Goal: Transaction & Acquisition: Purchase product/service

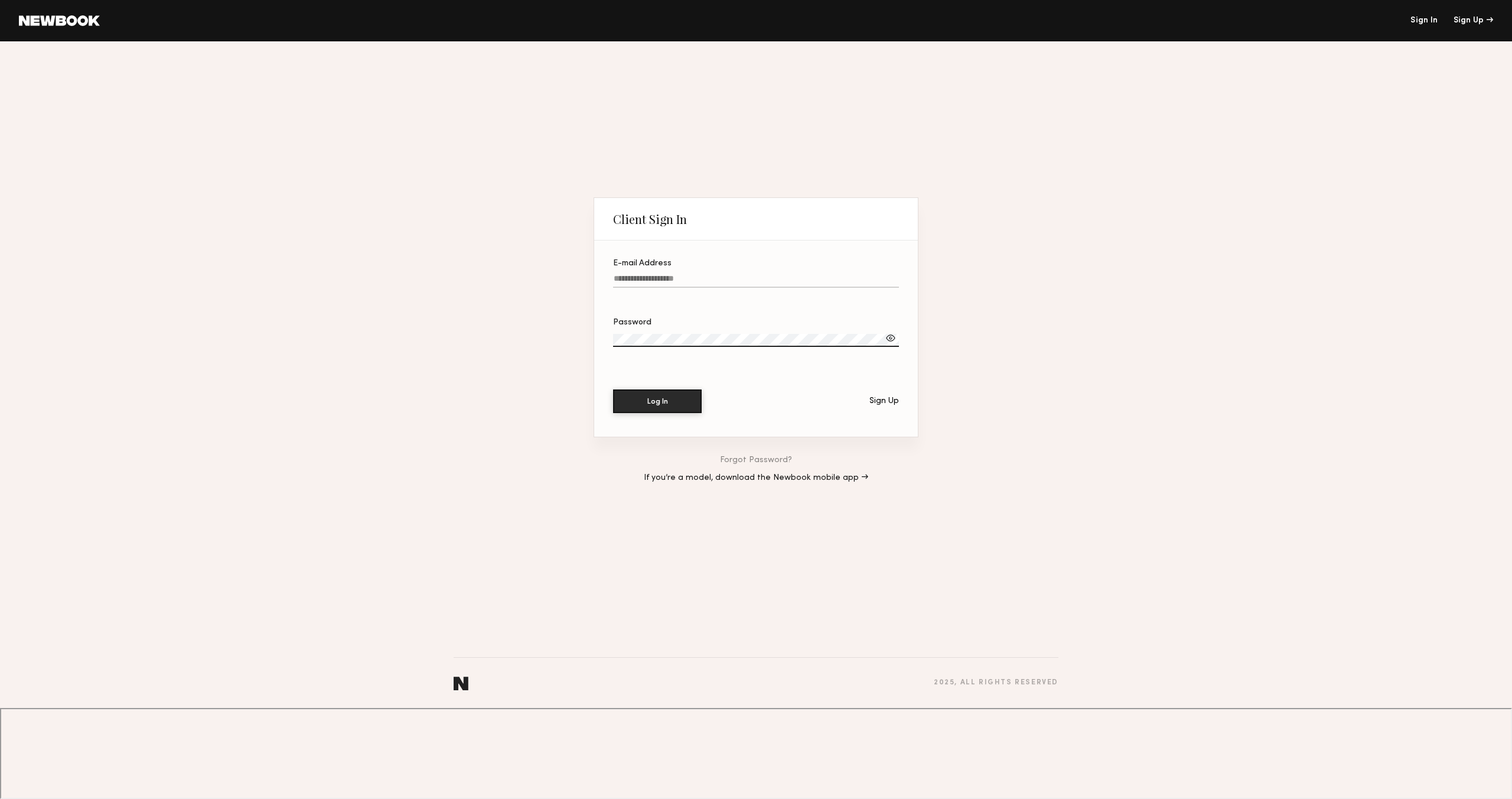
click at [1426, 21] on link "Sign In" at bounding box center [1423, 20] width 27 height 8
click at [643, 288] on input "E-mail Address" at bounding box center [755, 281] width 286 height 14
type input "**********"
click at [652, 412] on button "Log In" at bounding box center [657, 401] width 89 height 24
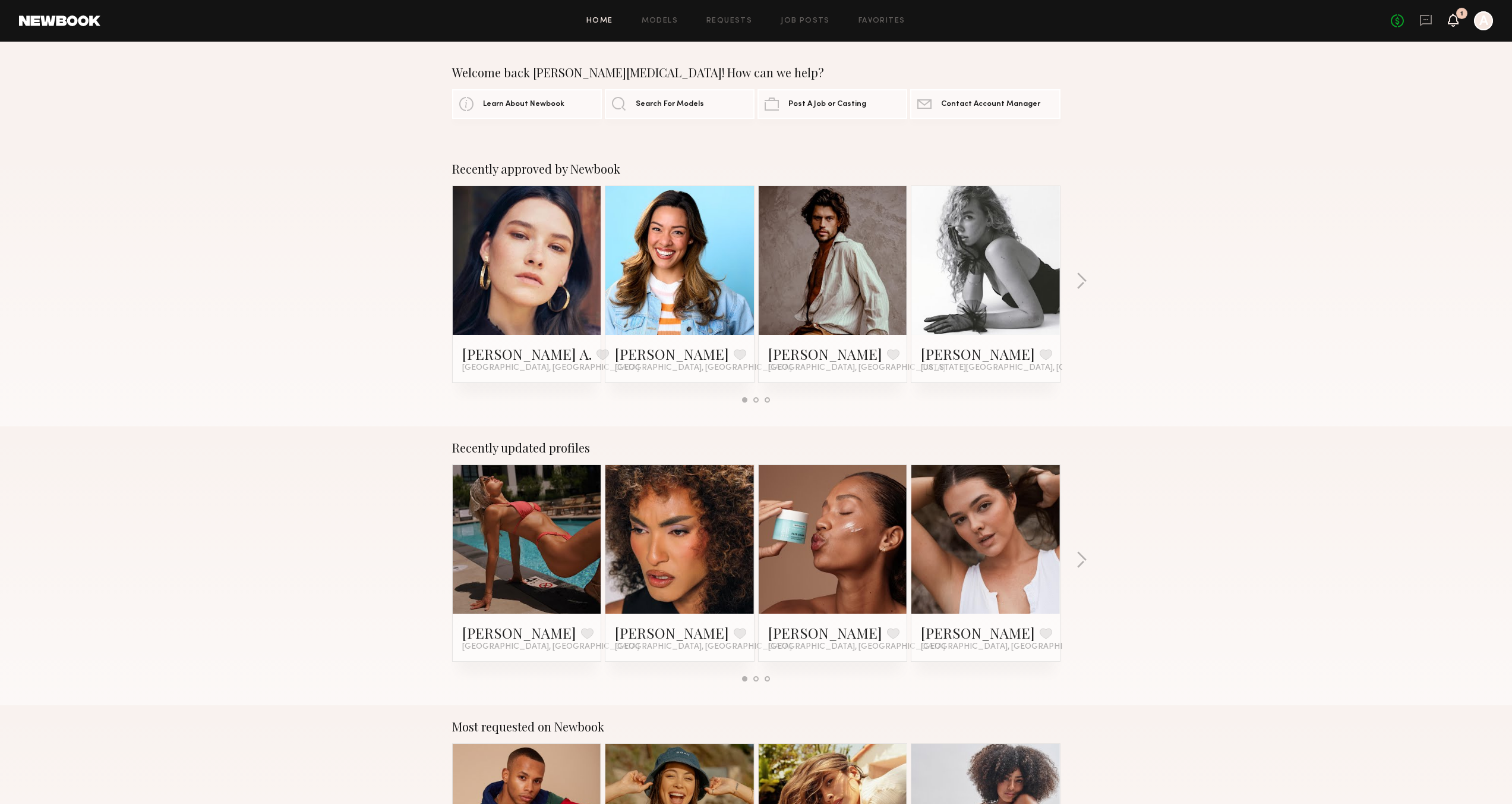
click at [1451, 20] on icon at bounding box center [1453, 19] width 10 height 8
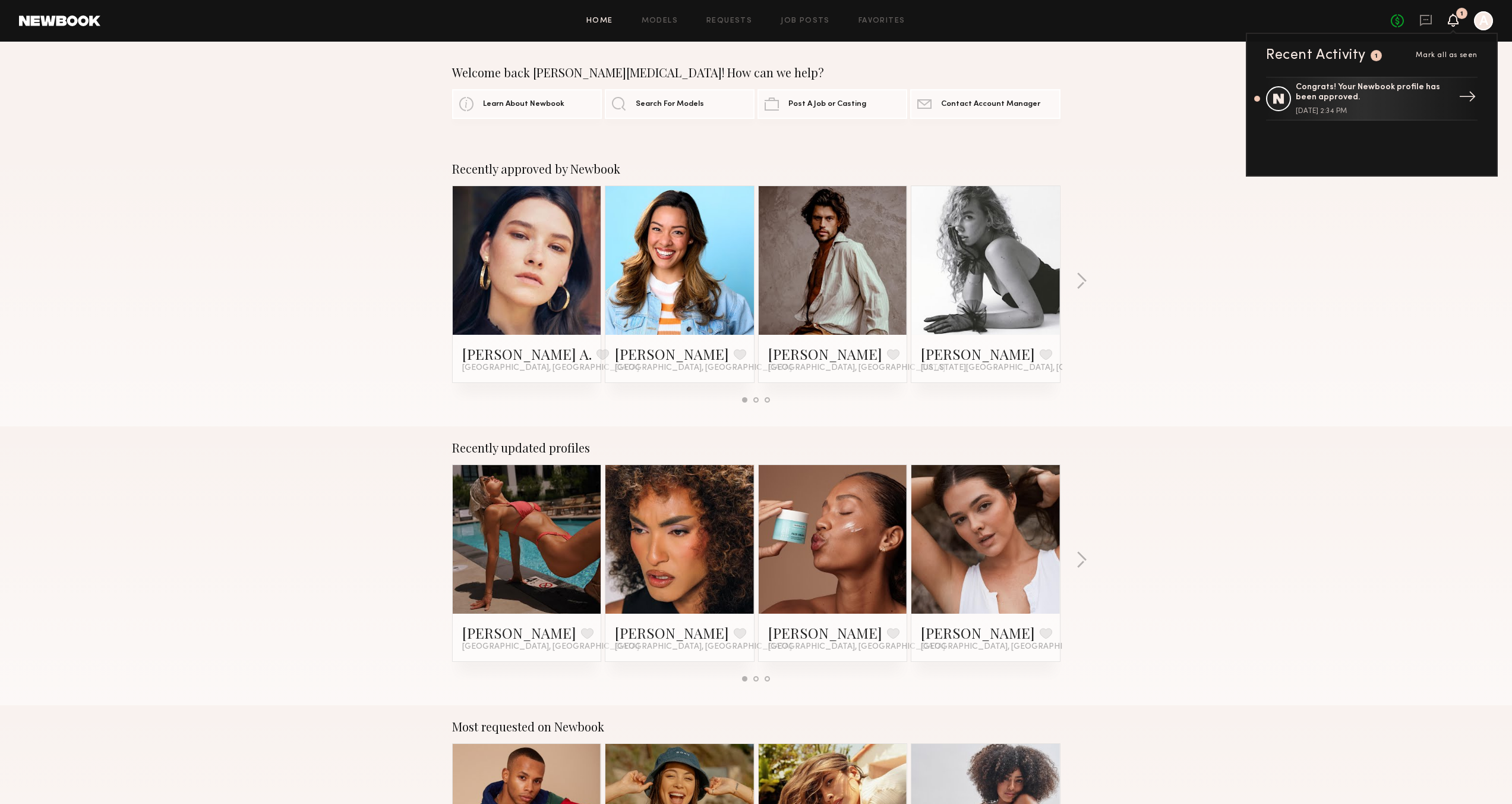
click at [1345, 99] on div "Congrats! Your Newbook profile has been approved." at bounding box center [1372, 93] width 154 height 20
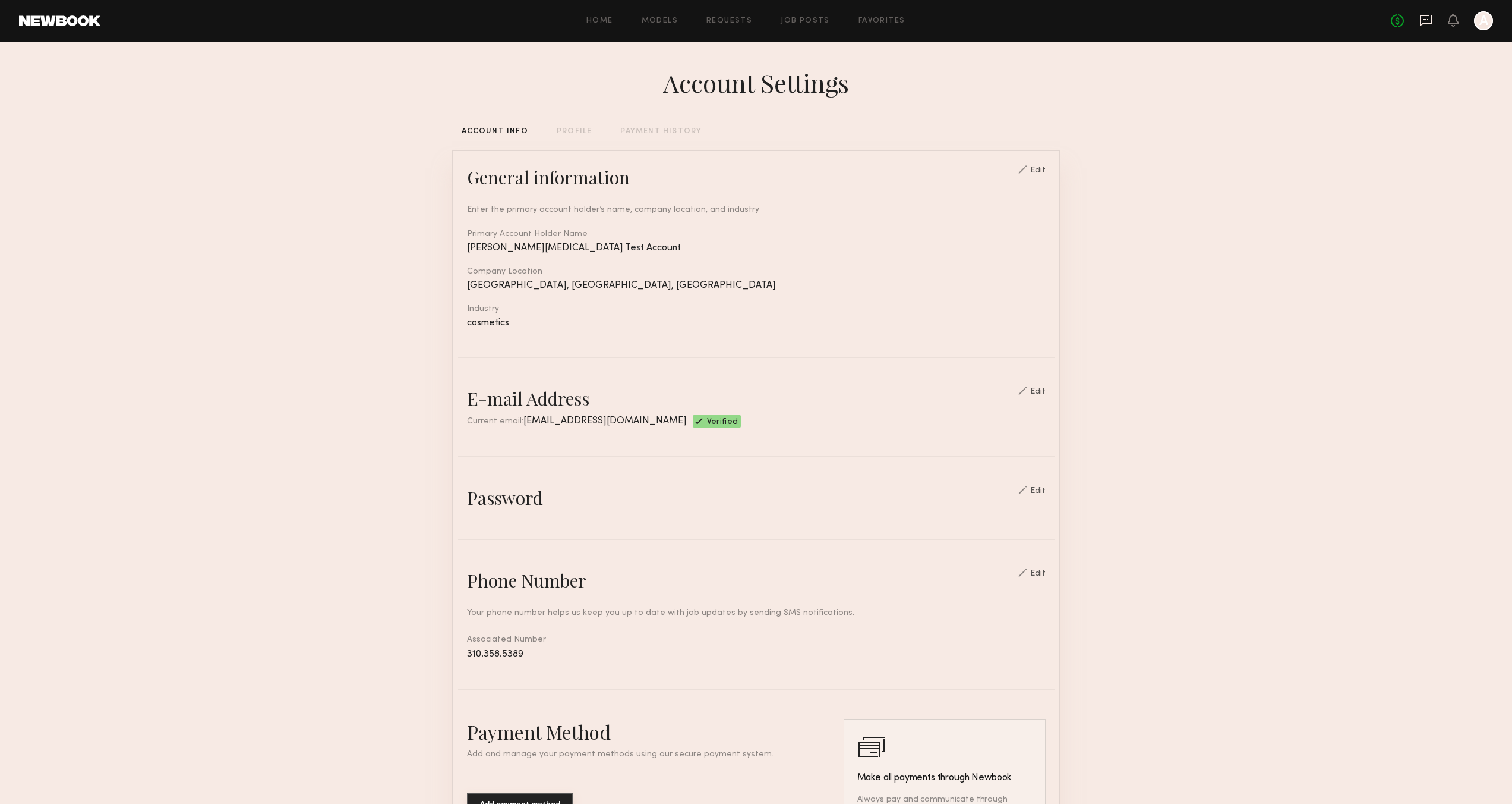
click at [1431, 23] on icon at bounding box center [1426, 20] width 12 height 11
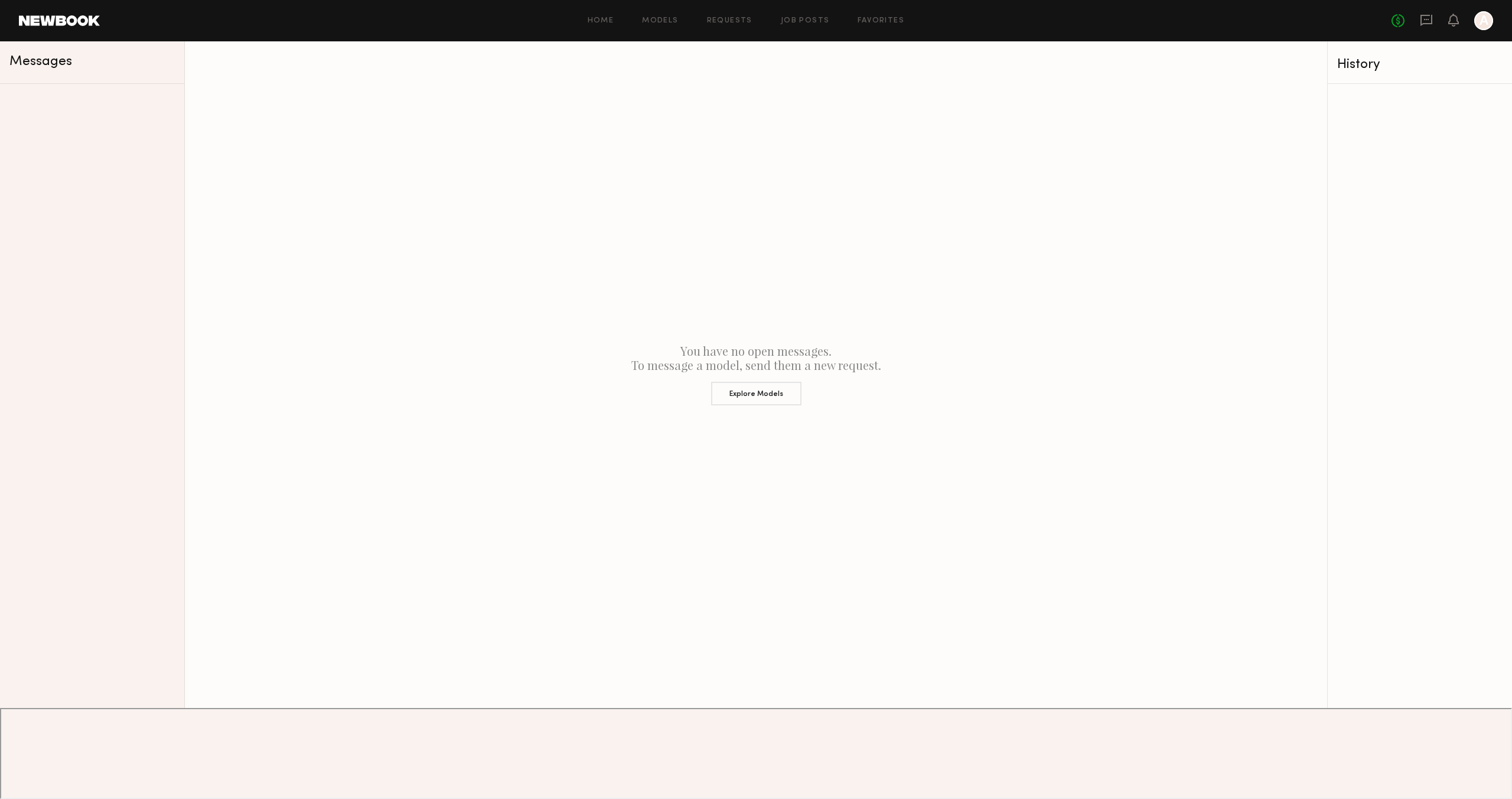
click at [32, 65] on span "Messages" at bounding box center [41, 62] width 63 height 14
click at [37, 63] on span "Messages" at bounding box center [41, 62] width 63 height 14
click at [68, 21] on link at bounding box center [59, 20] width 81 height 11
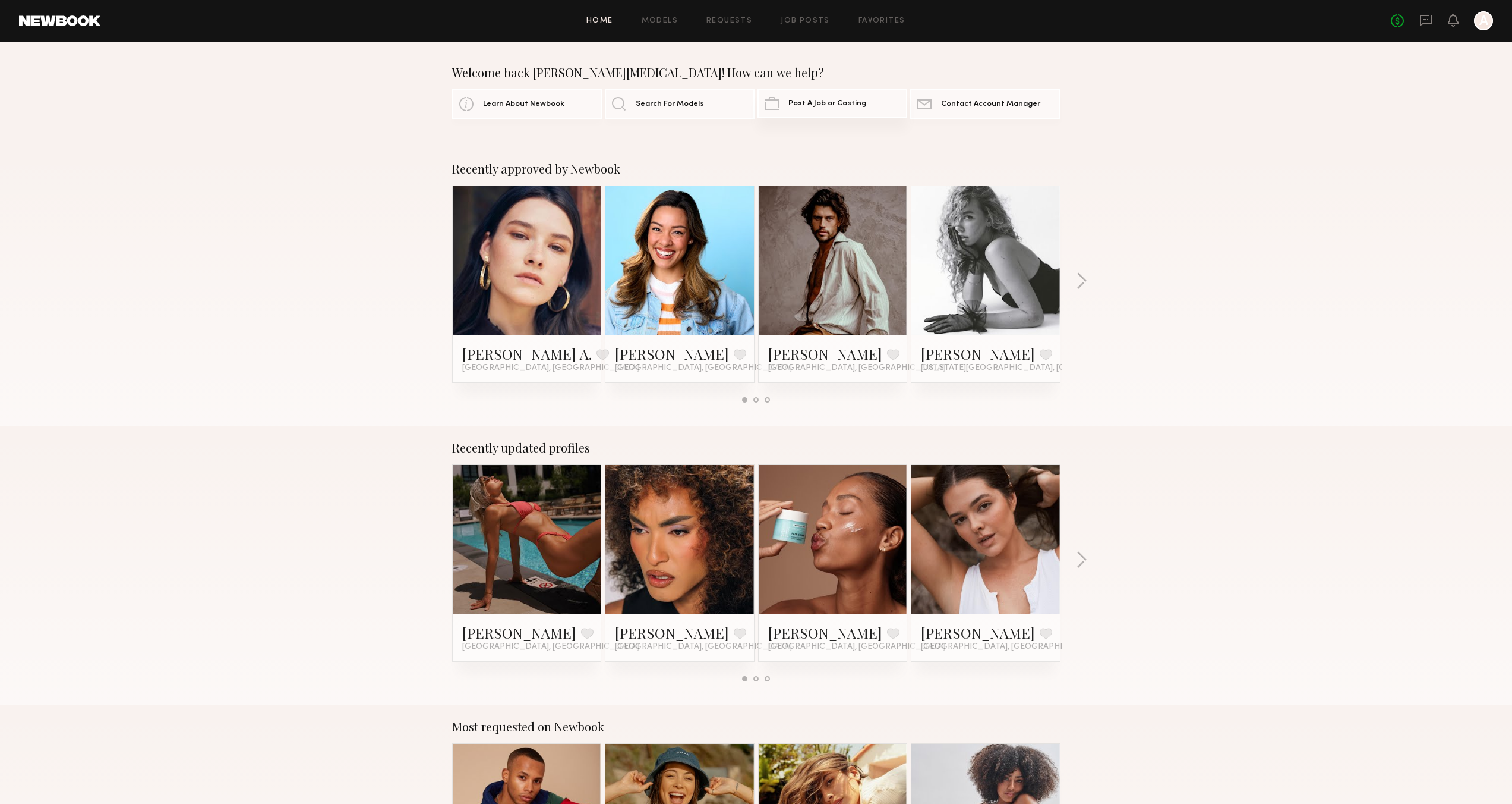
click at [817, 106] on span "Post A Job or Casting" at bounding box center [827, 104] width 78 height 8
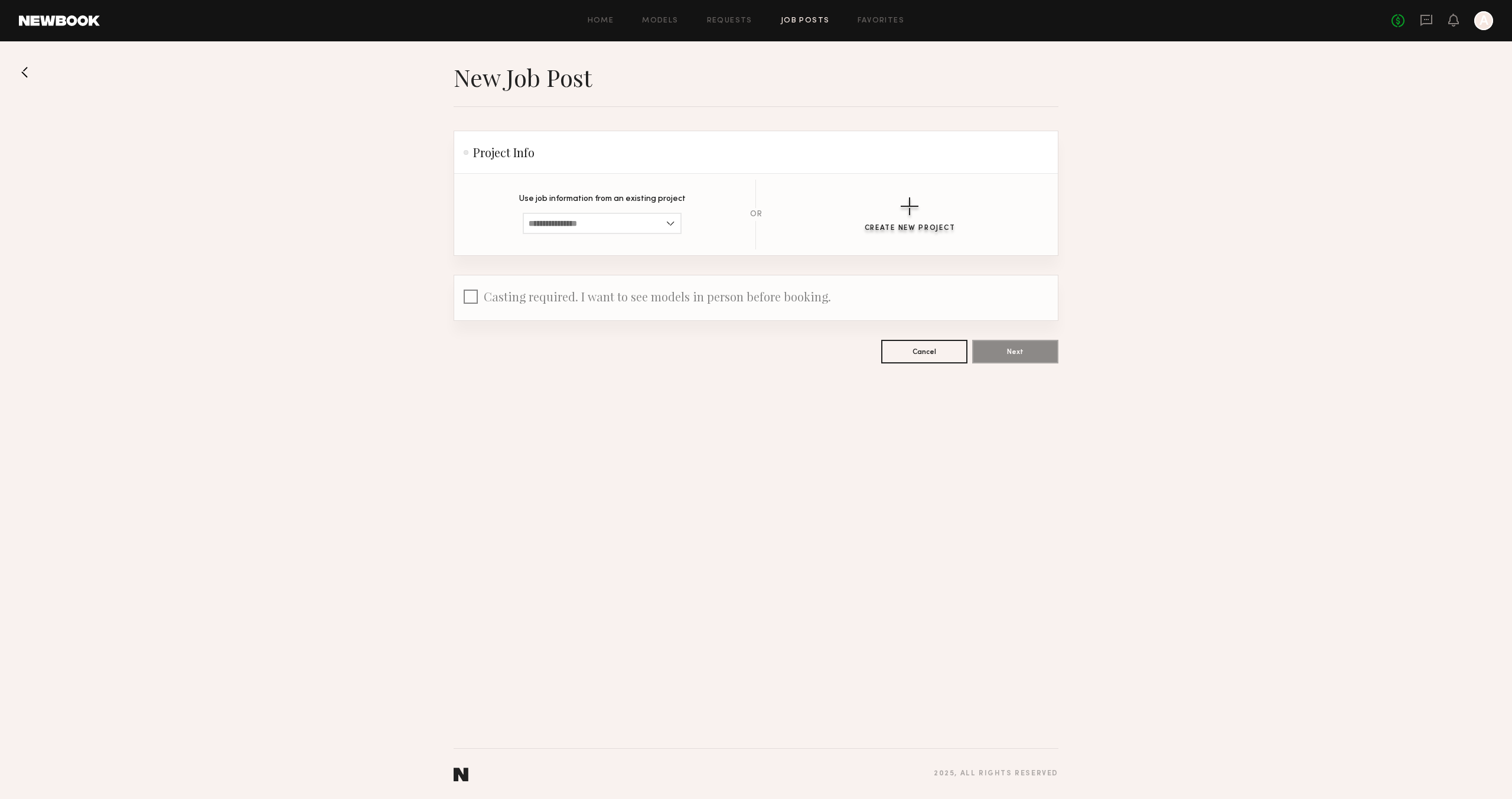
click at [901, 209] on div "button" at bounding box center [909, 206] width 17 height 17
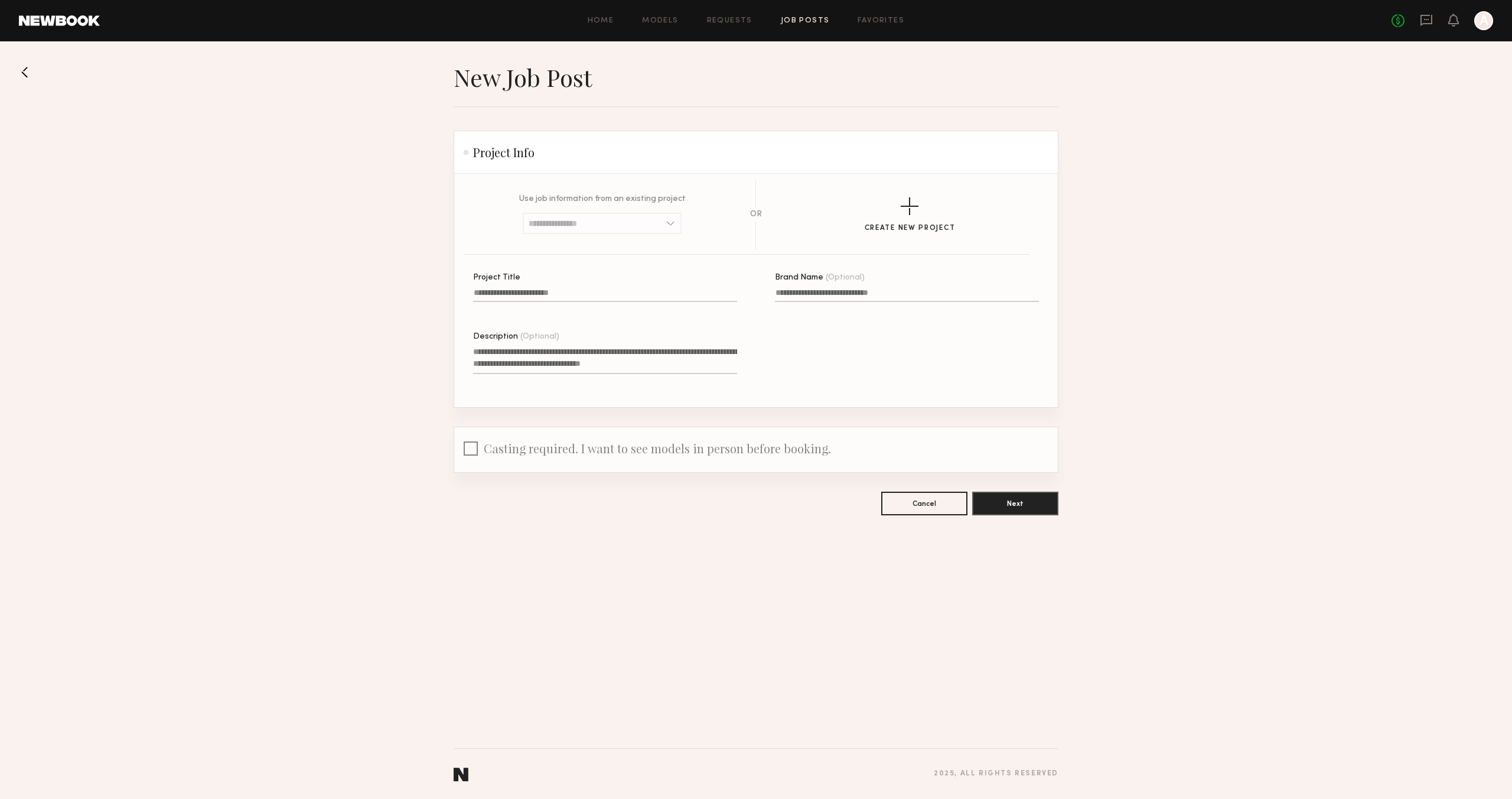
click at [531, 293] on input "Project Title" at bounding box center [605, 295] width 264 height 14
type input "****"
click at [794, 297] on input "Brand Name (Optional)" at bounding box center [906, 295] width 264 height 14
type input "****"
click at [542, 359] on textarea "Description (Optional)" at bounding box center [605, 359] width 264 height 28
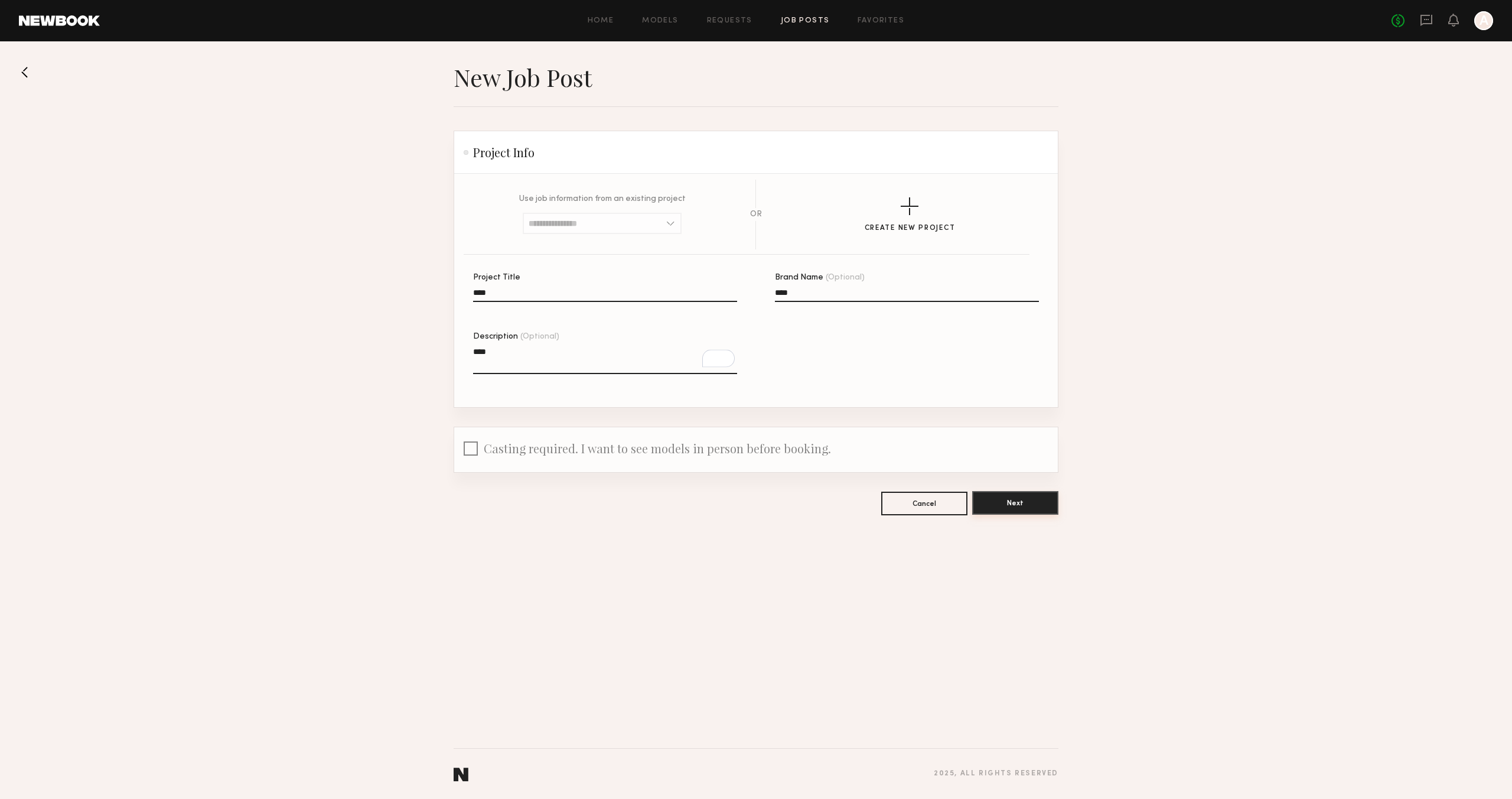
type textarea "****"
click at [1010, 501] on button "Next" at bounding box center [1015, 502] width 87 height 24
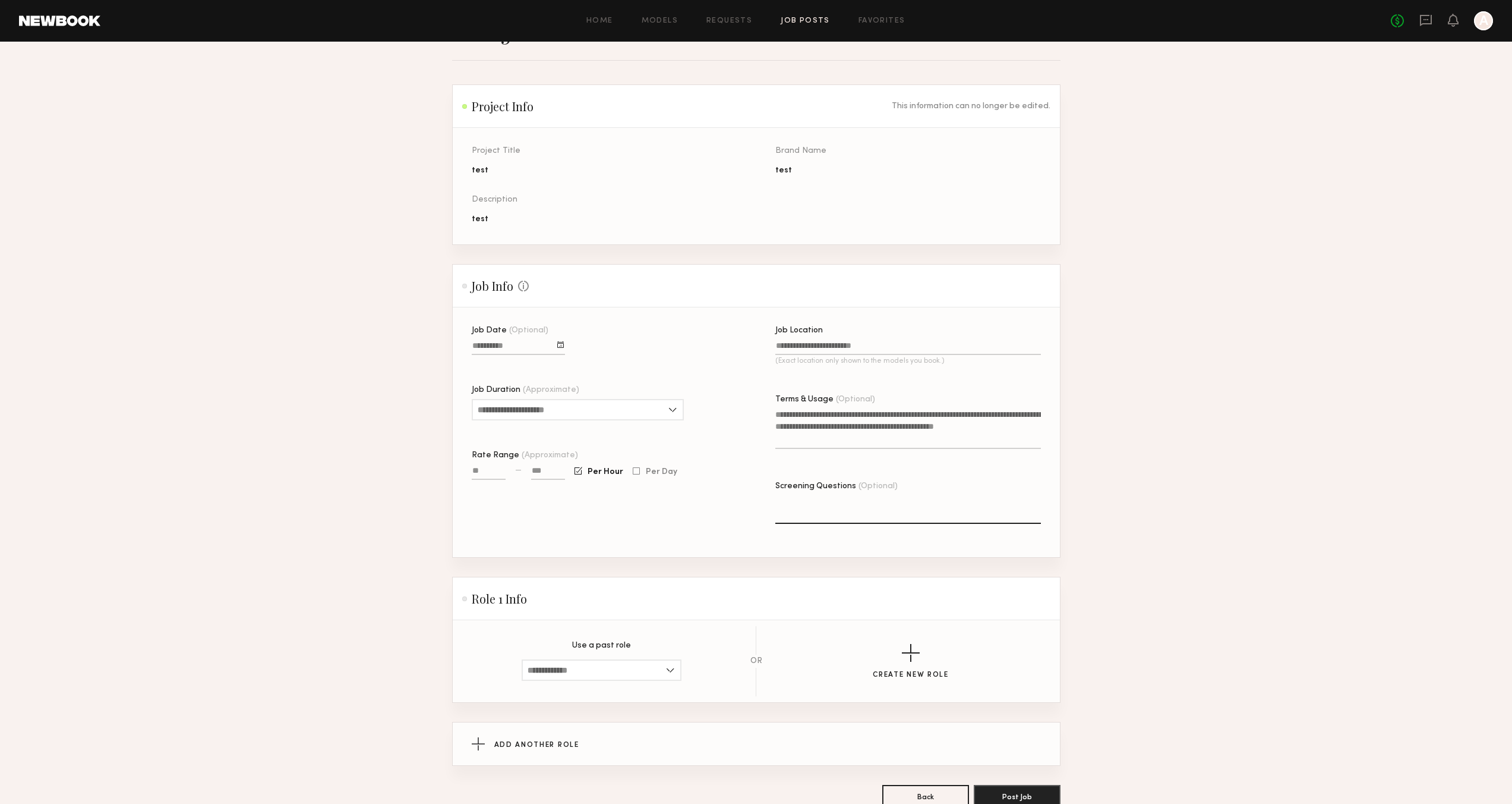
scroll to position [22, 0]
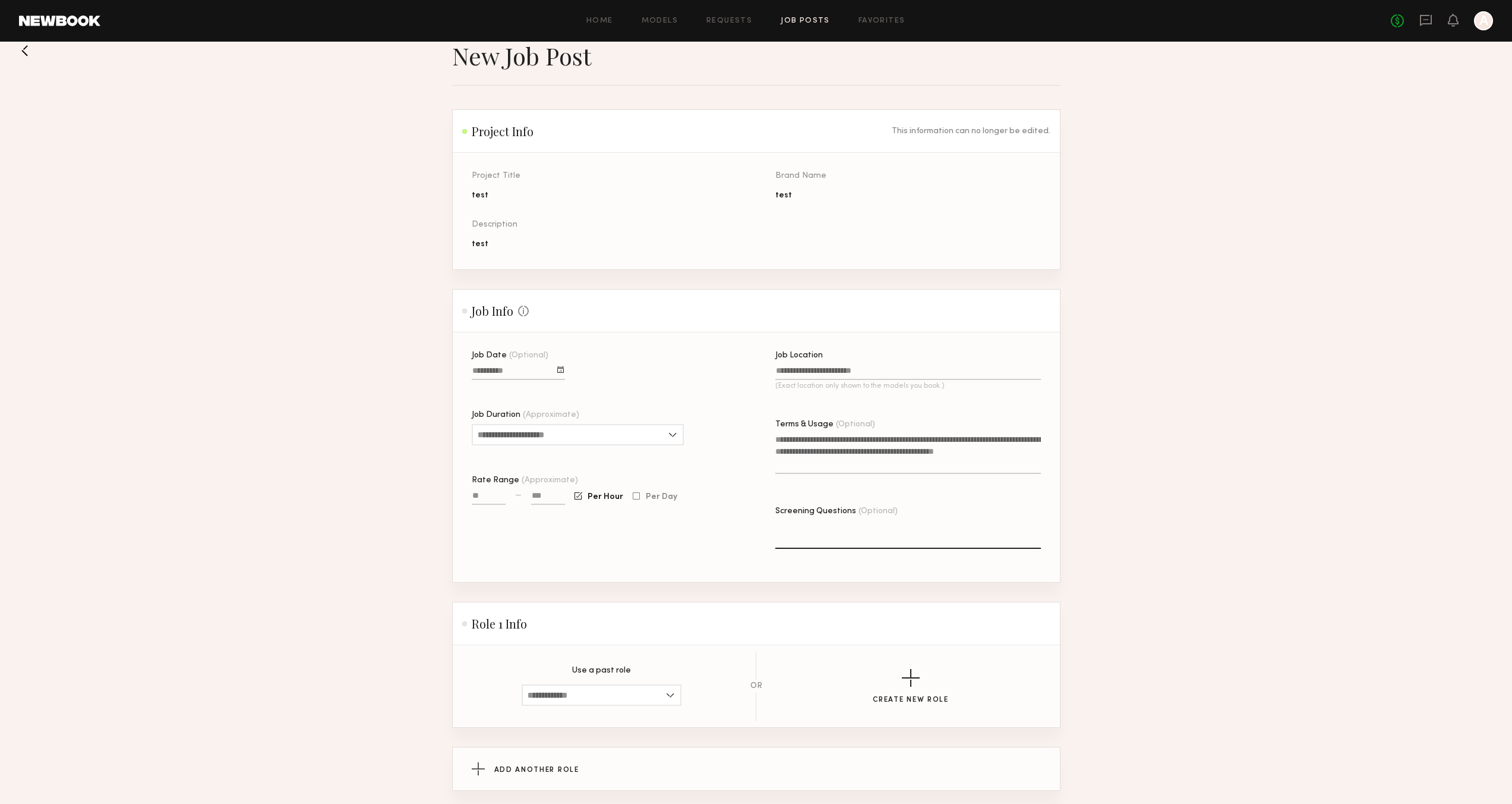
click at [496, 371] on input "Job Date (Optional)" at bounding box center [518, 373] width 94 height 14
click at [521, 473] on button "30" at bounding box center [525, 473] width 19 height 12
click at [818, 370] on input "Job Location (Exact location only shown to the models you book.)" at bounding box center [907, 373] width 265 height 14
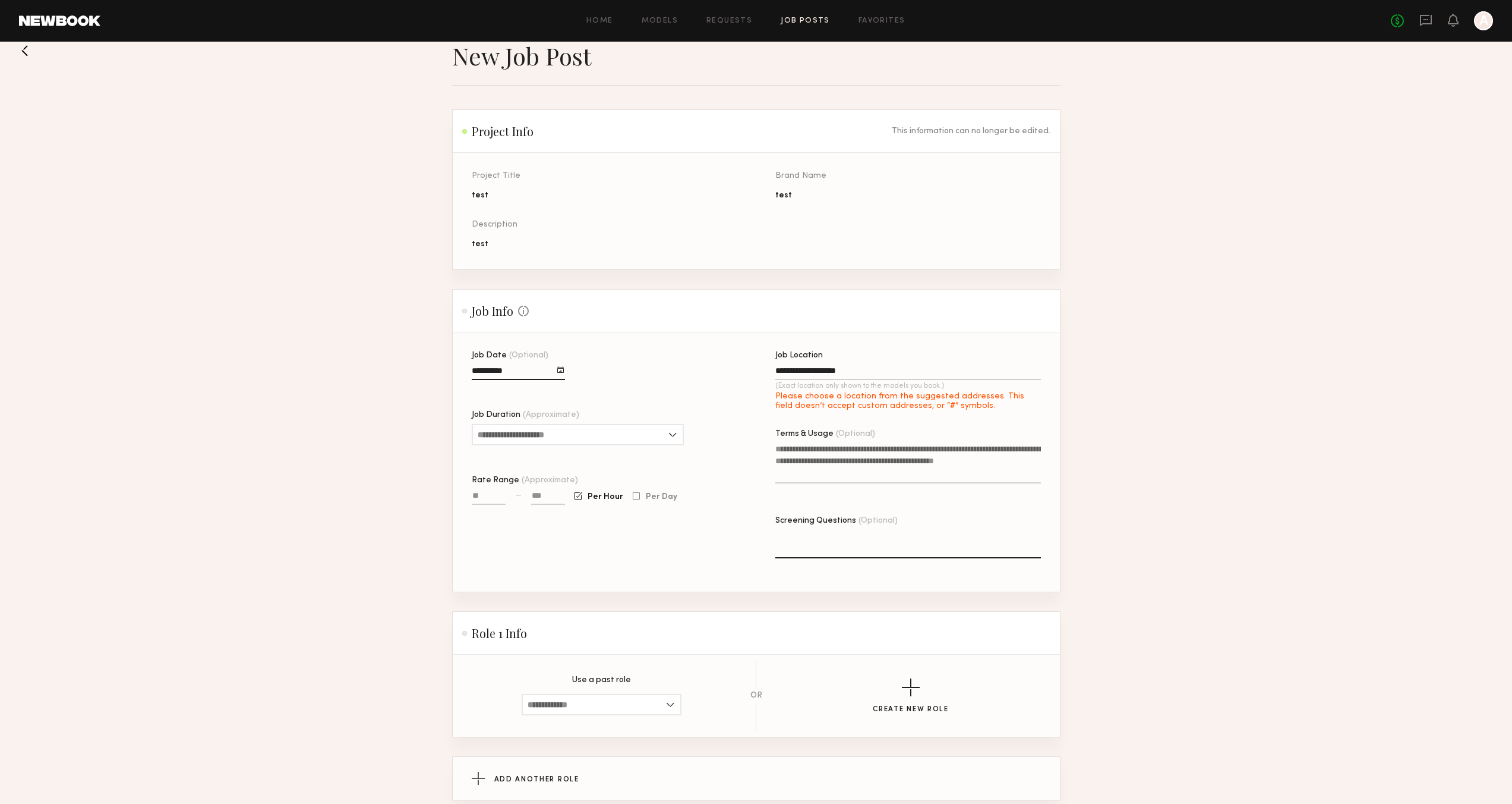
type input "**********"
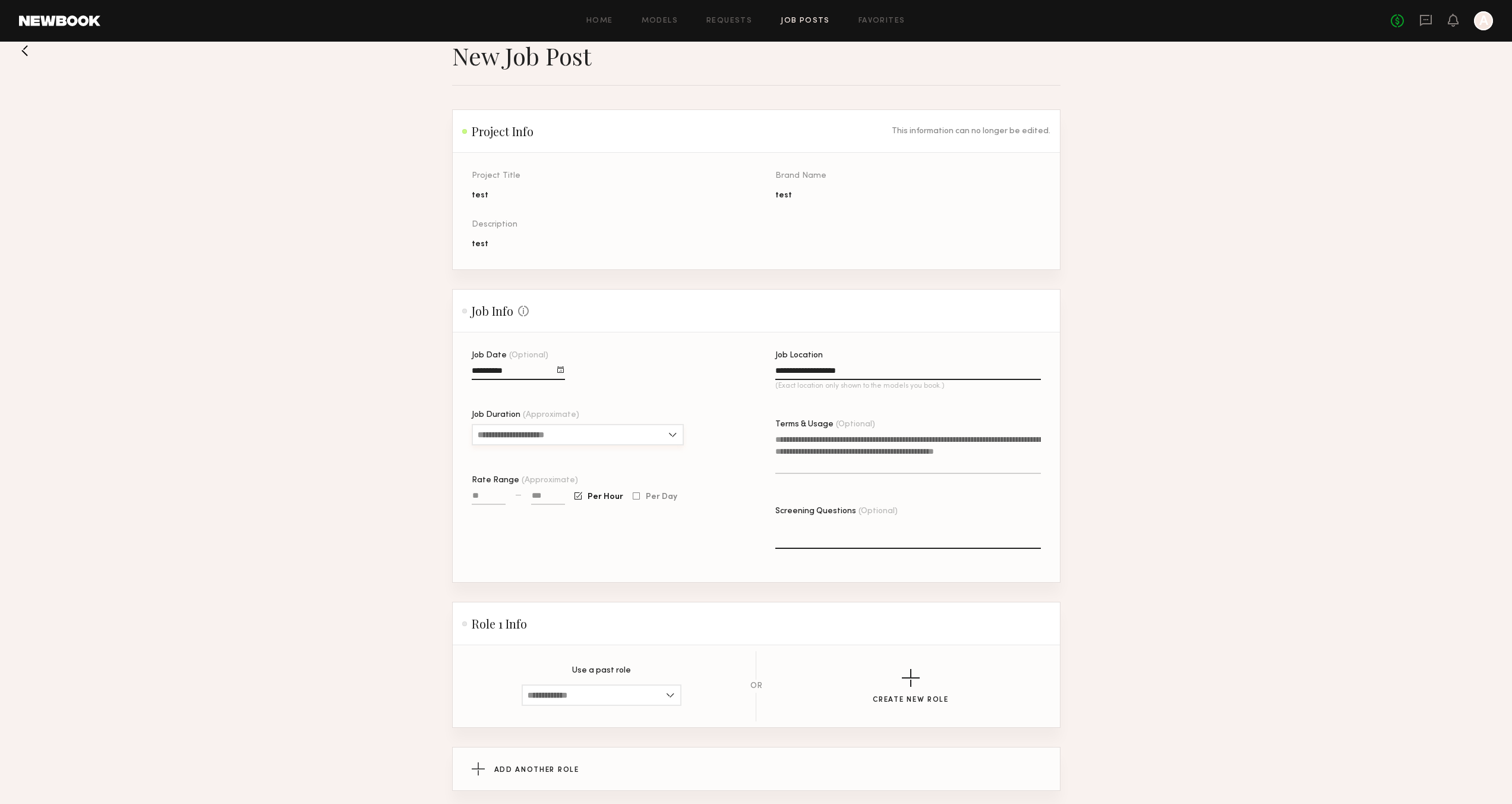
click at [637, 440] on input "Job Duration (Approximate)" at bounding box center [578, 434] width 212 height 21
click at [923, 316] on div "Job Info Some Job info is optional, but the more you provide, the fewer questio…" at bounding box center [756, 311] width 588 height 15
click at [607, 24] on link "Home" at bounding box center [600, 21] width 27 height 8
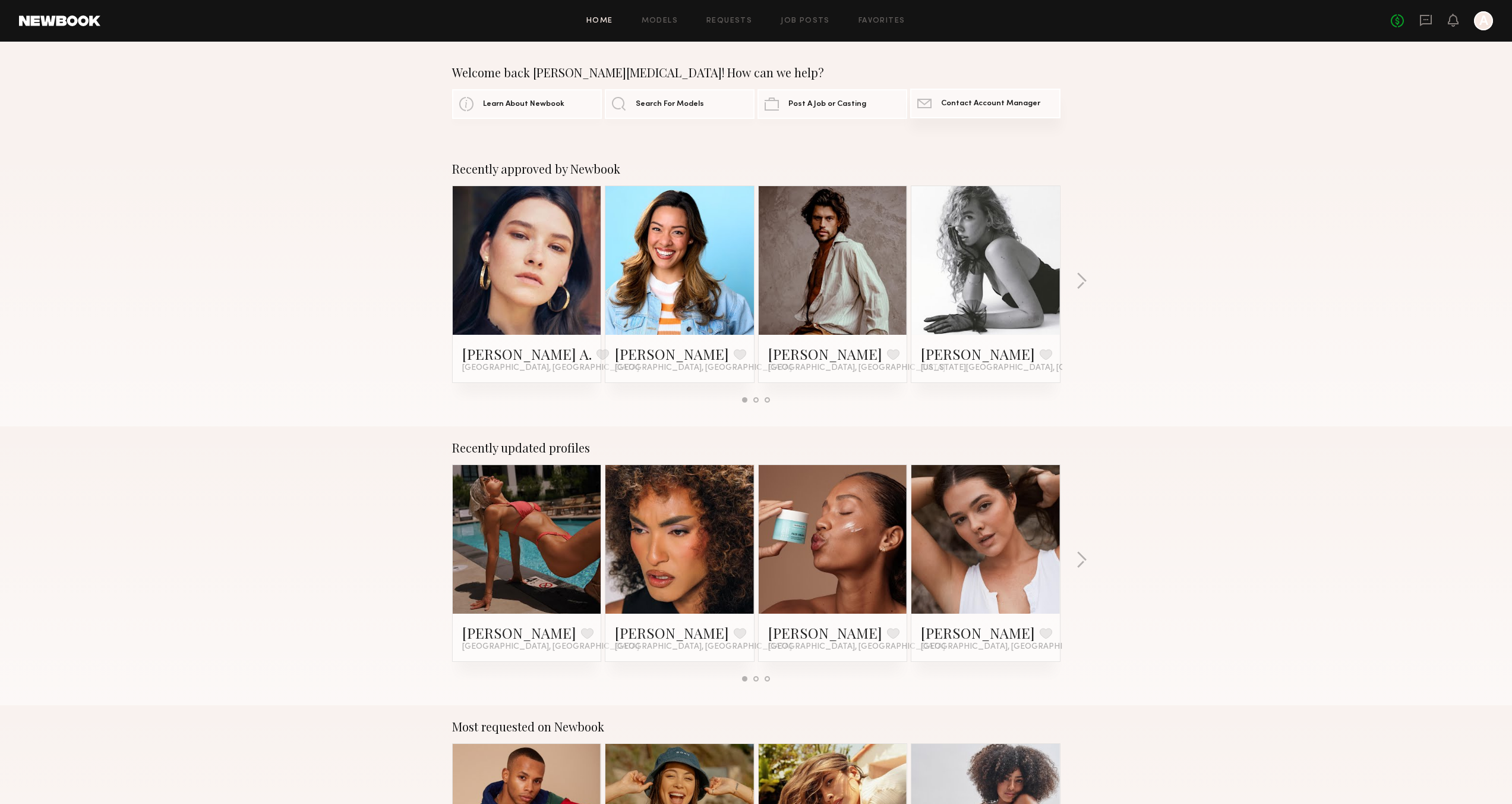
click at [962, 100] on span "Contact Account Manager" at bounding box center [991, 104] width 99 height 8
click at [803, 110] on link "Post A Job or Casting" at bounding box center [832, 103] width 150 height 30
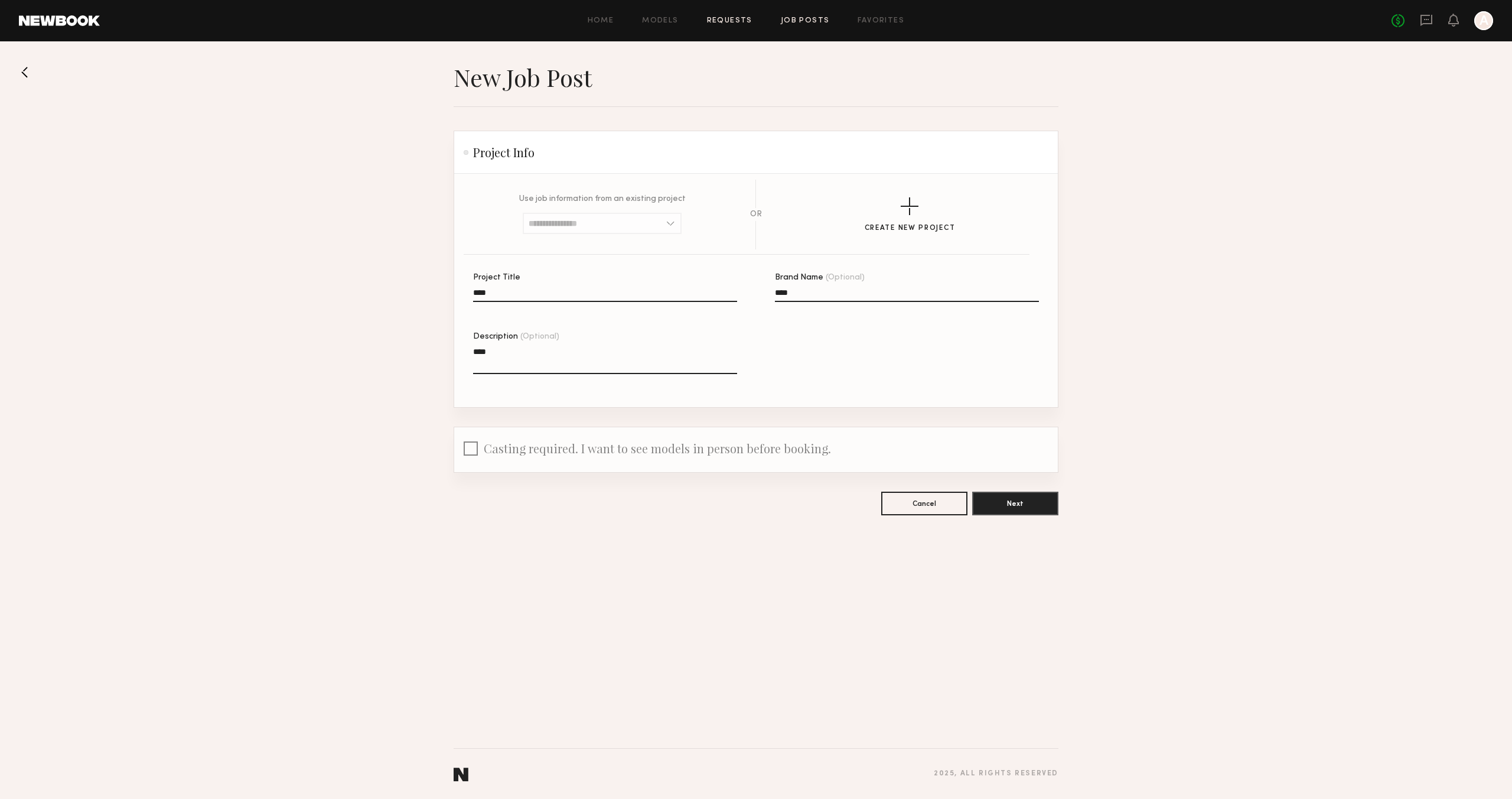
click at [736, 20] on link "Requests" at bounding box center [730, 21] width 46 height 8
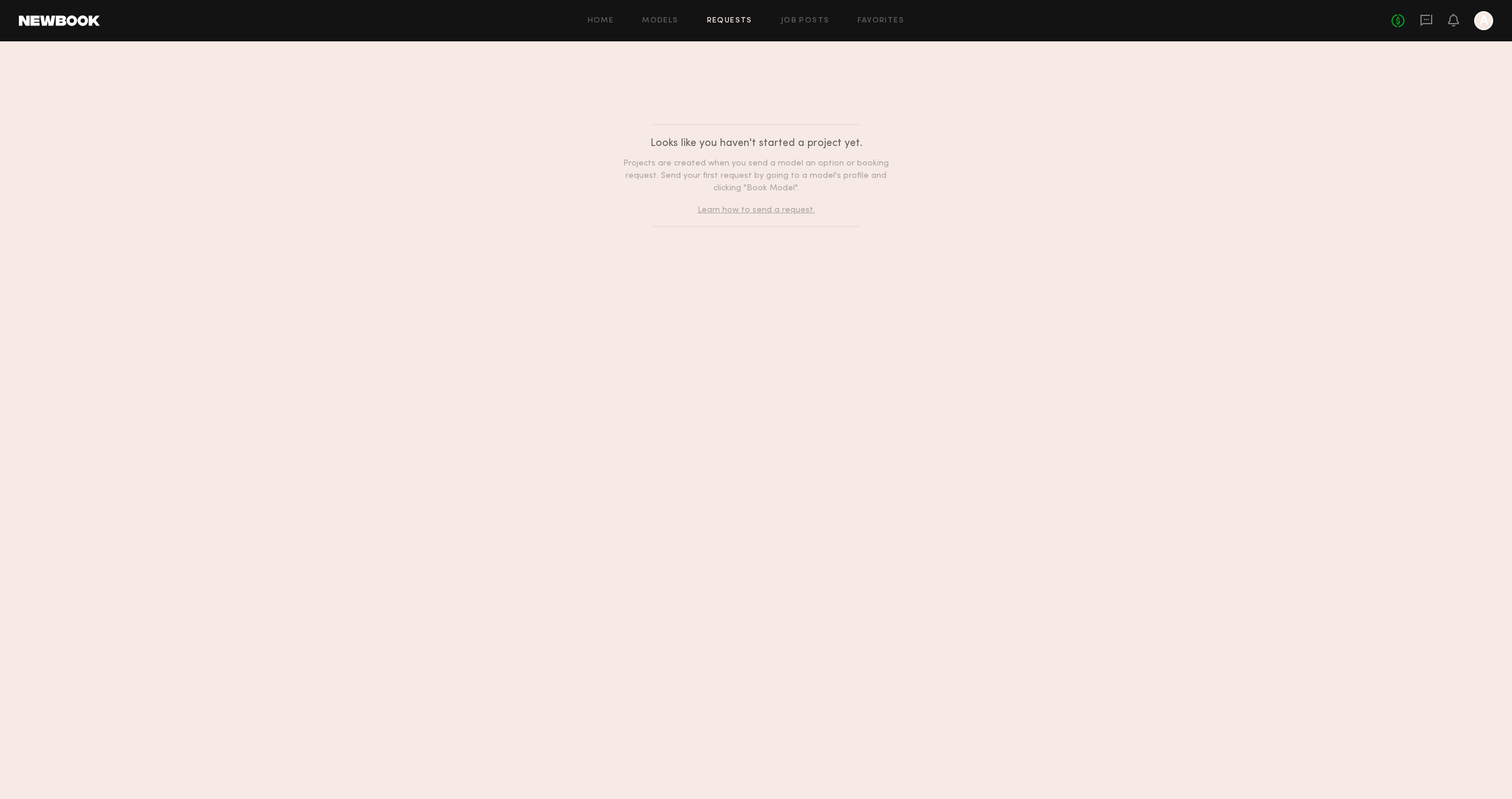
click at [667, 25] on div "Home Models Requests Job Posts Favorites Sign Out No fees up to $5,000 A" at bounding box center [796, 20] width 1394 height 19
click at [664, 20] on link "Models" at bounding box center [660, 21] width 36 height 8
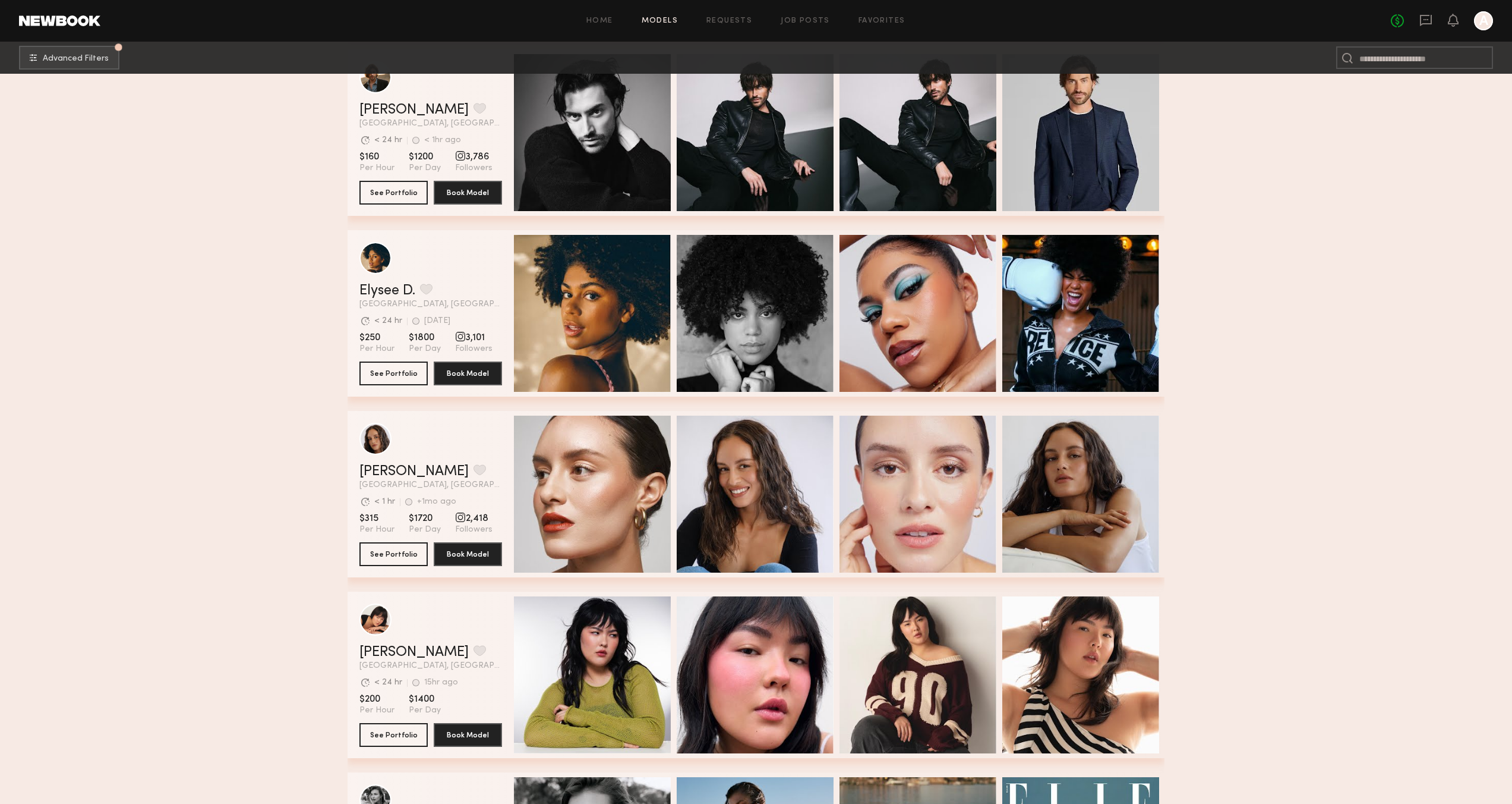
scroll to position [392, 0]
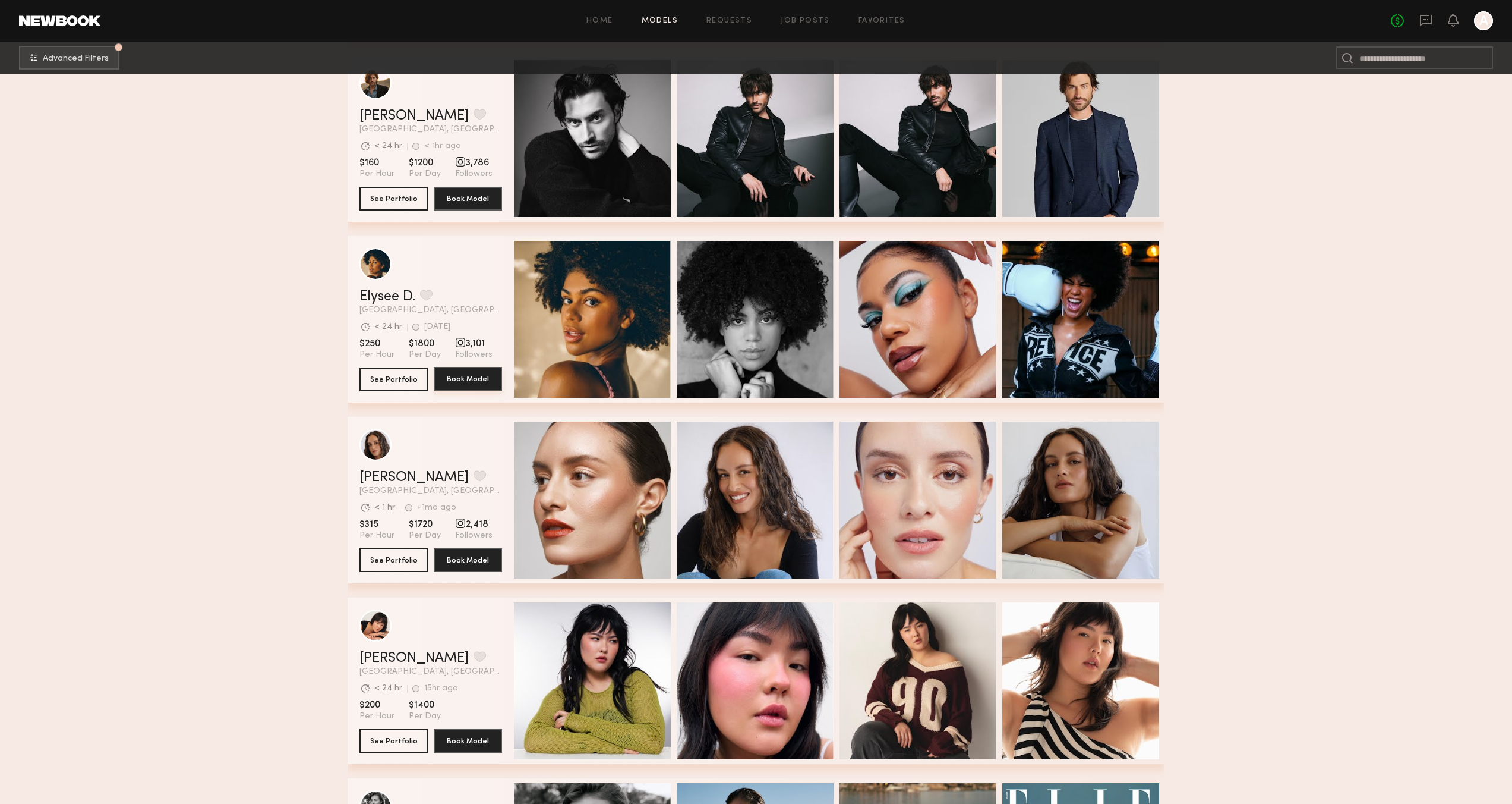
click at [464, 375] on button "Book Model" at bounding box center [467, 378] width 68 height 24
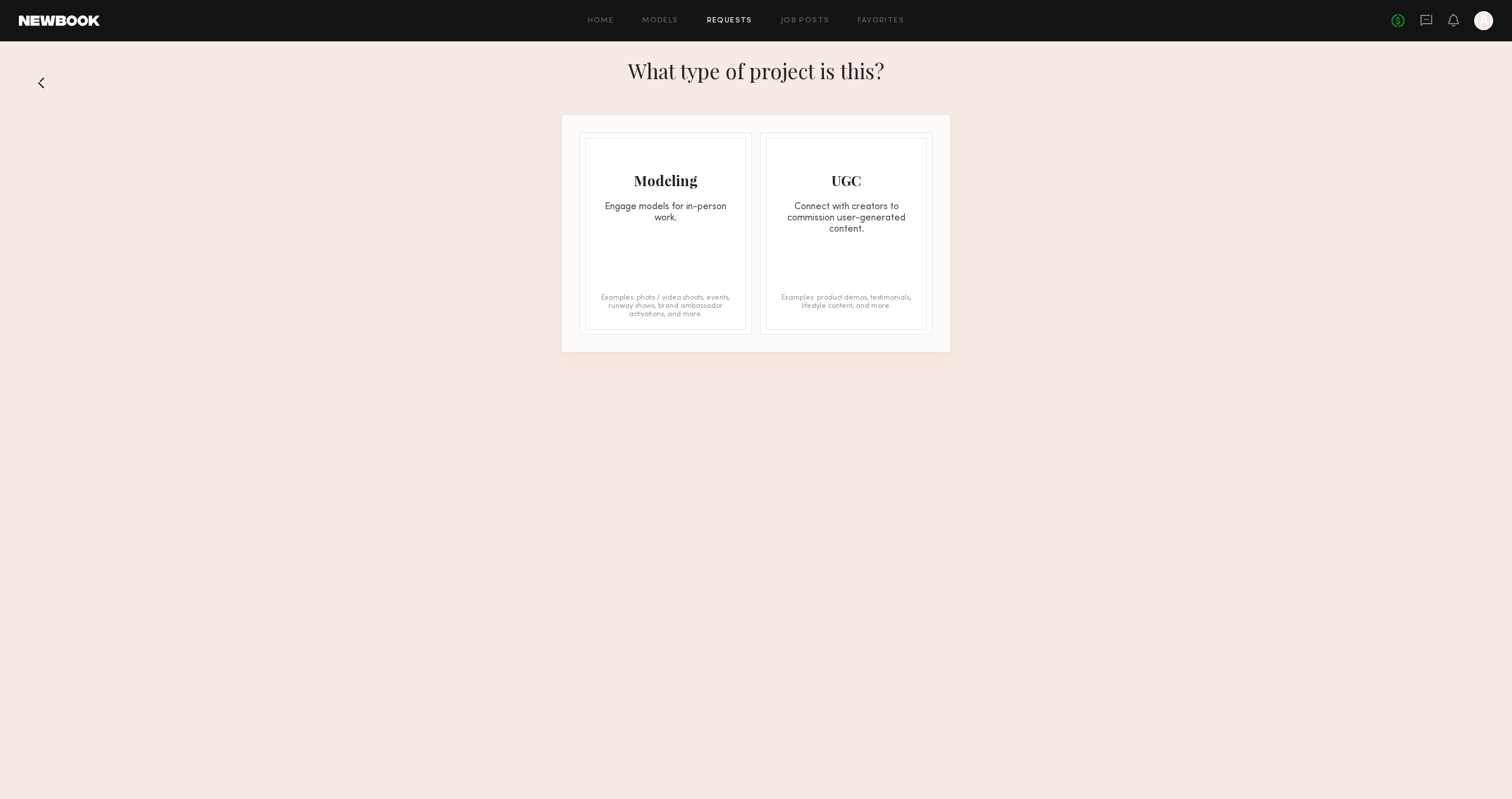
click at [693, 243] on div "Modeling Engage models for in-person work. Examples: photo / video shoots, even…" at bounding box center [665, 233] width 161 height 192
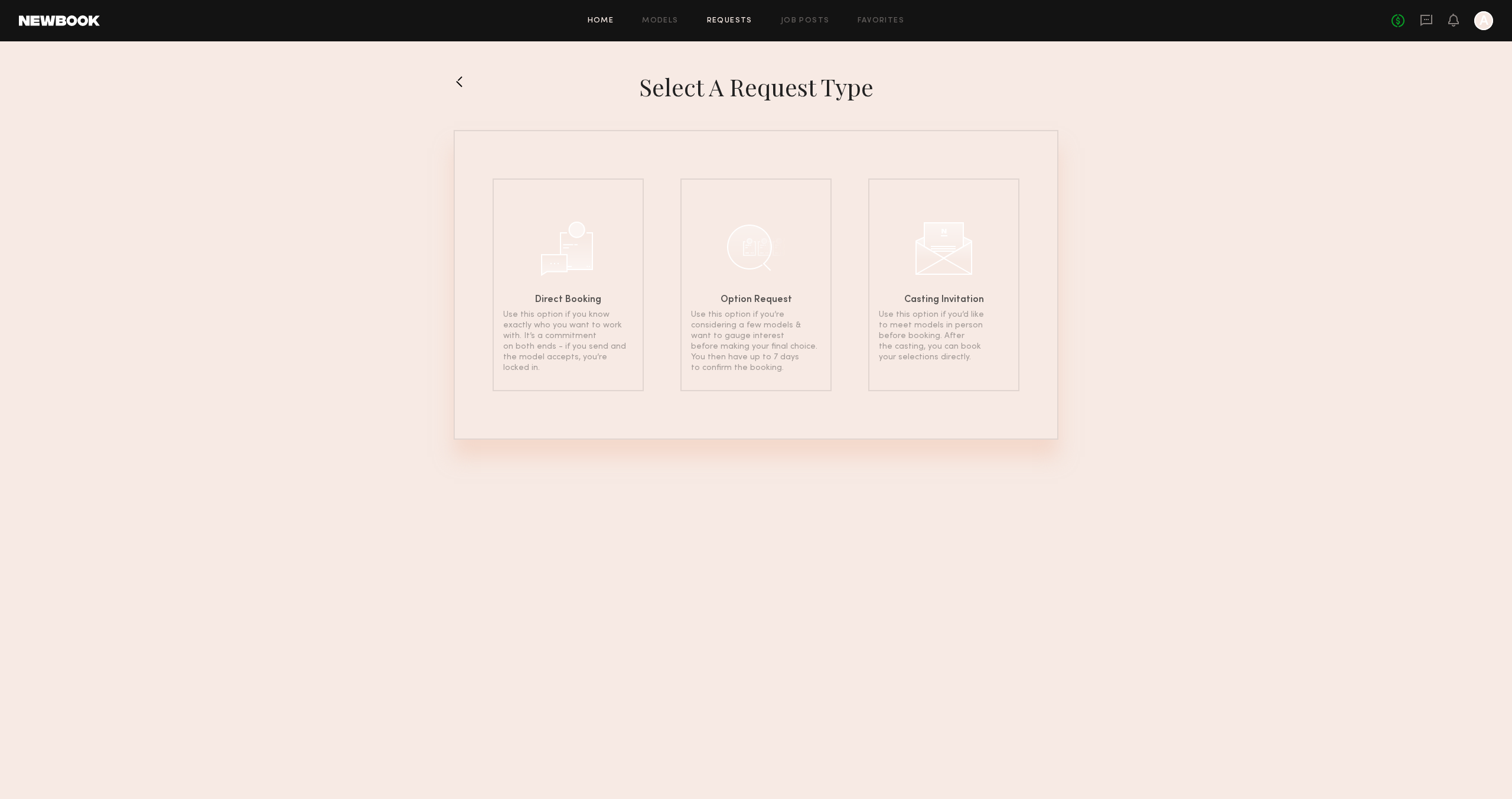
click at [594, 21] on link "Home" at bounding box center [601, 21] width 27 height 8
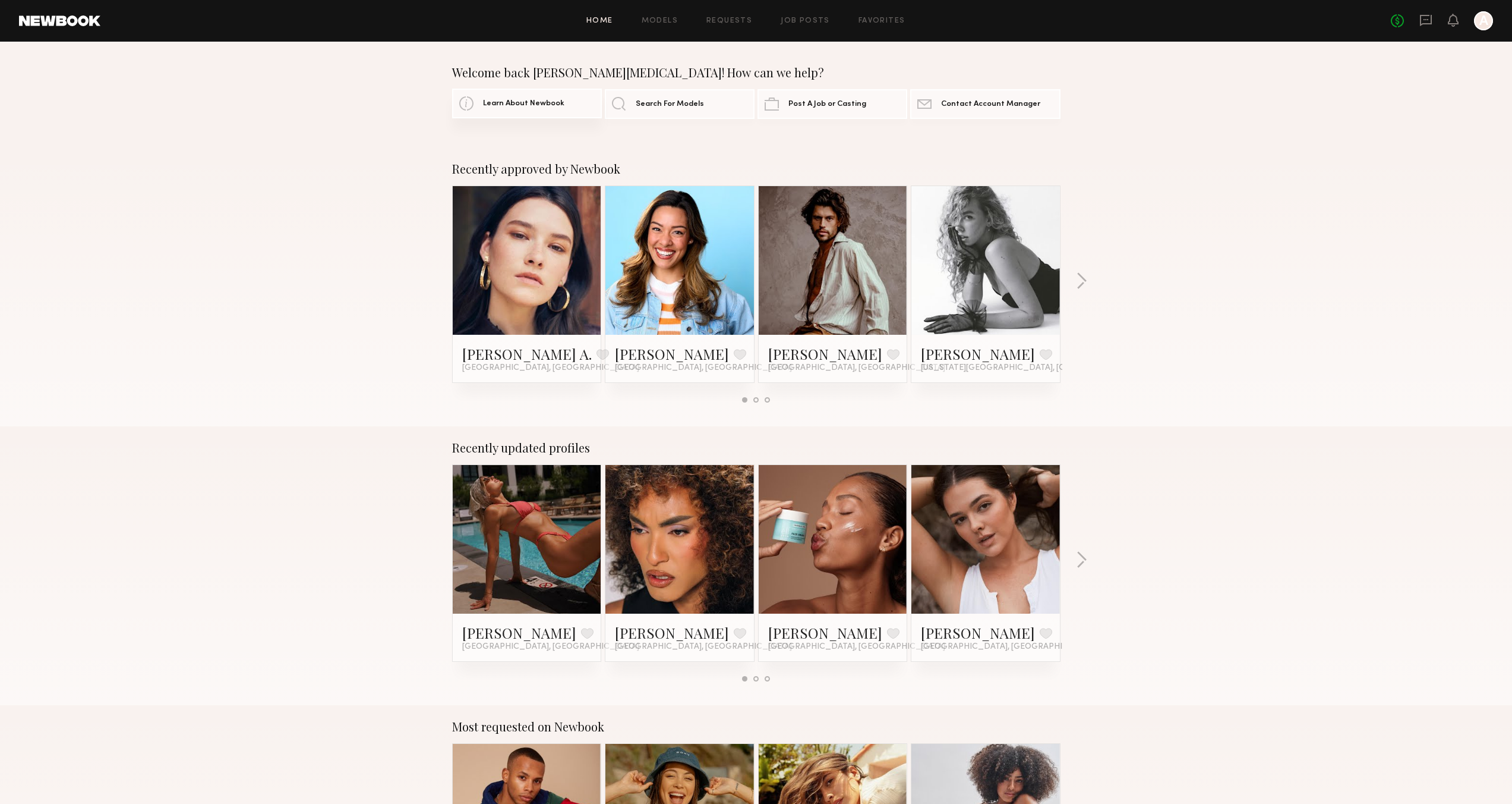
click at [511, 107] on span "Learn About Newbook" at bounding box center [523, 104] width 81 height 8
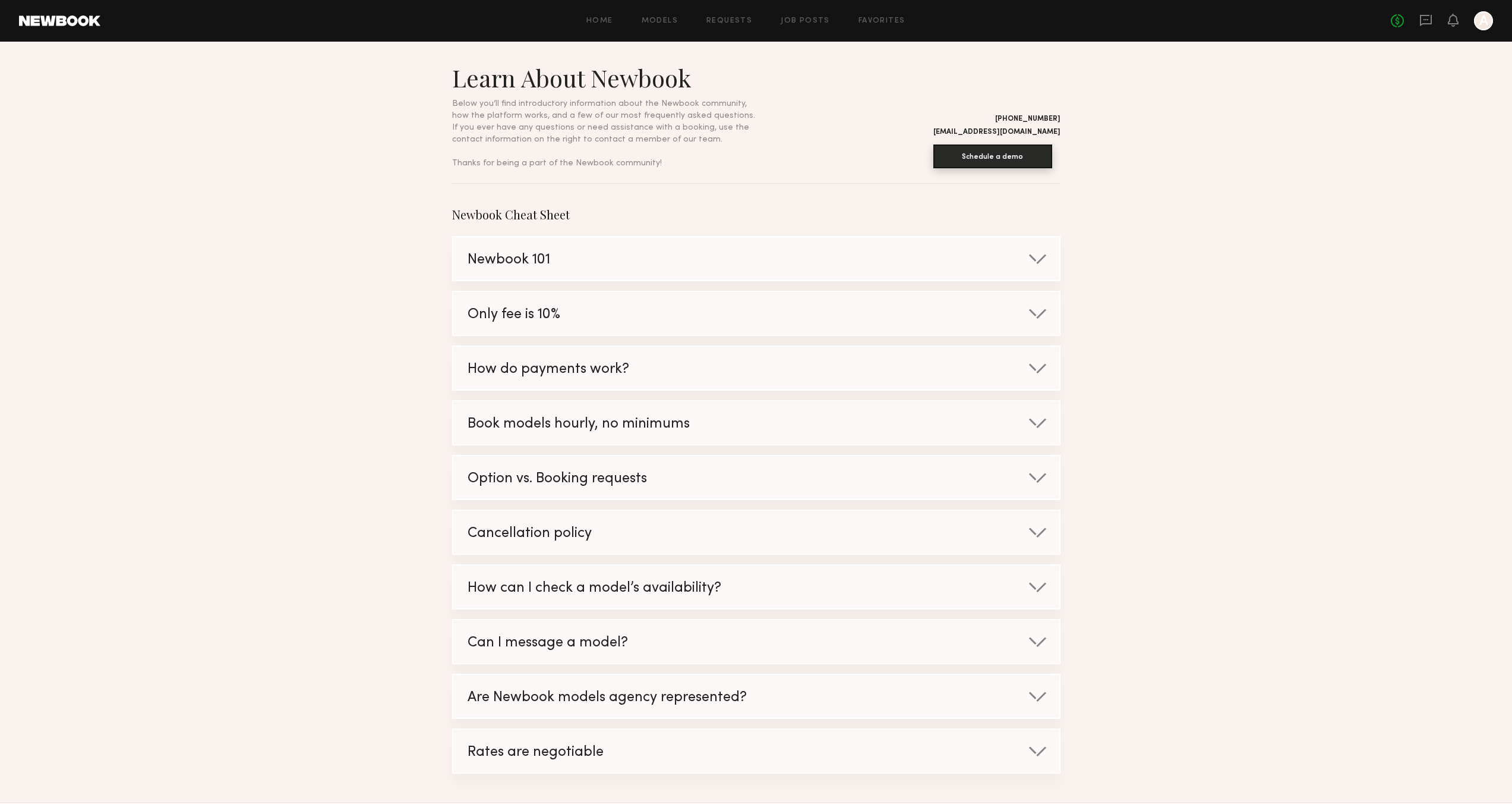
click at [989, 160] on button "Schedule a demo" at bounding box center [993, 156] width 119 height 24
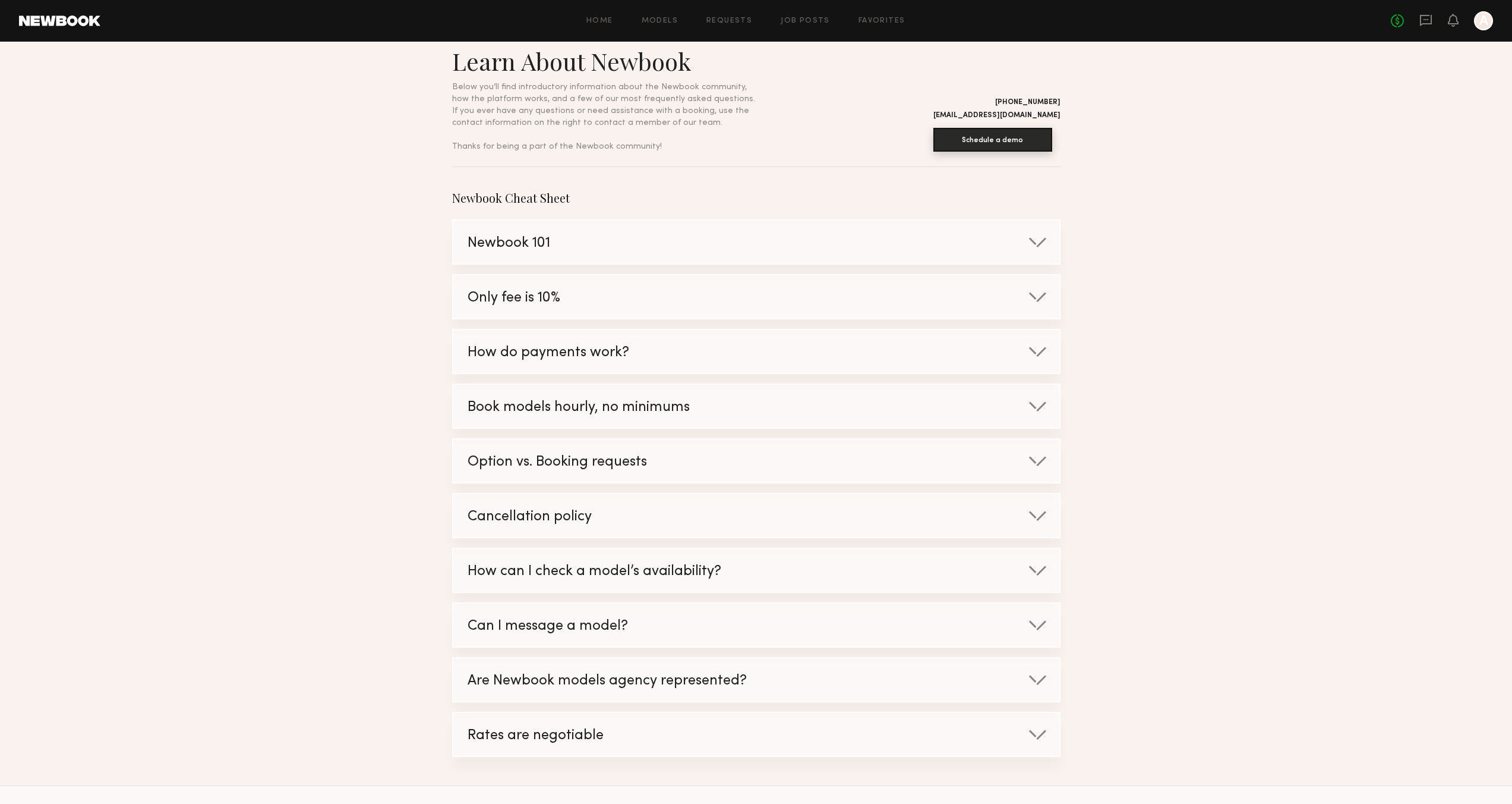
scroll to position [19, 0]
click at [1029, 239] on div at bounding box center [1037, 239] width 19 height 12
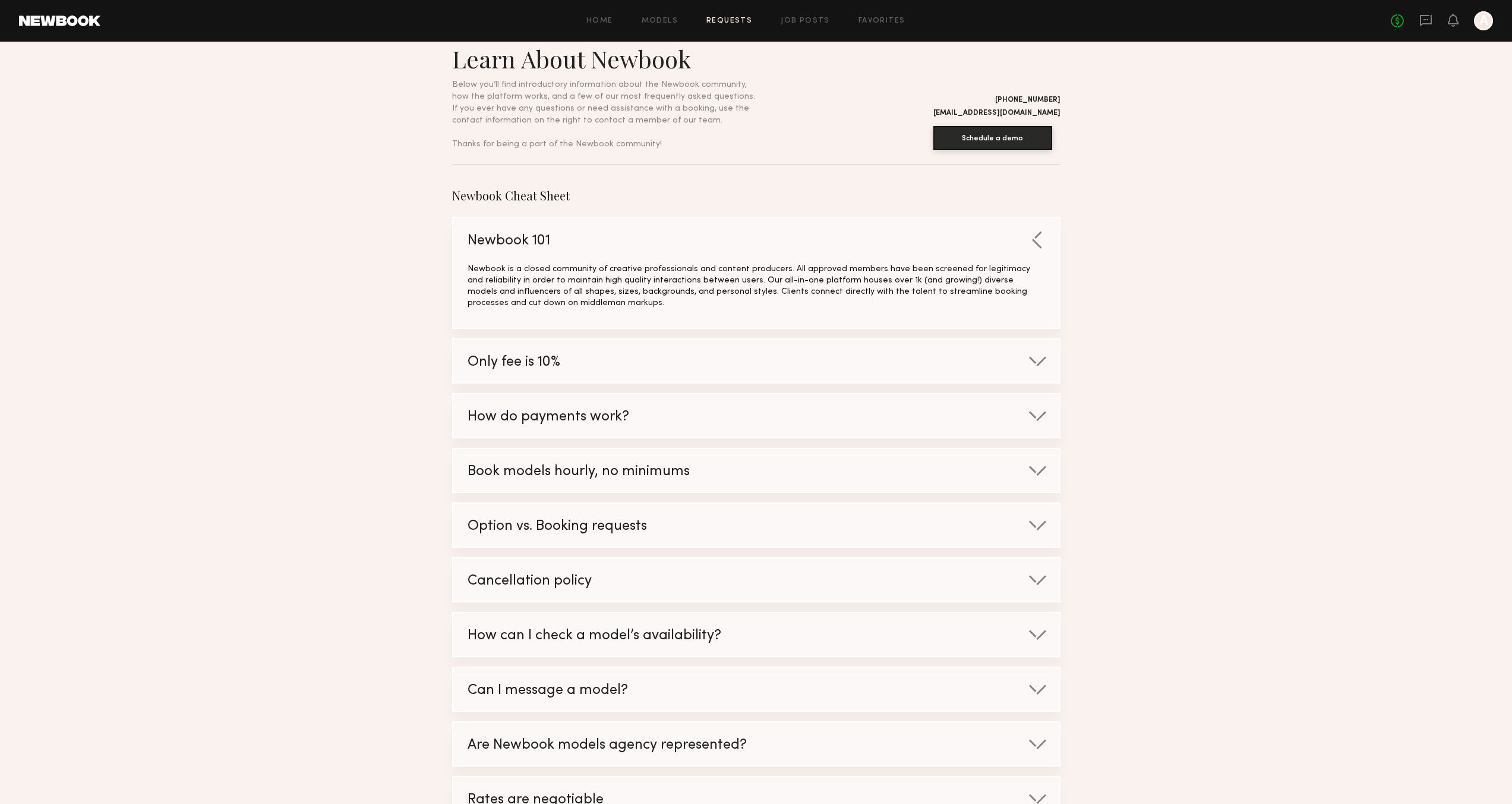
click at [727, 24] on link "Requests" at bounding box center [729, 21] width 46 height 8
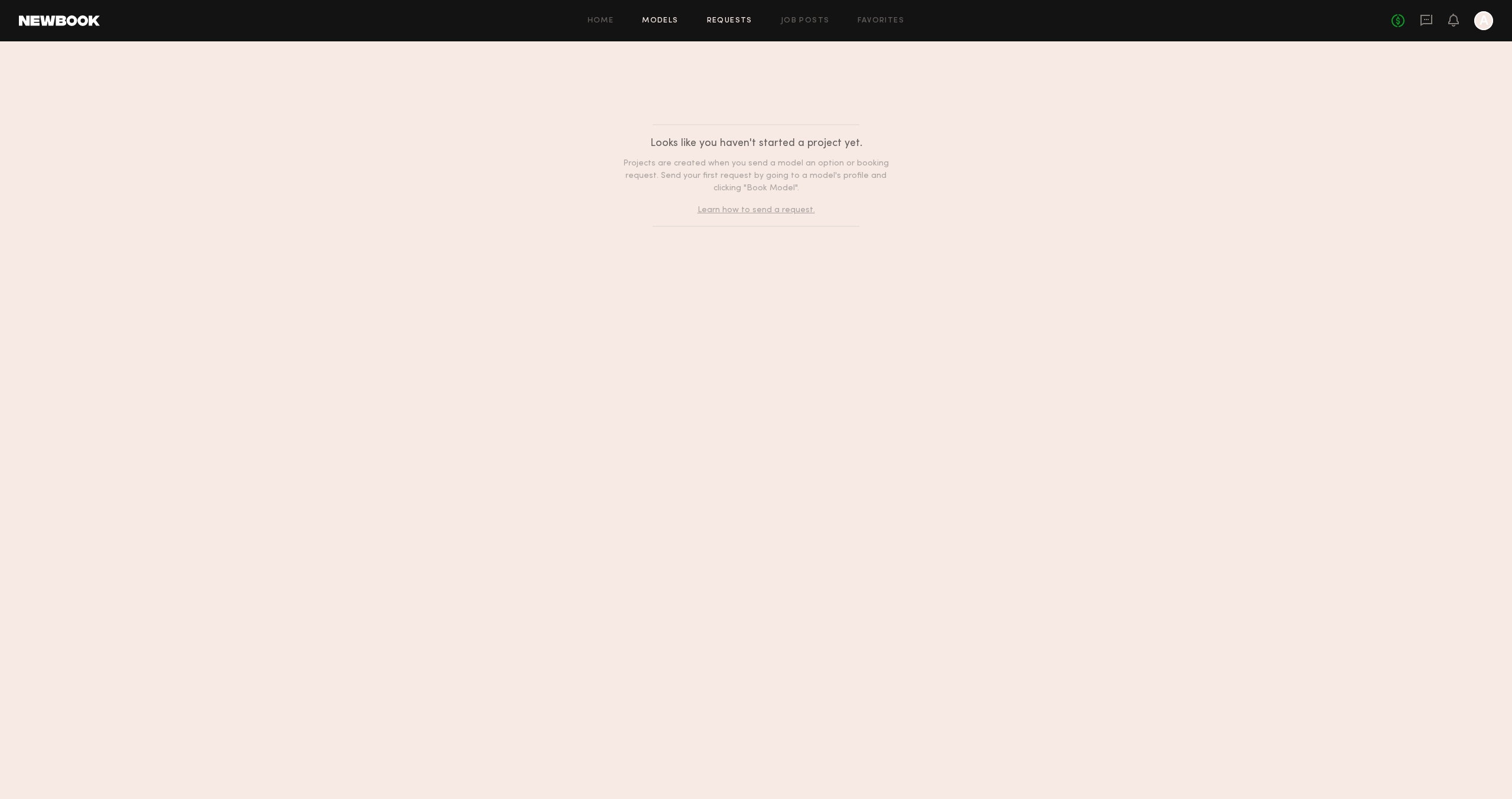
click at [655, 20] on link "Models" at bounding box center [660, 21] width 36 height 8
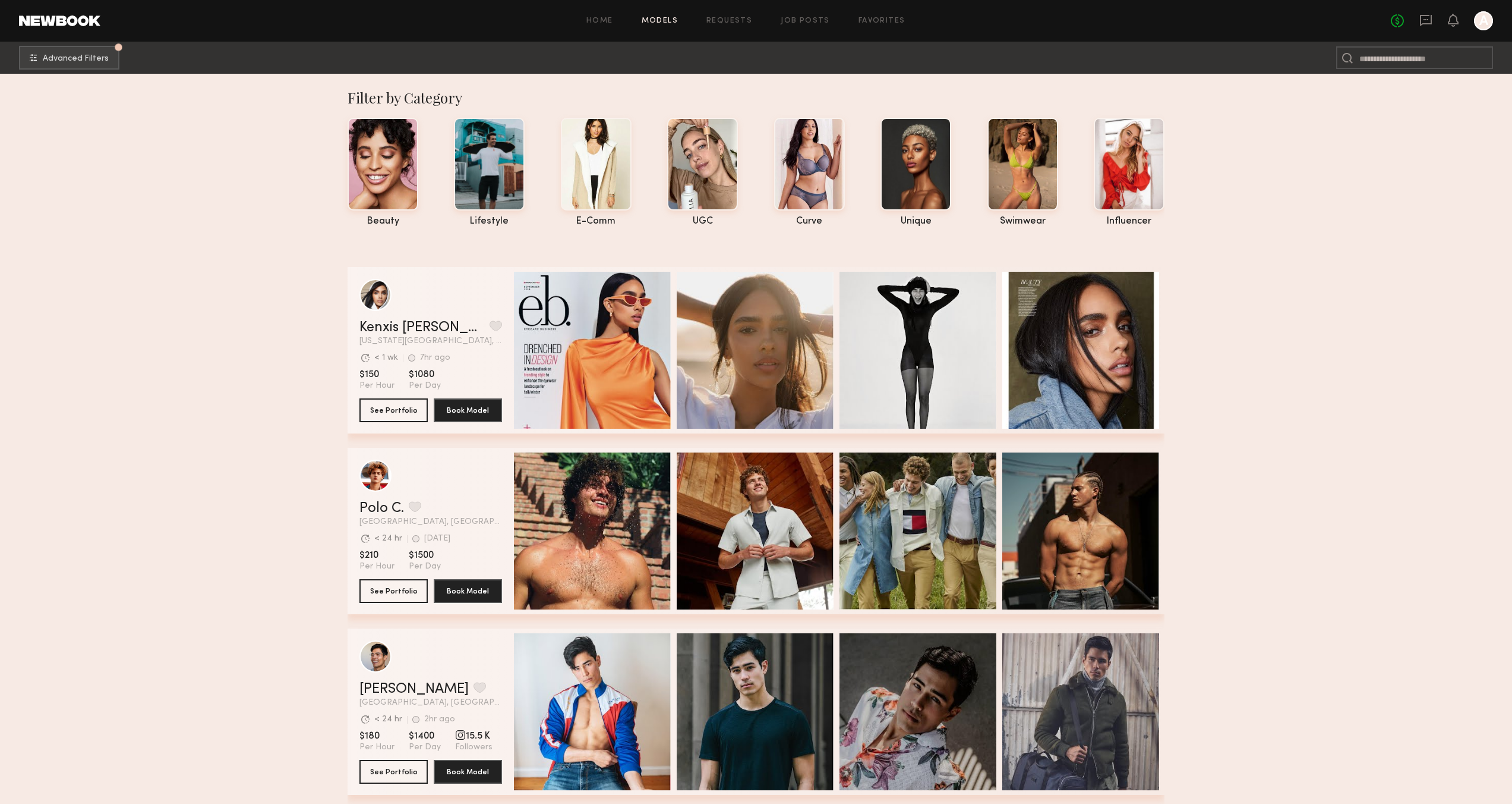
click at [66, 61] on span "Advanced Filters" at bounding box center [76, 58] width 66 height 8
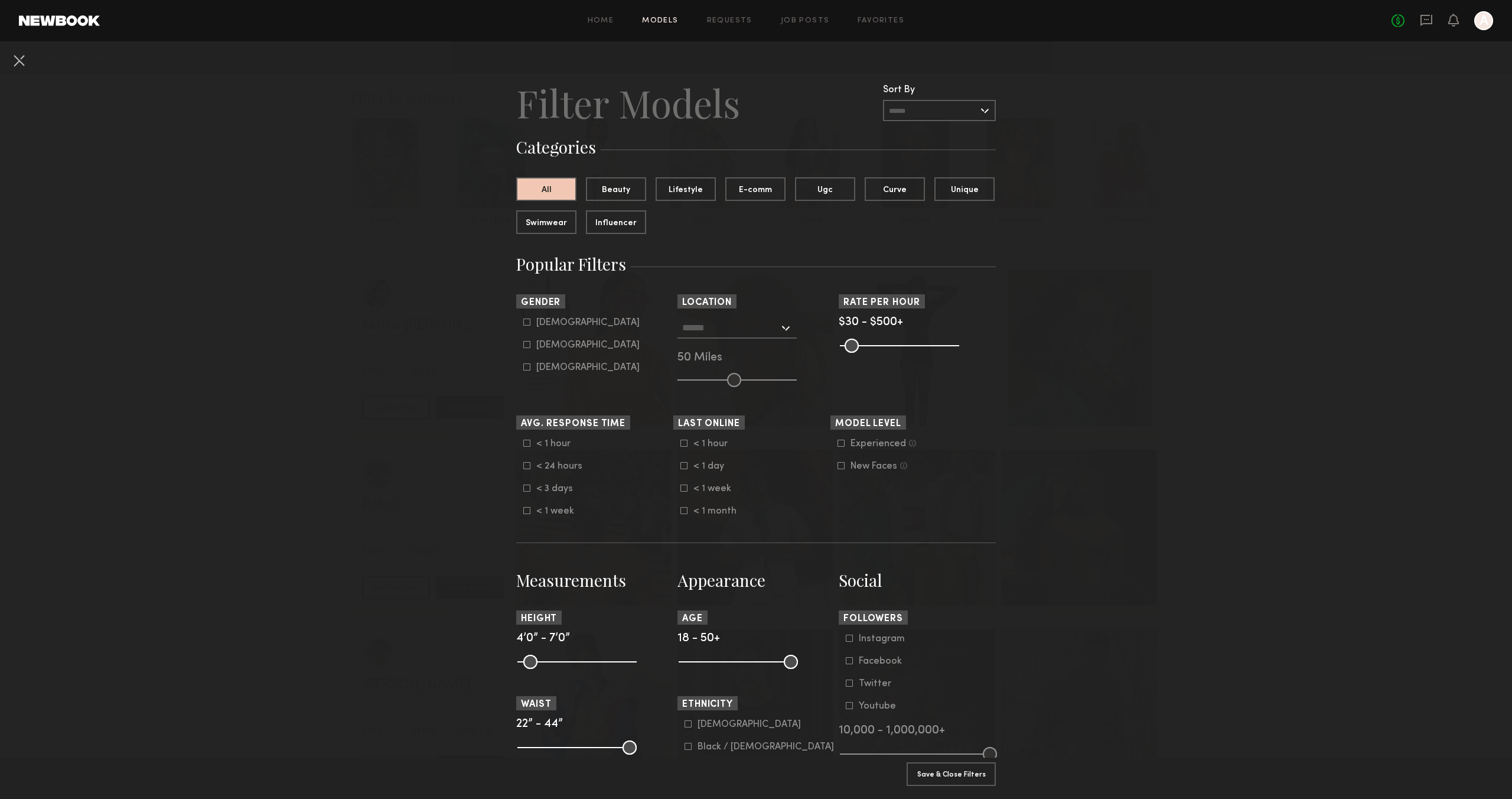
click at [981, 111] on input "text" at bounding box center [939, 110] width 113 height 21
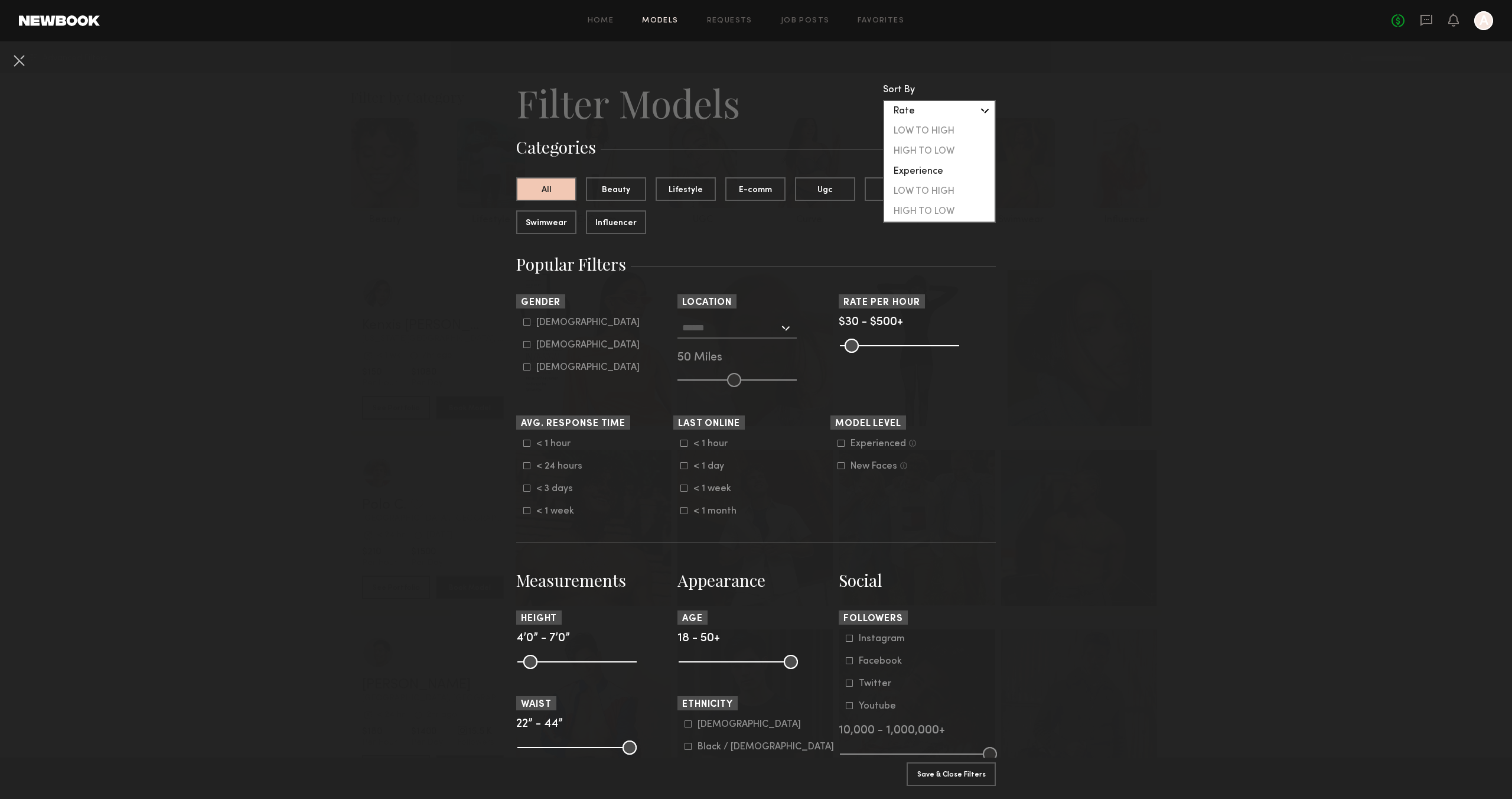
drag, startPoint x: 388, startPoint y: 347, endPoint x: 395, endPoint y: 344, distance: 7.6
click at [389, 347] on nb-browse-filters "Clear All Filter Models Filter Models Sort By Clear Rate LOW TO HIGH HIGH TO LO…" at bounding box center [756, 802] width 1512 height 1522
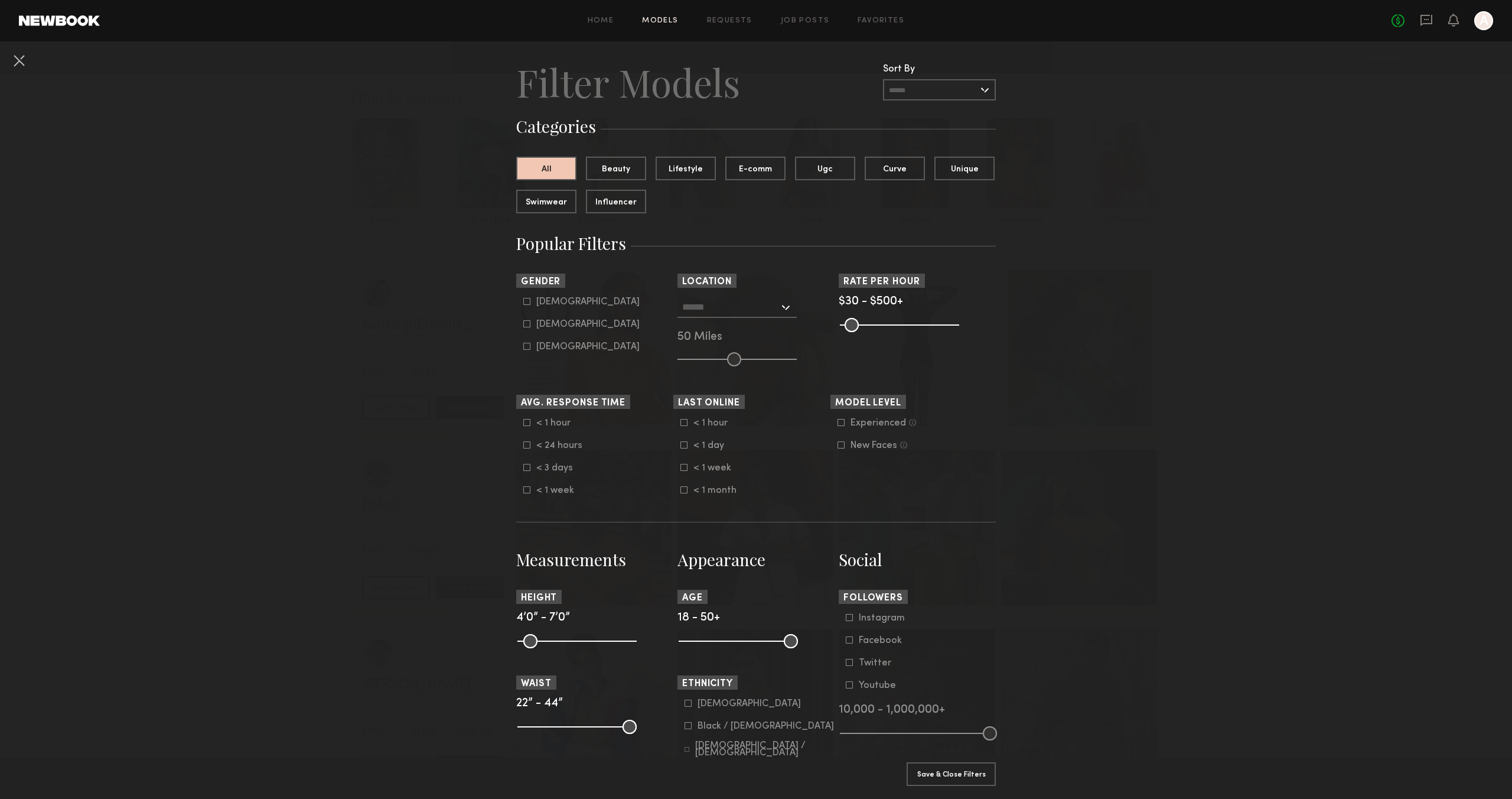
scroll to position [24, 0]
click at [899, 166] on button "Curve" at bounding box center [895, 164] width 60 height 24
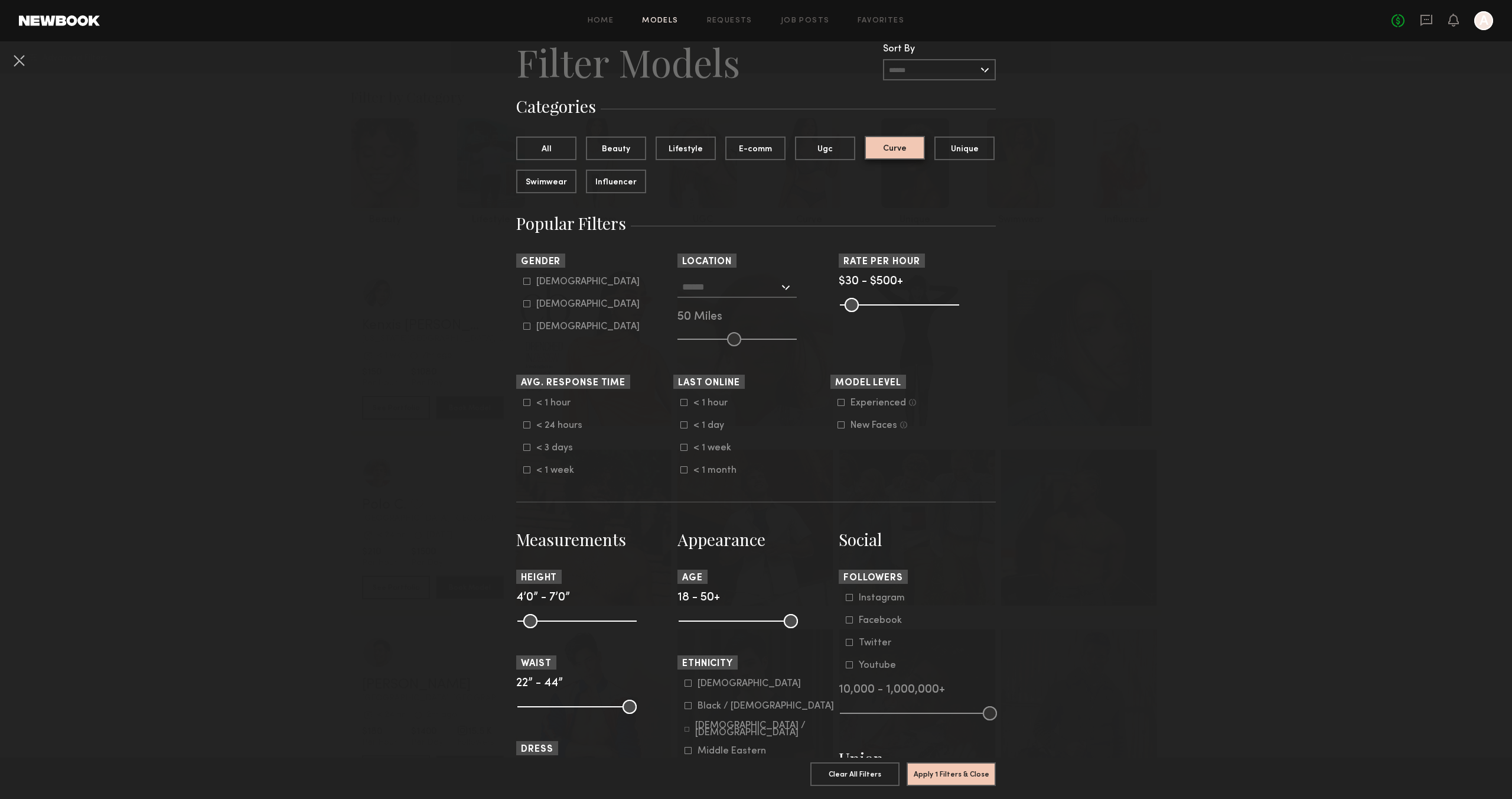
scroll to position [85, 0]
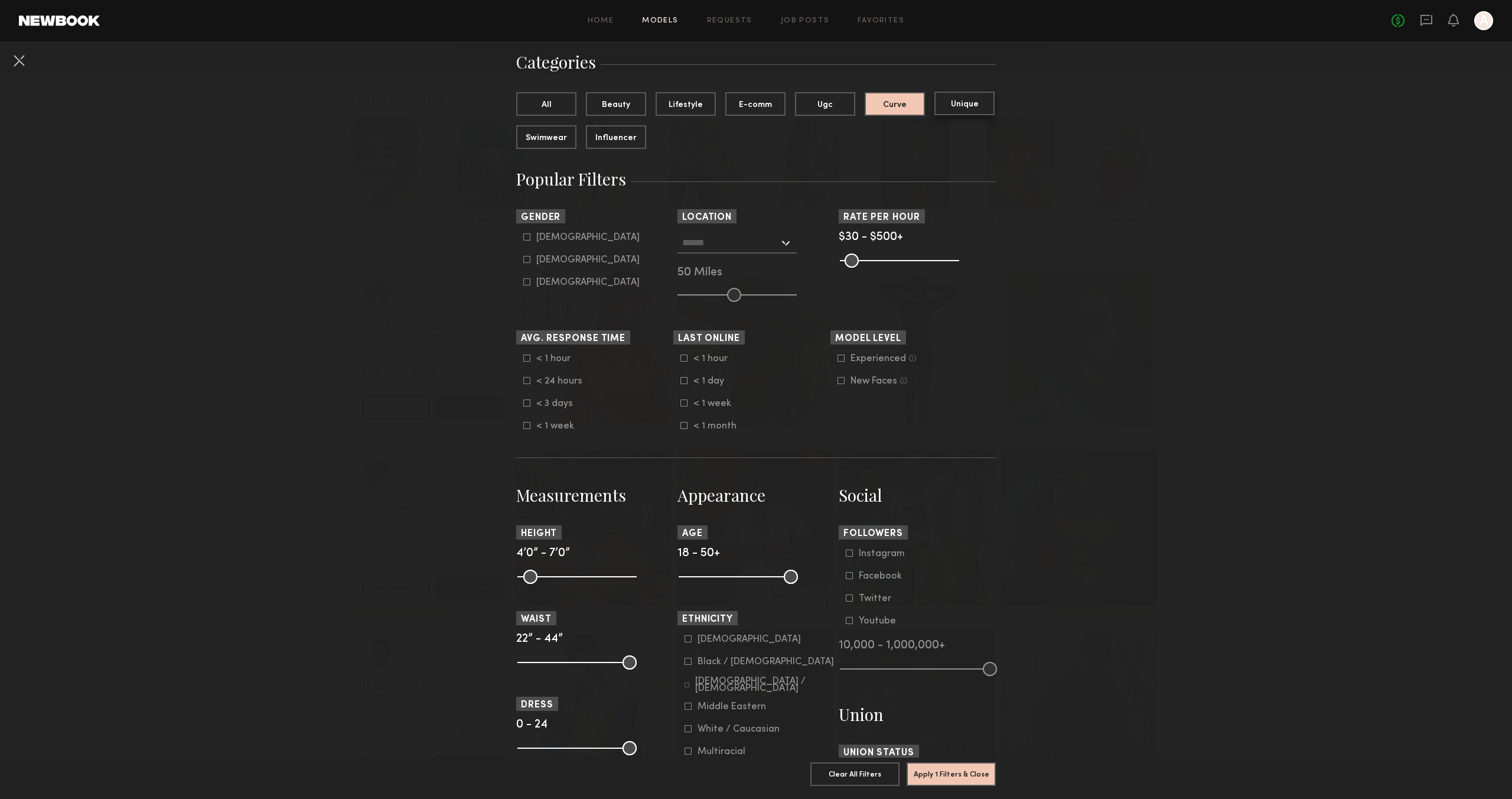
click at [960, 108] on button "Unique" at bounding box center [964, 103] width 60 height 24
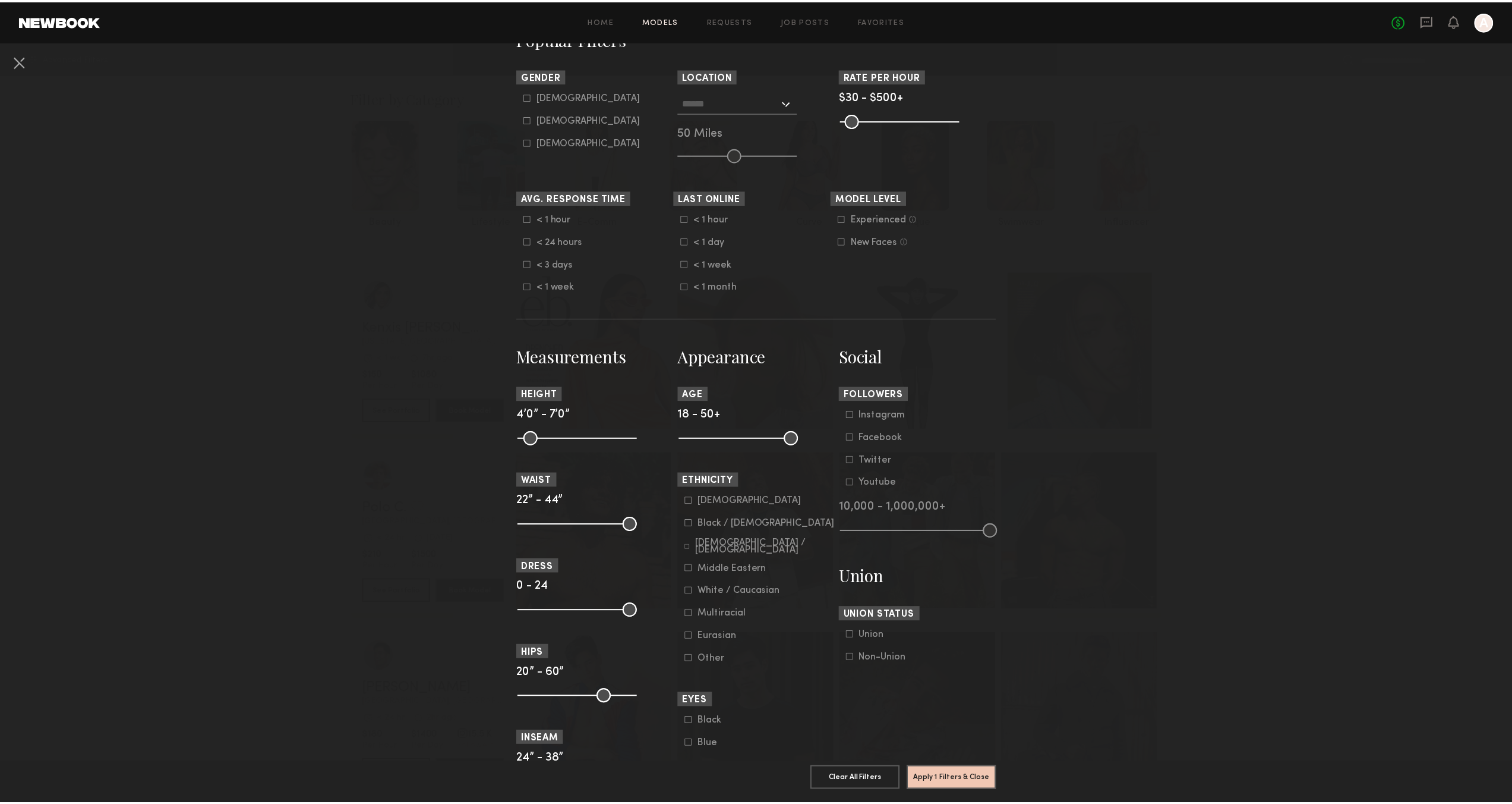
scroll to position [495, 0]
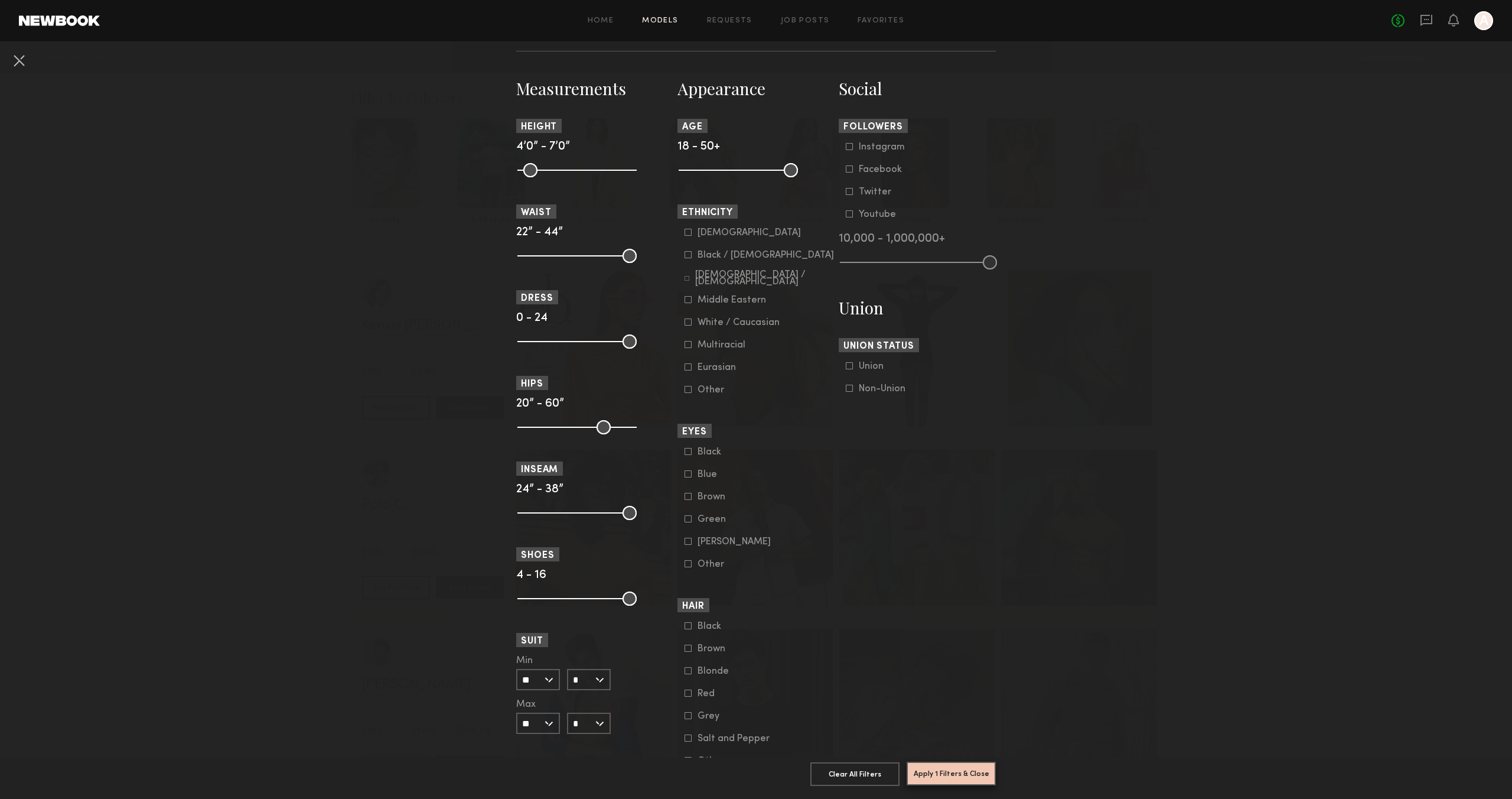
click at [971, 761] on button "Apply 1 Filters & Close" at bounding box center [951, 773] width 89 height 24
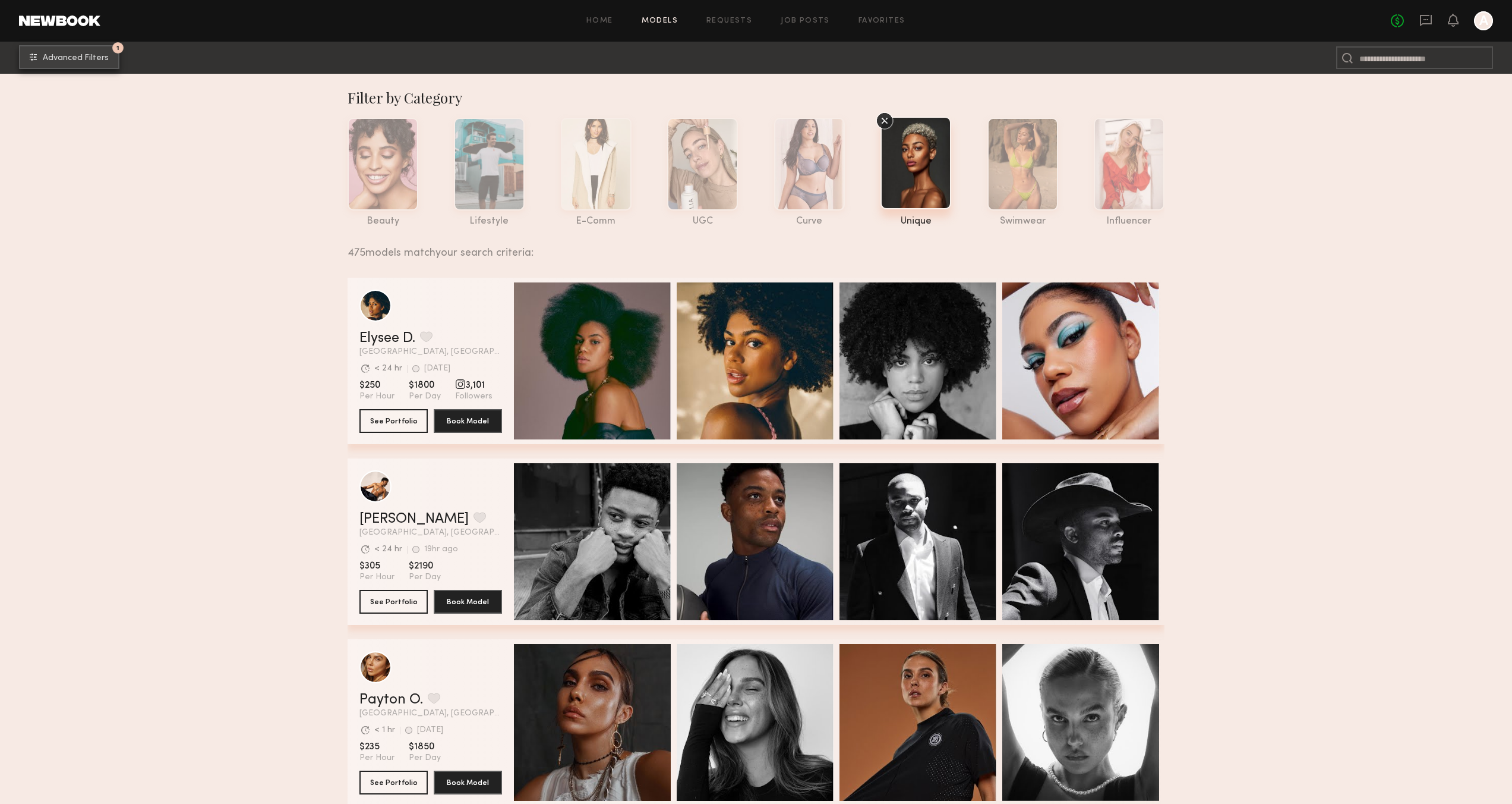
click at [81, 53] on button "1 Advanced Filters" at bounding box center [69, 57] width 100 height 24
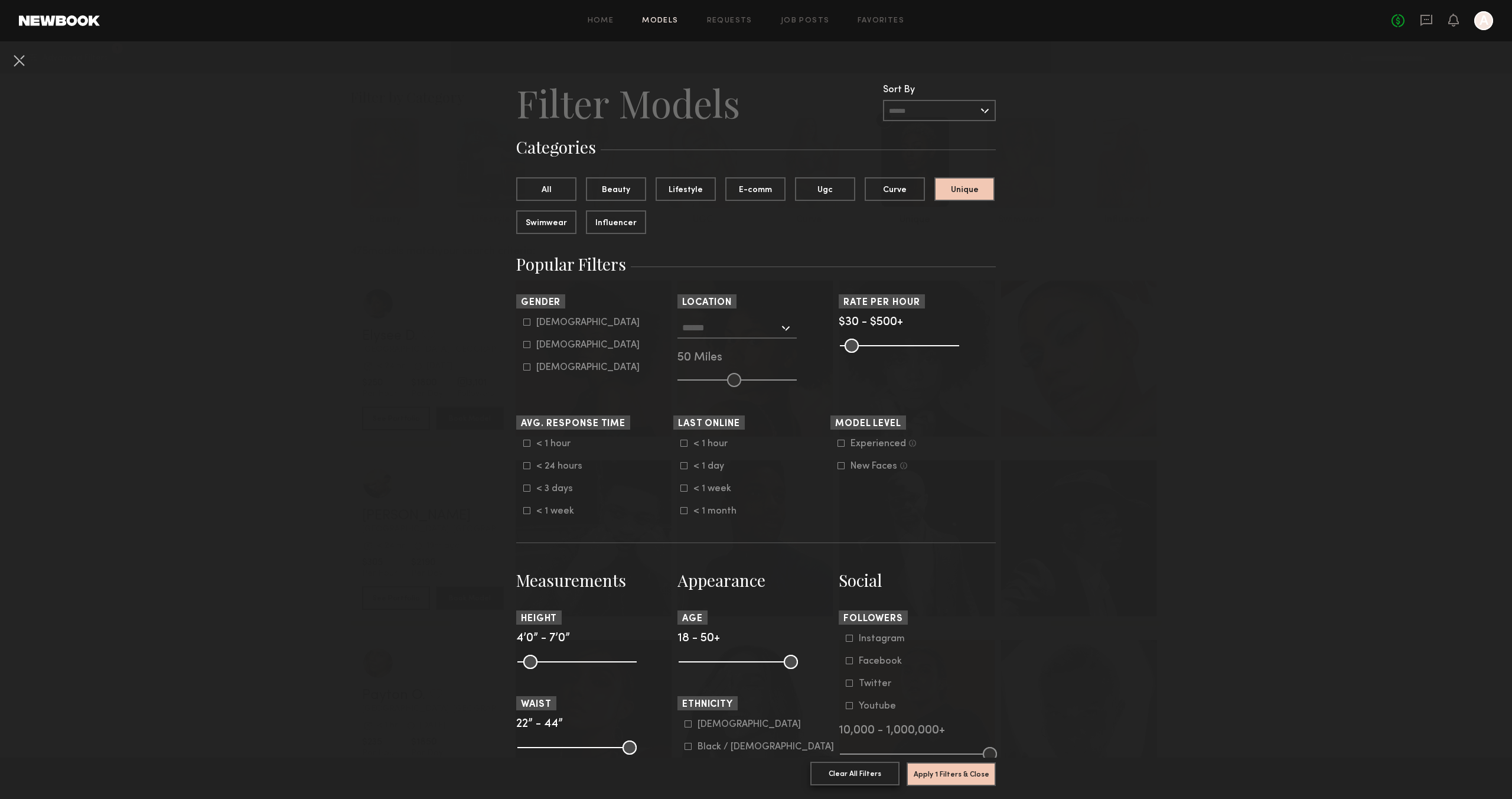
click at [848, 768] on button "Clear All Filters" at bounding box center [855, 773] width 89 height 24
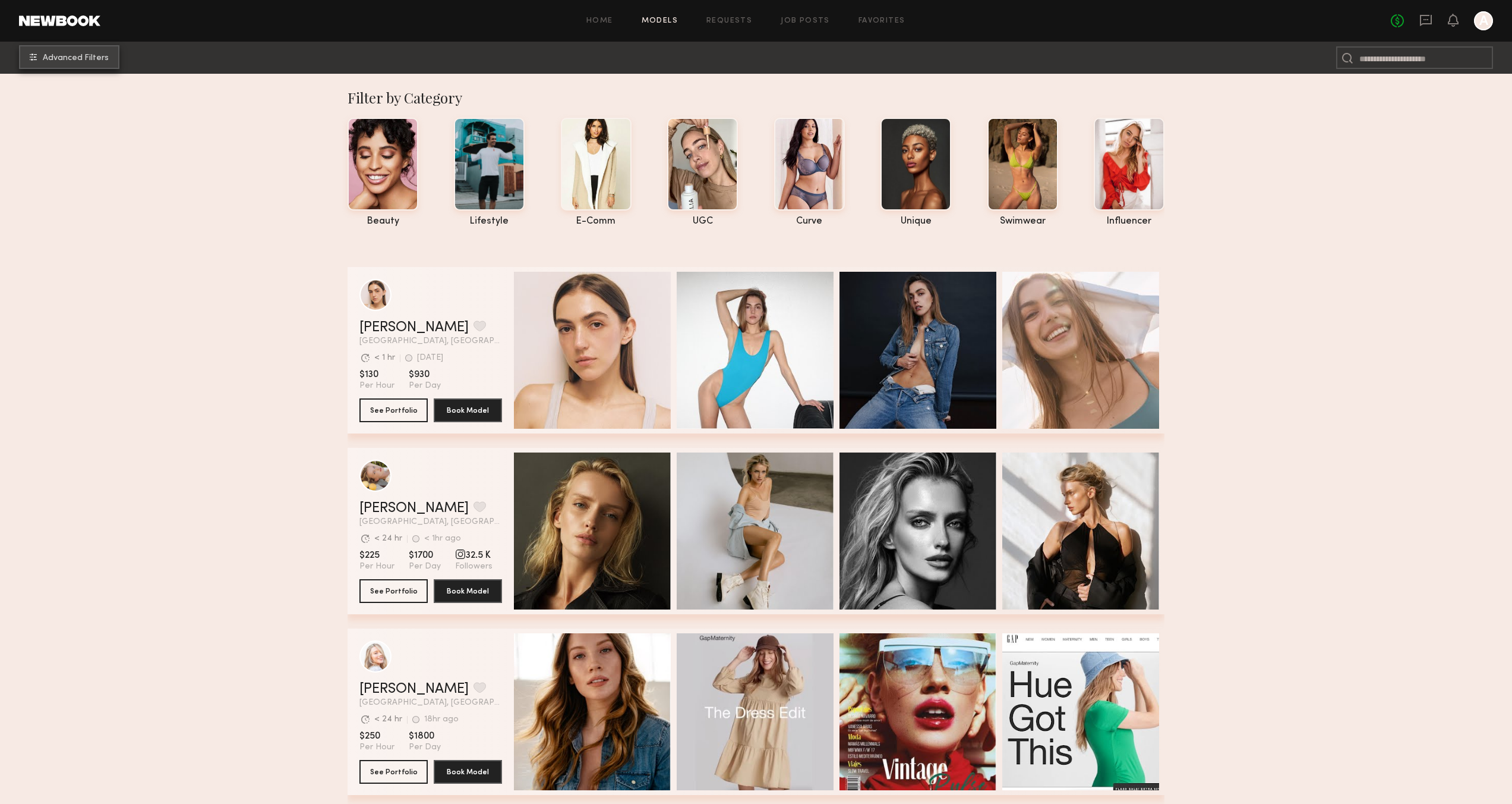
click at [66, 60] on span "Advanced Filters" at bounding box center [76, 58] width 66 height 8
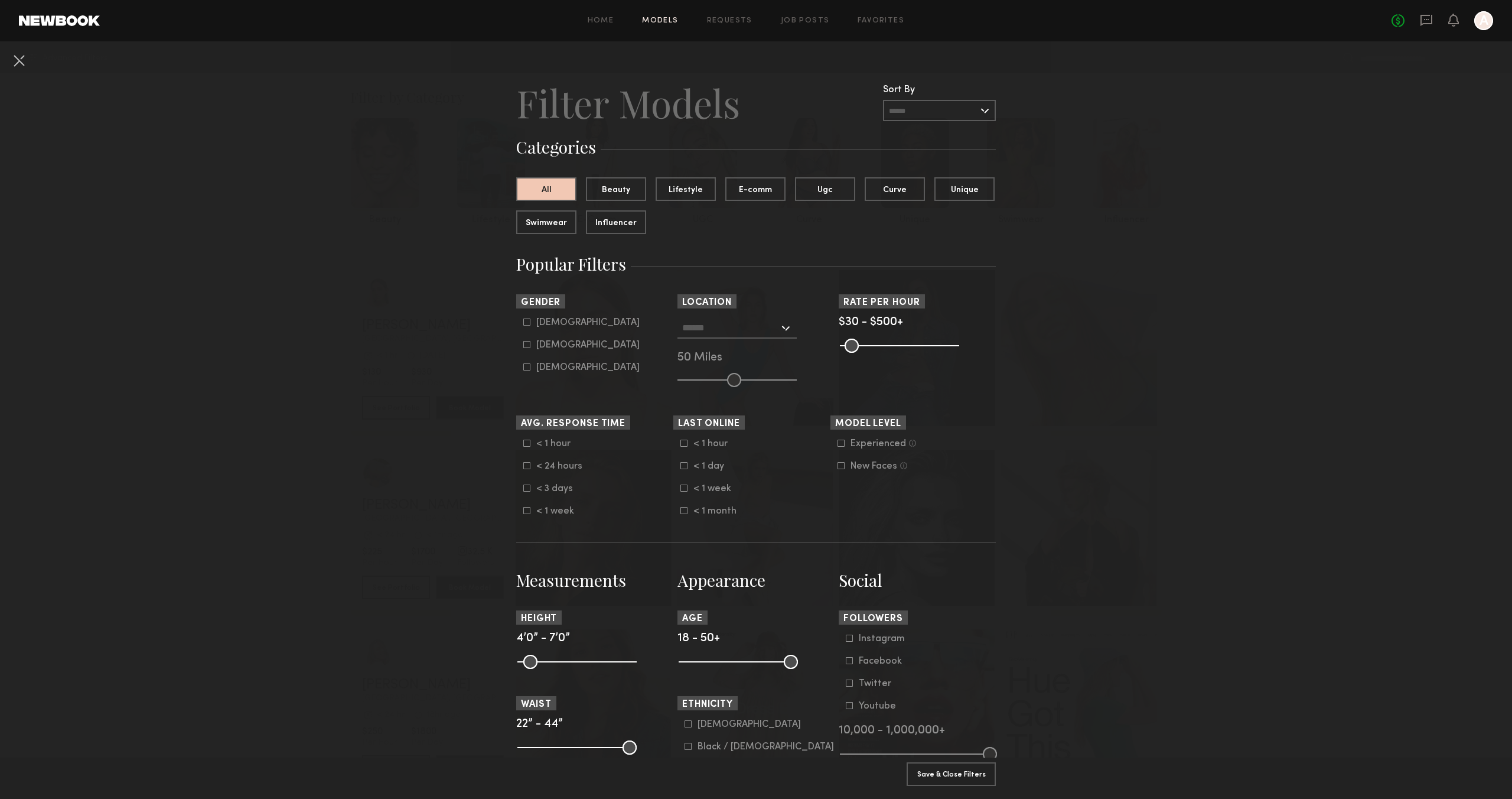
click at [945, 112] on input "text" at bounding box center [939, 110] width 113 height 21
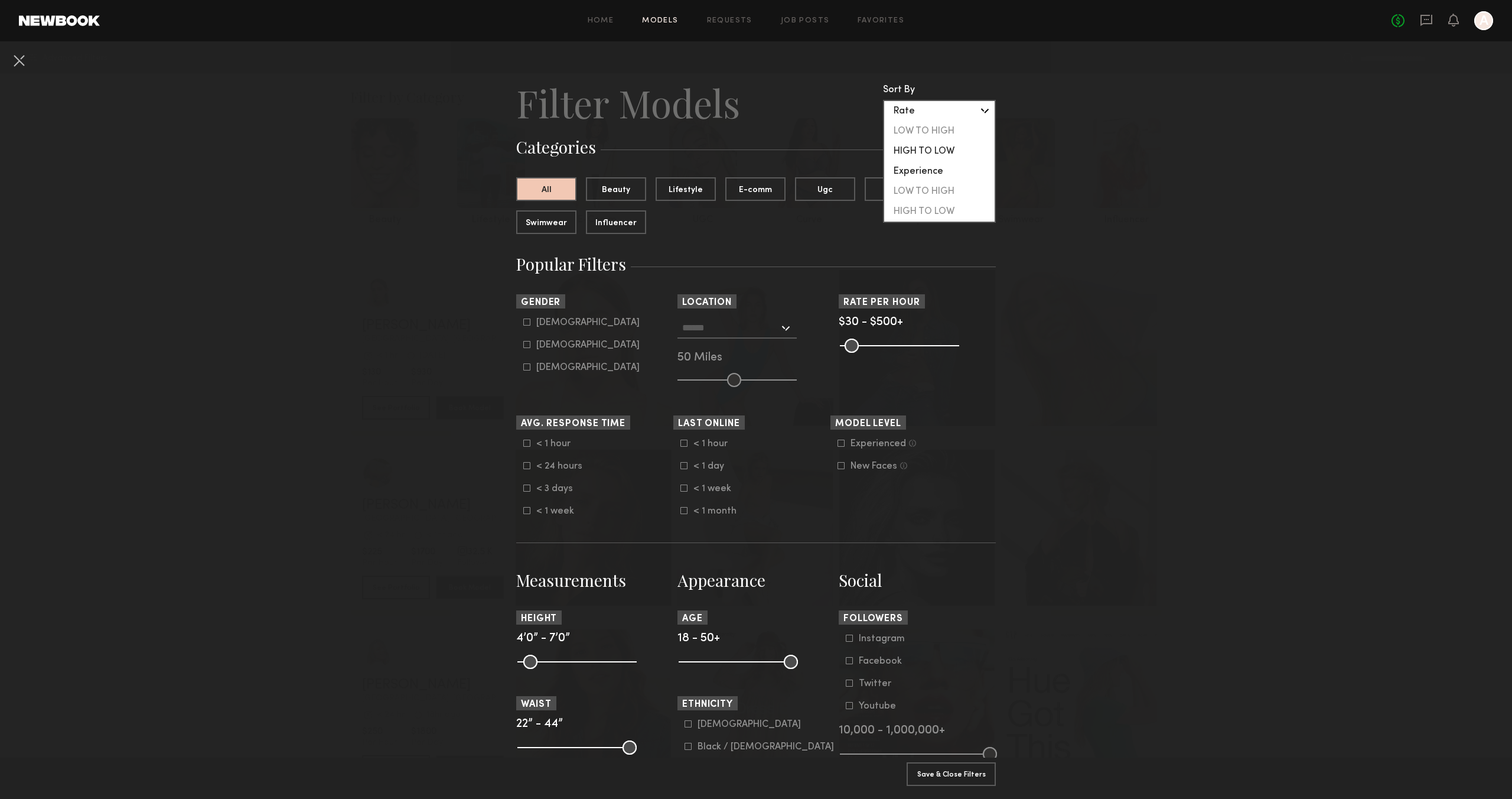
click at [943, 149] on div "HIGH TO LOW" at bounding box center [939, 151] width 110 height 20
type input "**********"
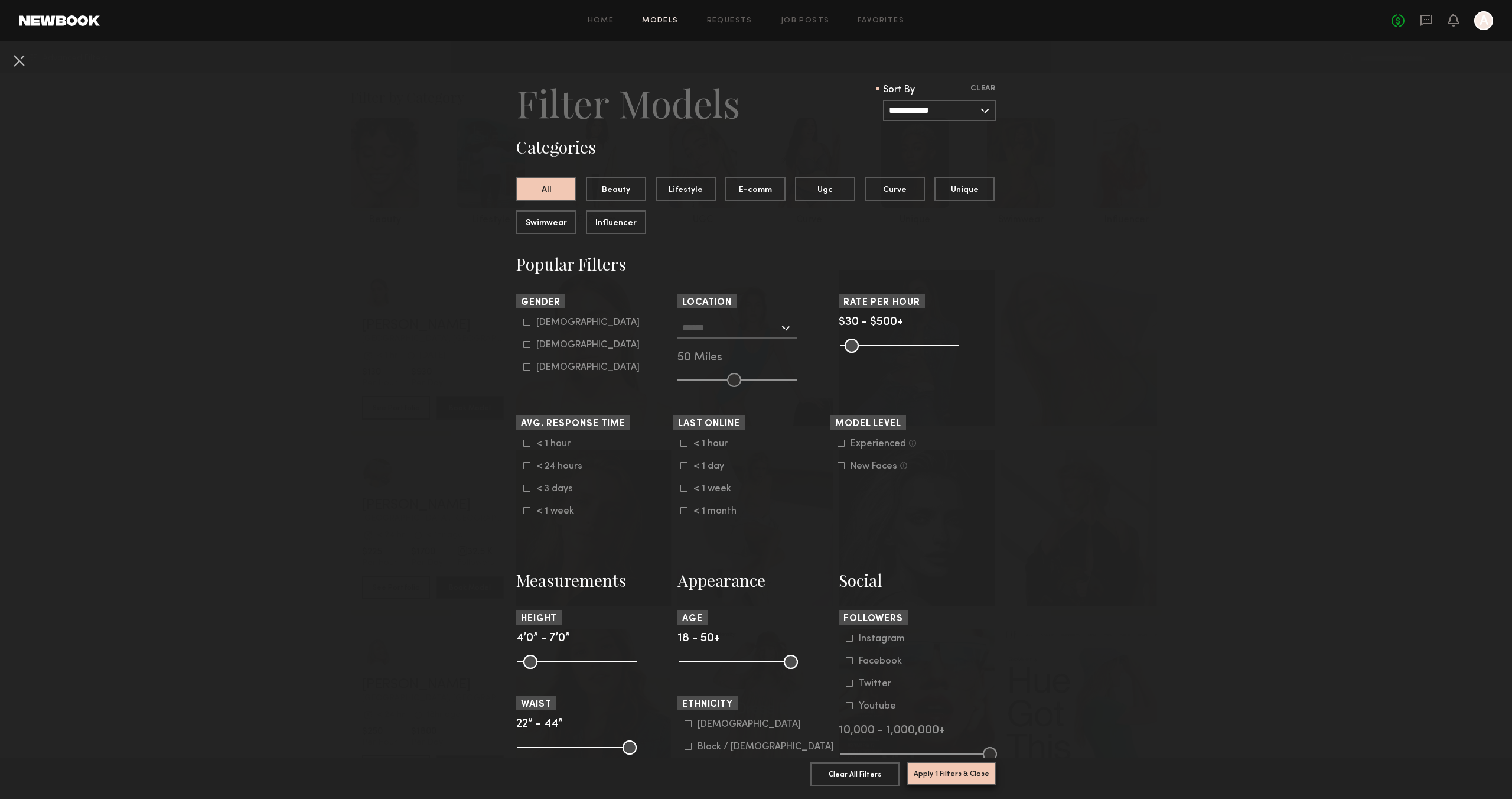
click at [956, 771] on button "Apply 1 Filters & Close" at bounding box center [951, 773] width 89 height 24
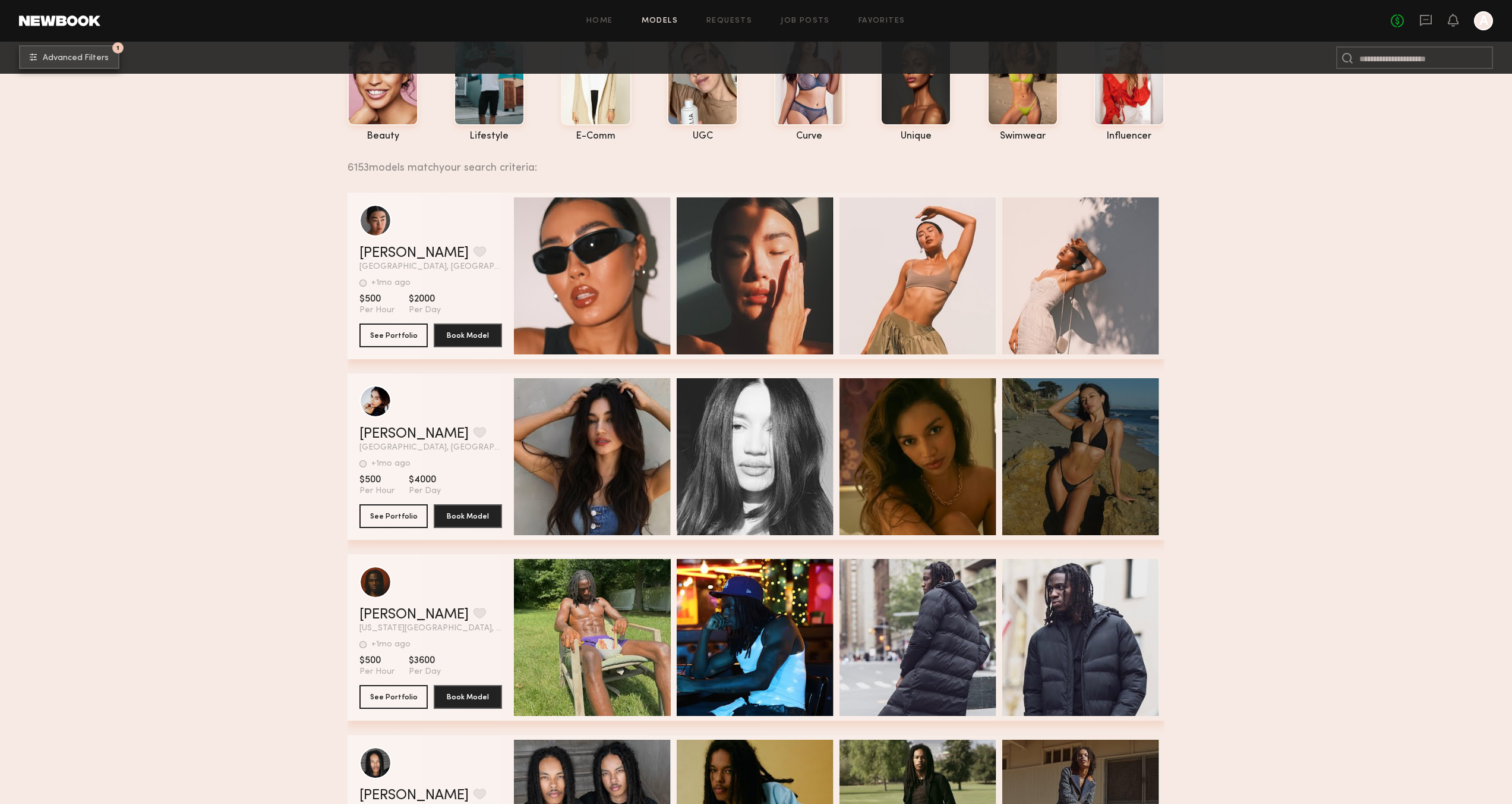
scroll to position [87, 0]
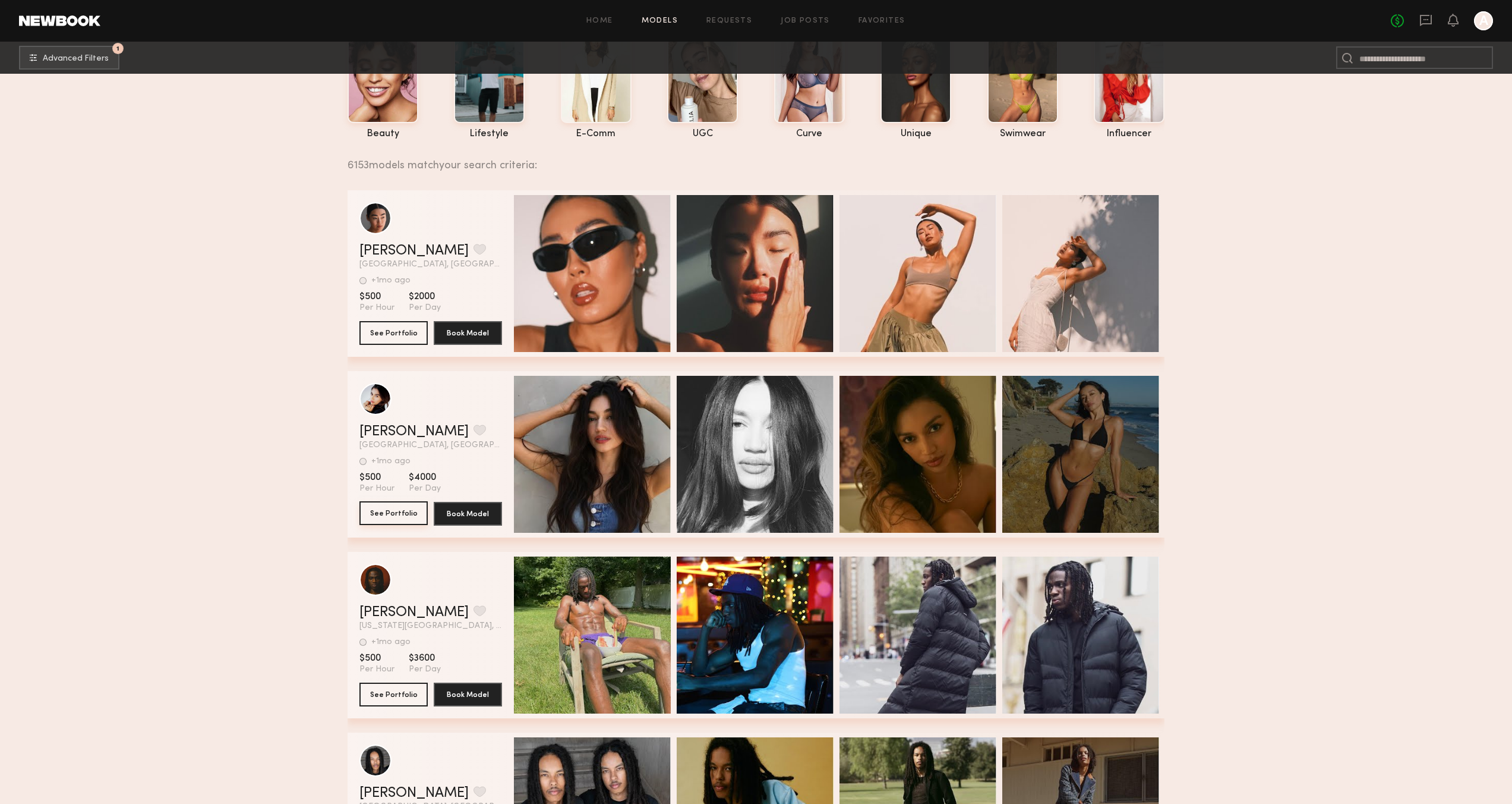
click at [385, 508] on button "See Portfolio" at bounding box center [393, 513] width 68 height 24
click at [395, 331] on button "See Portfolio" at bounding box center [393, 332] width 68 height 24
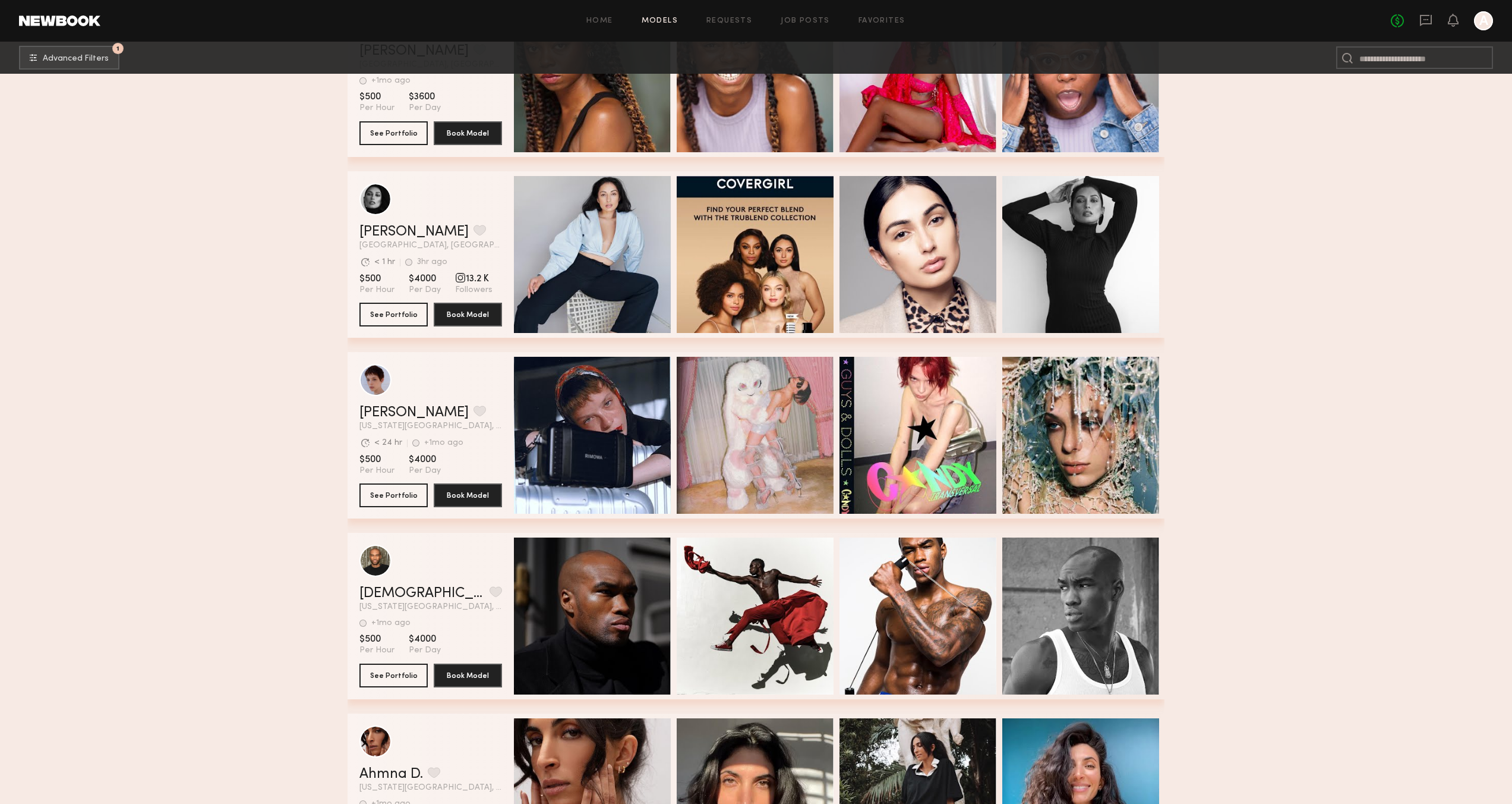
scroll to position [2285, 0]
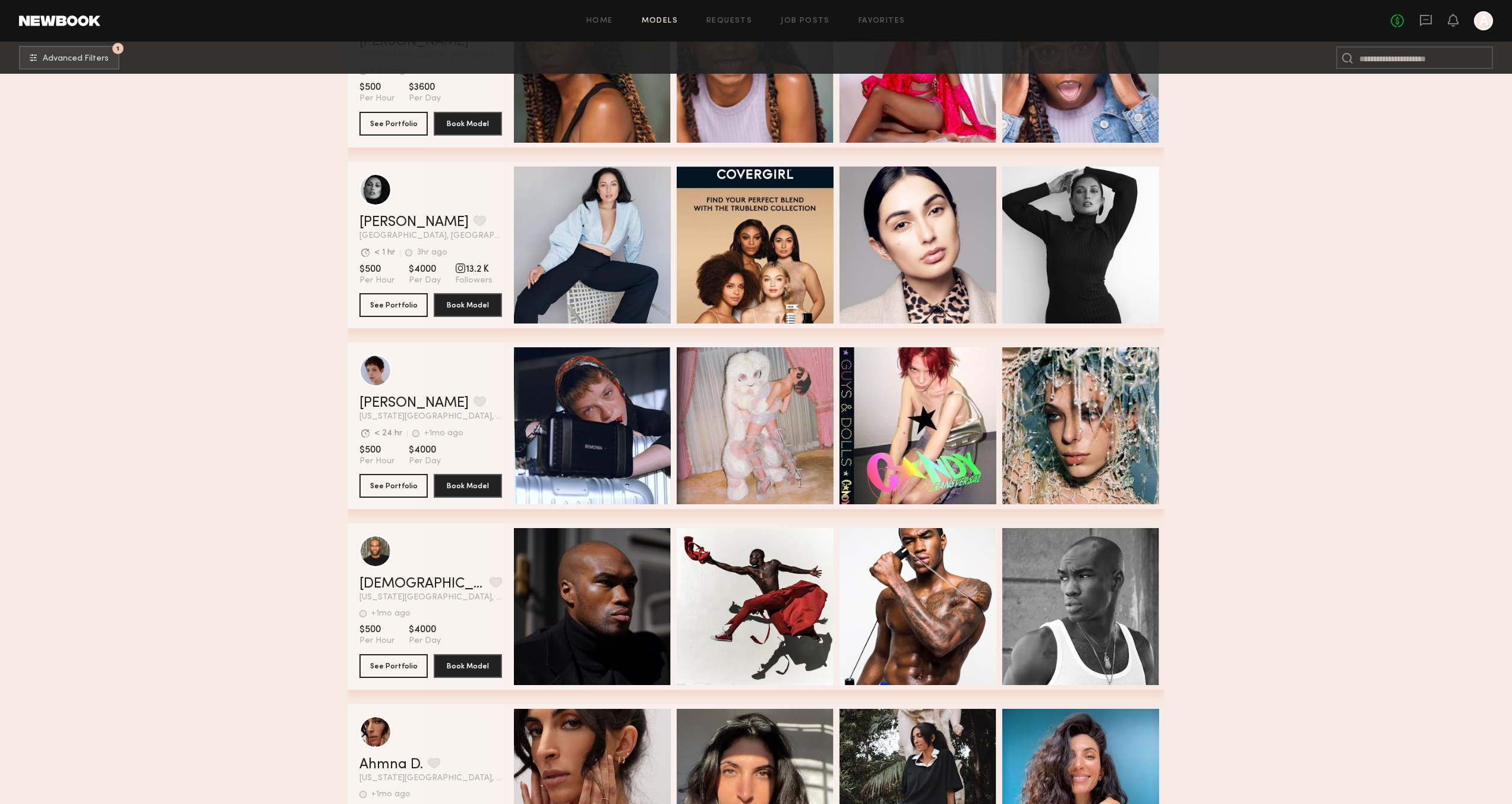
click at [476, 388] on header "[PERSON_NAME] Favorite [US_STATE][GEOGRAPHIC_DATA], [GEOGRAPHIC_DATA] [GEOGRAPH…" at bounding box center [431, 387] width 143 height 67
click at [477, 399] on div "[PERSON_NAME] Favorite" at bounding box center [431, 403] width 143 height 15
click at [398, 484] on button "See Portfolio" at bounding box center [393, 485] width 68 height 24
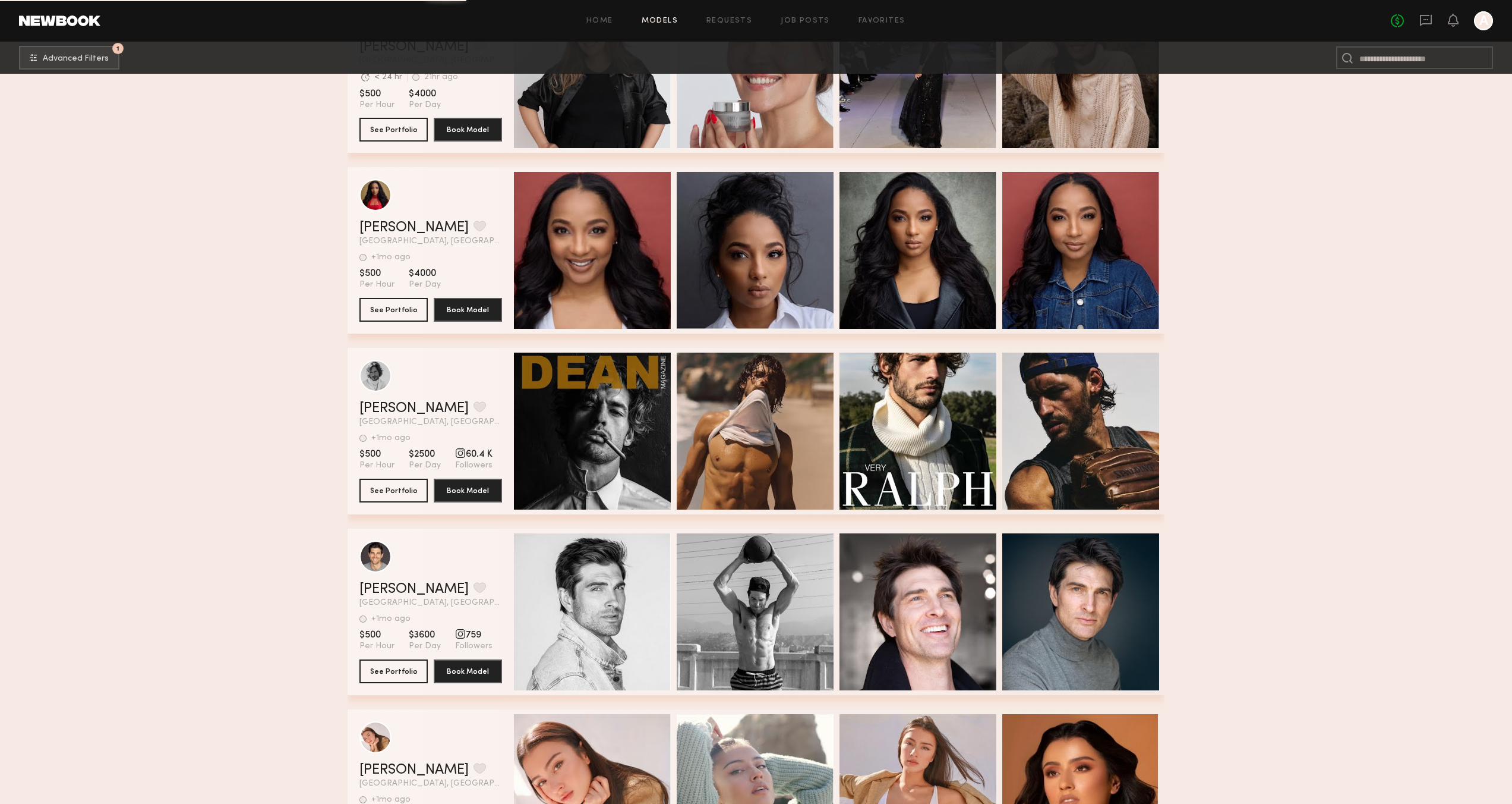
scroll to position [3365, 0]
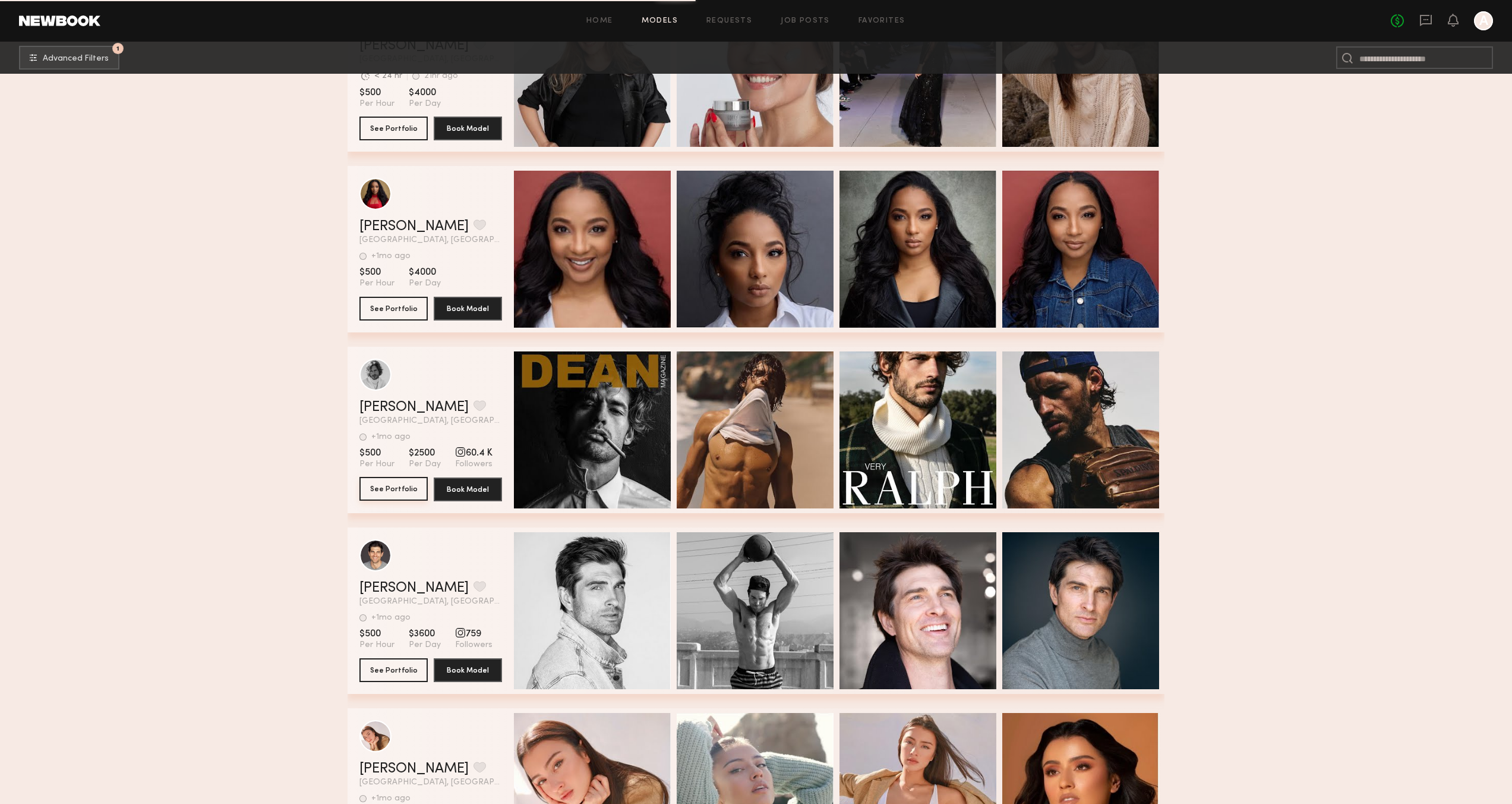
click at [398, 487] on button "See Portfolio" at bounding box center [393, 489] width 68 height 24
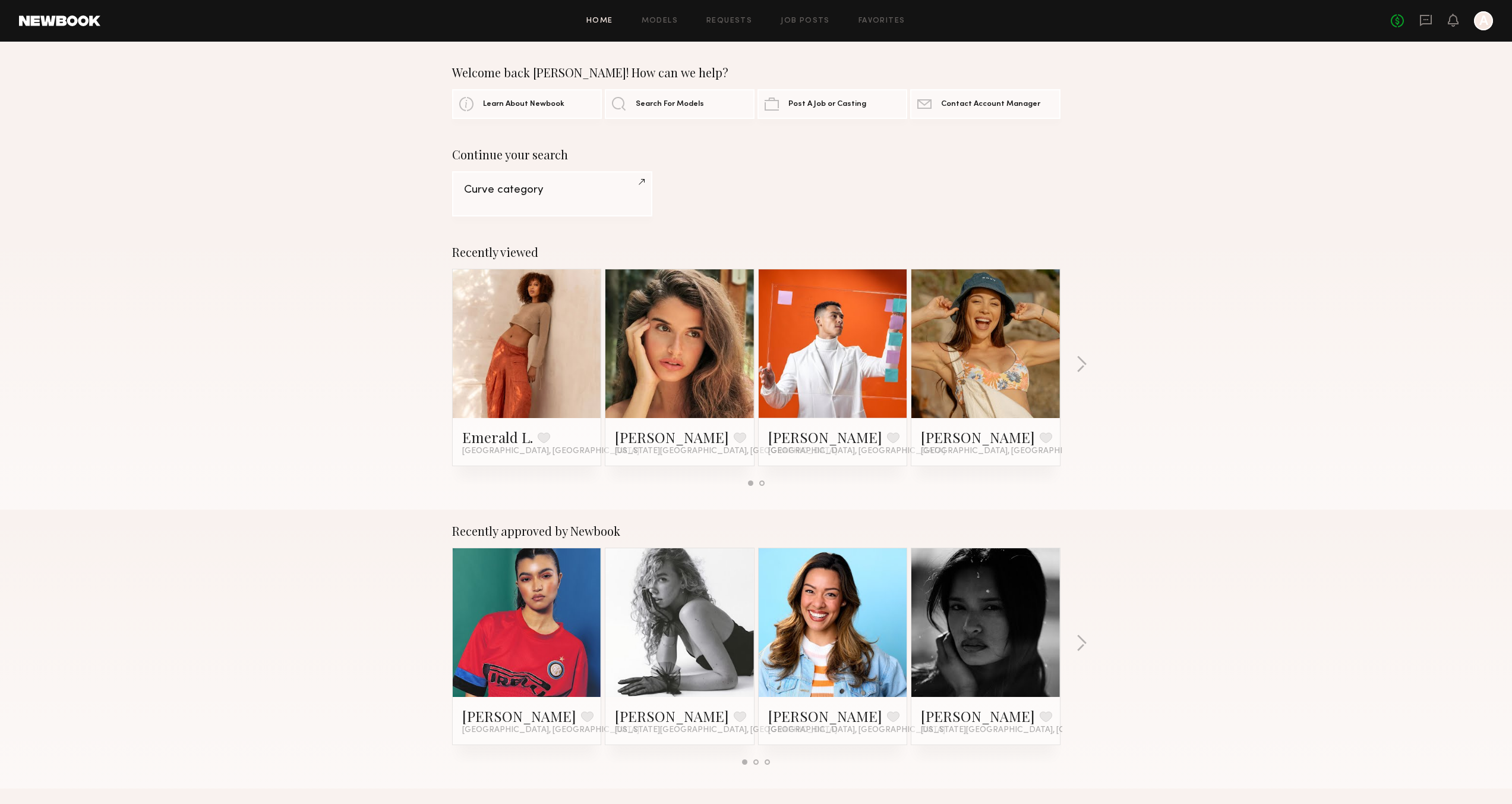
click at [1479, 26] on div at bounding box center [1483, 20] width 19 height 19
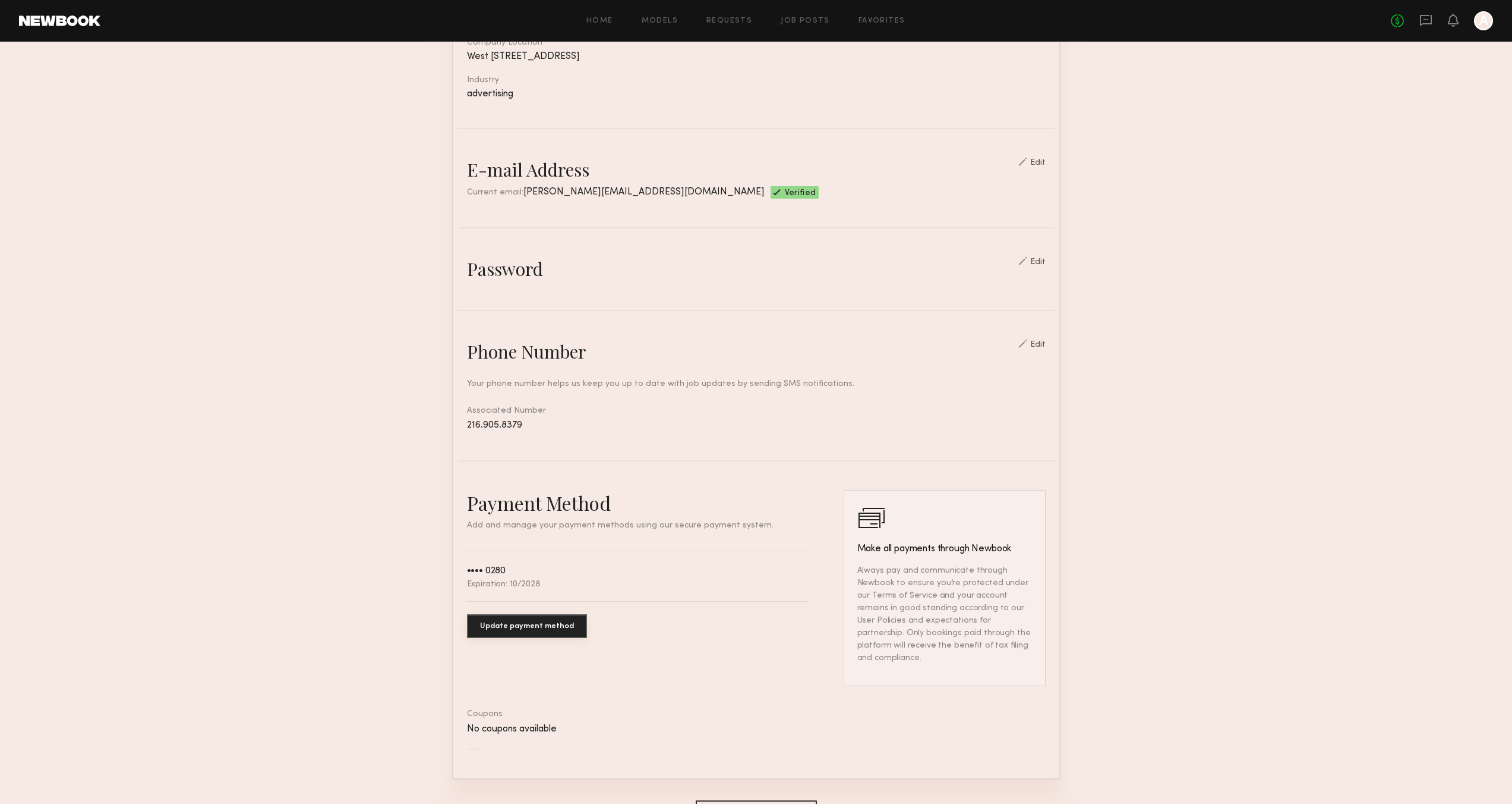
scroll to position [297, 0]
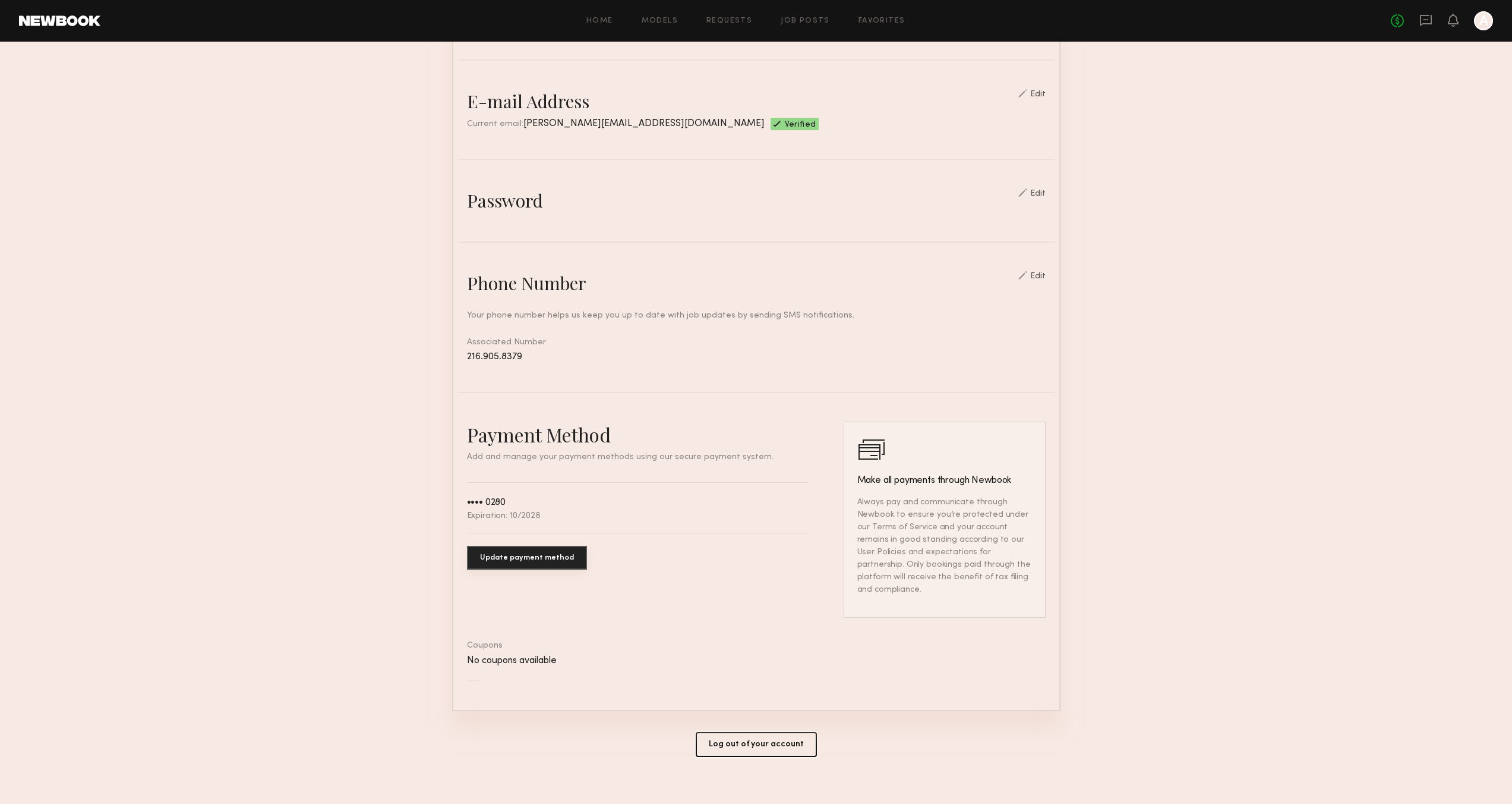
click at [763, 734] on button "Log out of your account" at bounding box center [757, 744] width 121 height 25
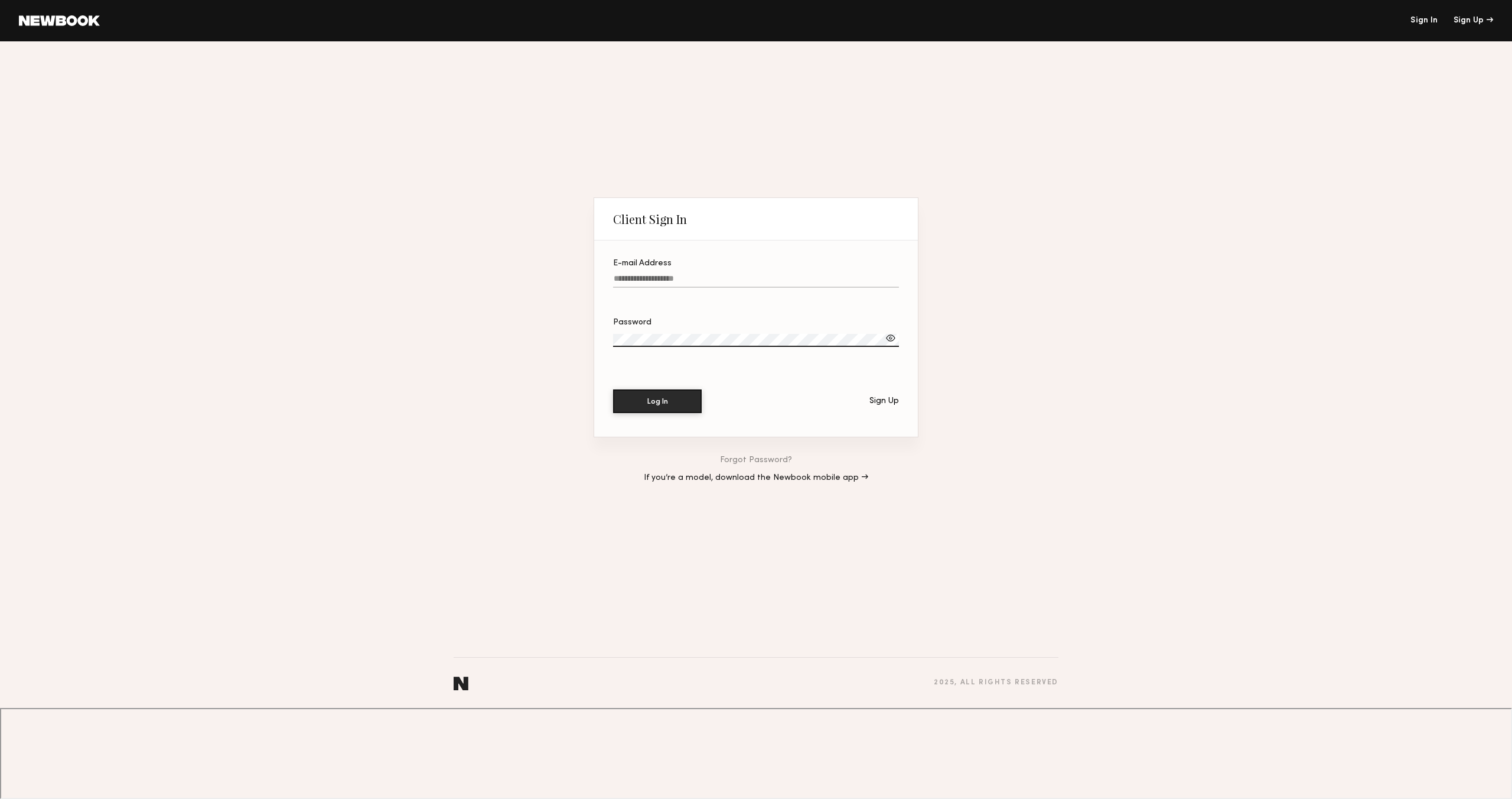
click at [643, 288] on input "E-mail Address" at bounding box center [755, 281] width 286 height 14
click at [651, 288] on input "E-mail Address Required" at bounding box center [755, 281] width 286 height 14
paste input "**********"
type input "**********"
click at [680, 412] on button "Log In" at bounding box center [657, 401] width 89 height 24
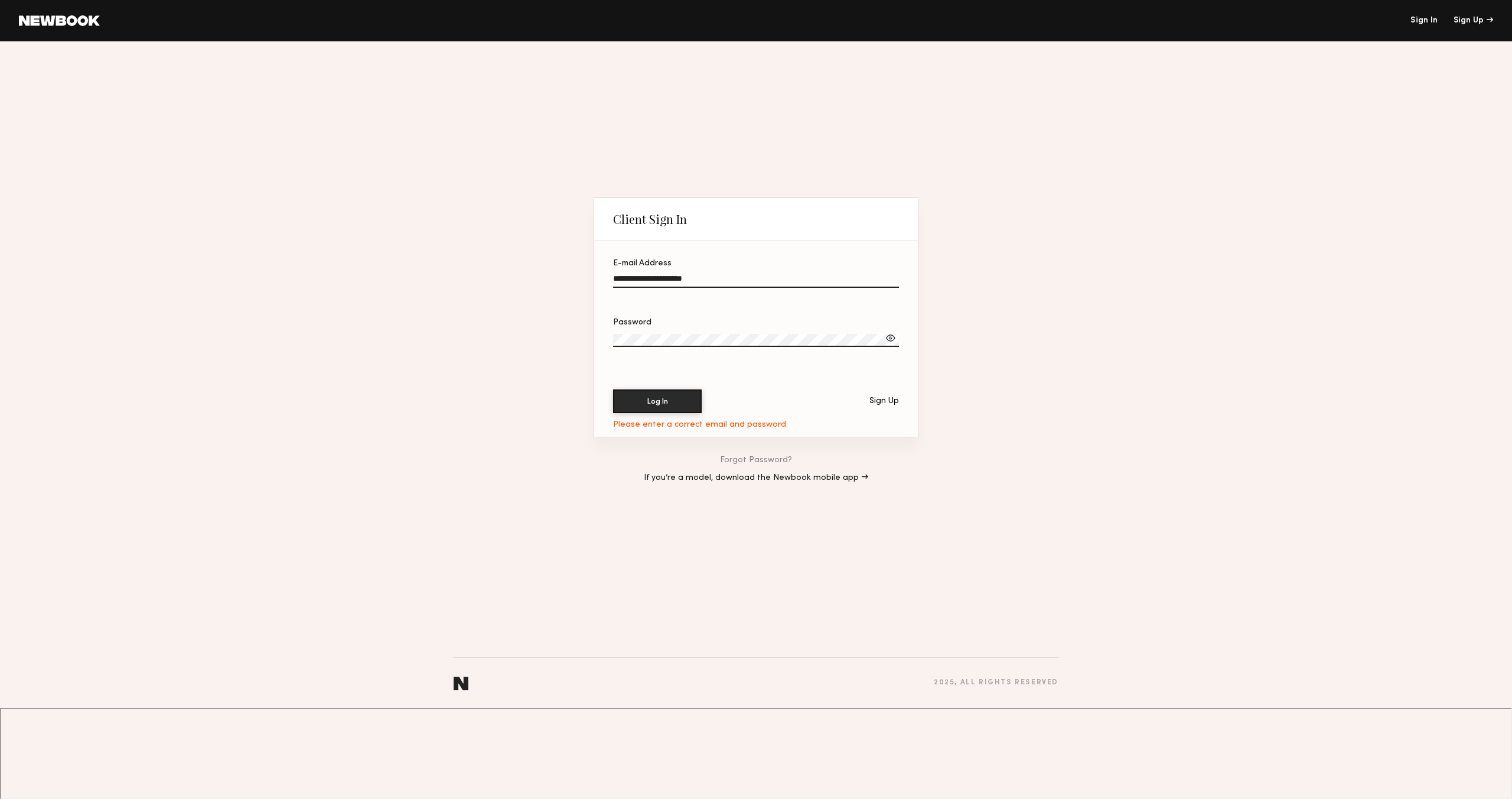
click at [889, 344] on div at bounding box center [890, 338] width 12 height 12
click at [882, 405] on div "Sign Up" at bounding box center [884, 401] width 30 height 8
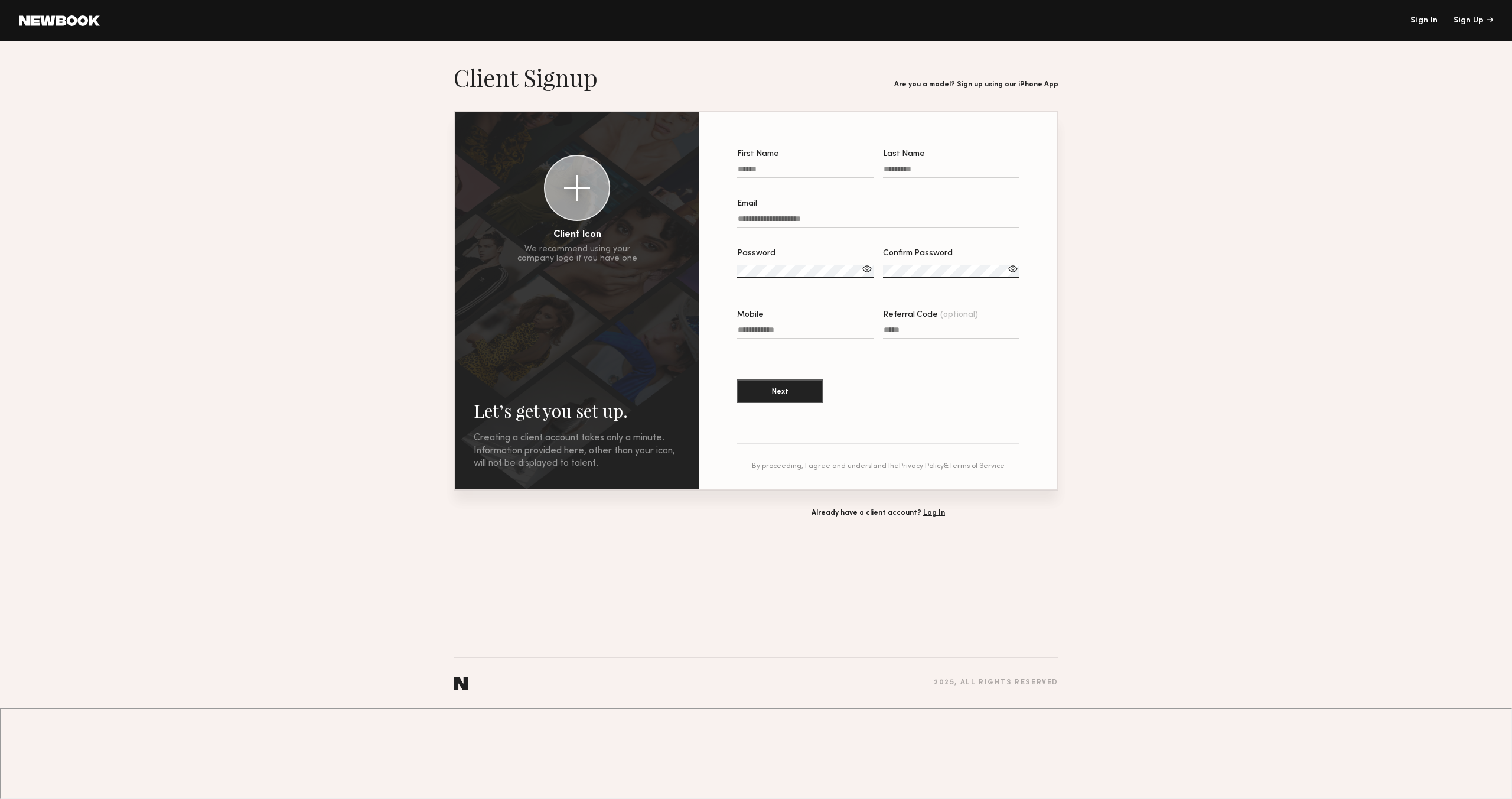
click at [765, 172] on input "First Name" at bounding box center [805, 172] width 137 height 14
type input "********"
click at [903, 172] on input "Last Name" at bounding box center [952, 172] width 137 height 14
type input "**********"
click at [764, 216] on input "Email" at bounding box center [878, 221] width 282 height 14
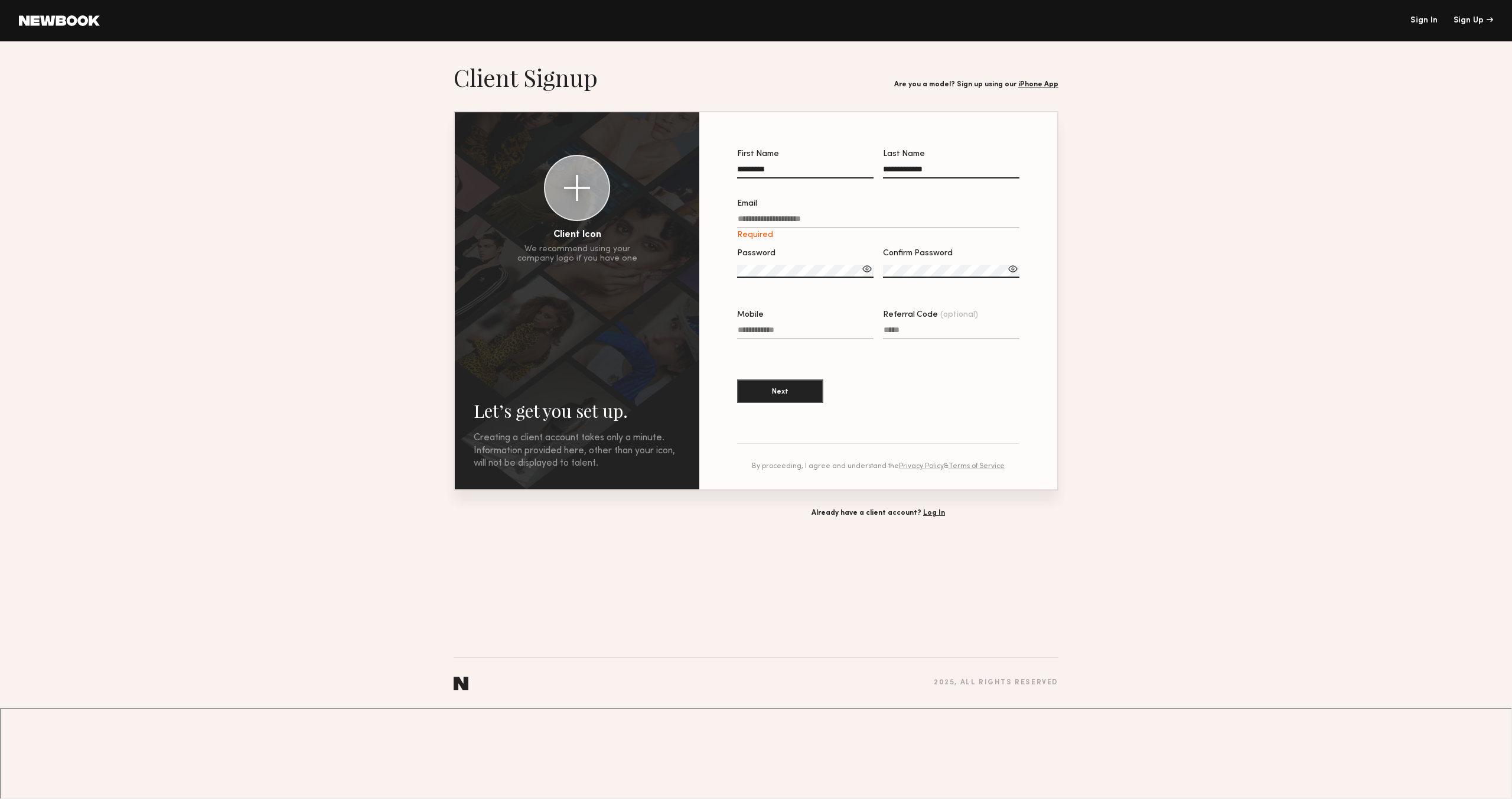
paste input "**********"
type input "**********"
click at [865, 269] on div at bounding box center [867, 269] width 12 height 12
click at [789, 284] on div at bounding box center [805, 284] width 137 height 9
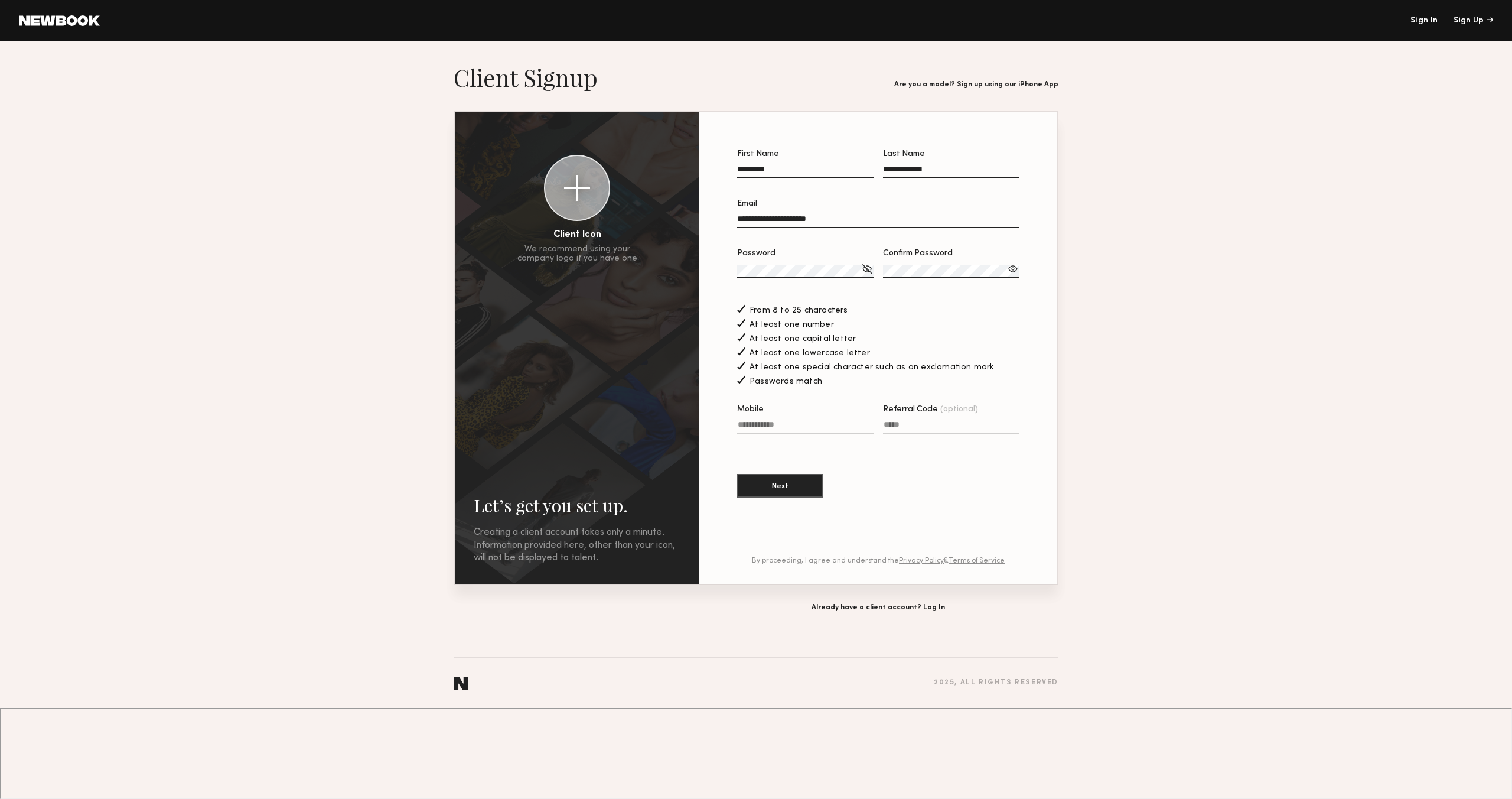
click at [767, 424] on input "Mobile" at bounding box center [805, 427] width 137 height 14
click at [792, 483] on button "Next" at bounding box center [780, 485] width 87 height 24
drag, startPoint x: 792, startPoint y: 422, endPoint x: 716, endPoint y: 427, distance: 76.2
click at [716, 427] on section "**********" at bounding box center [878, 348] width 358 height 471
type input "**********"
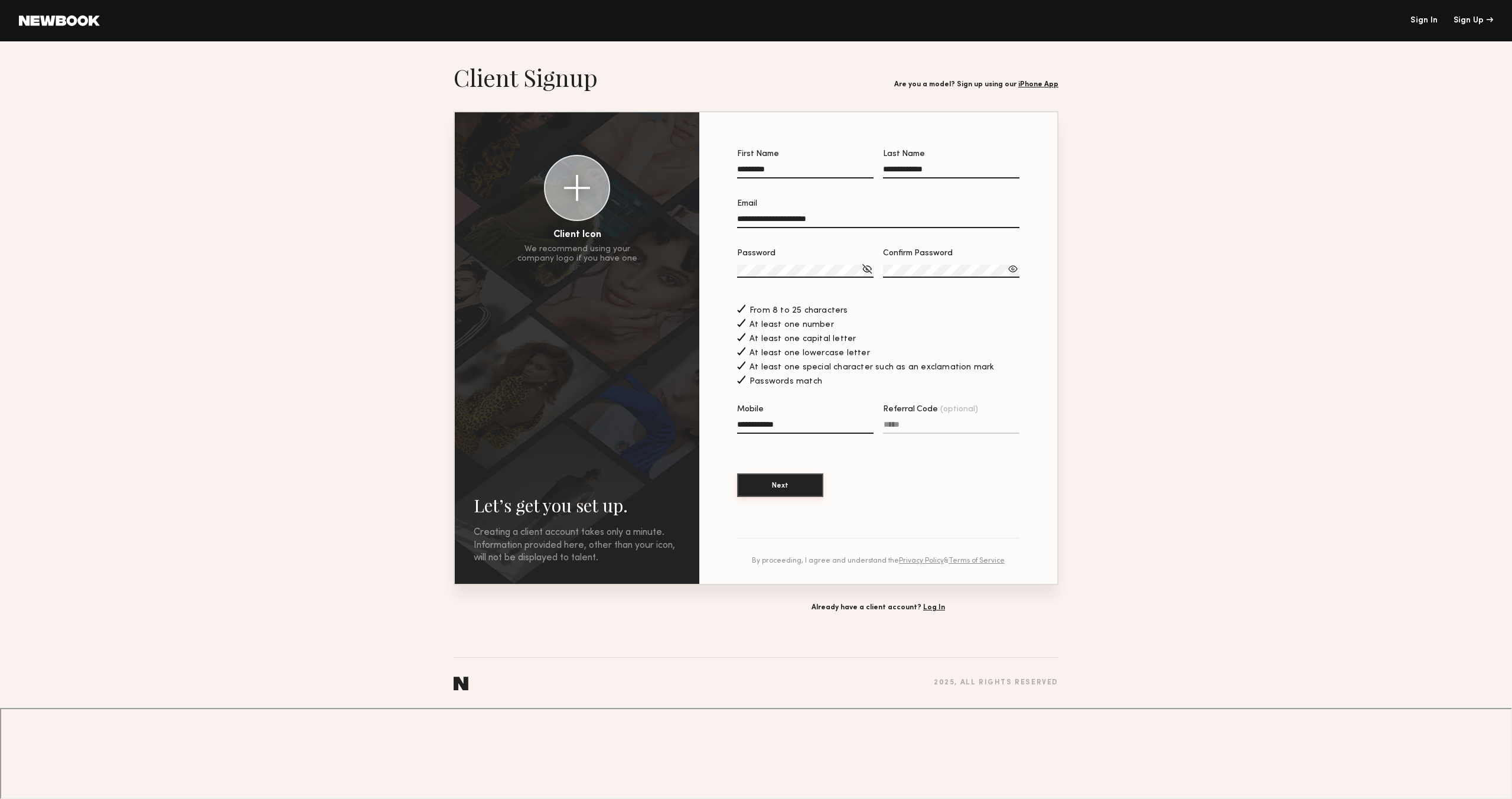
click at [776, 478] on button "Next" at bounding box center [780, 485] width 87 height 24
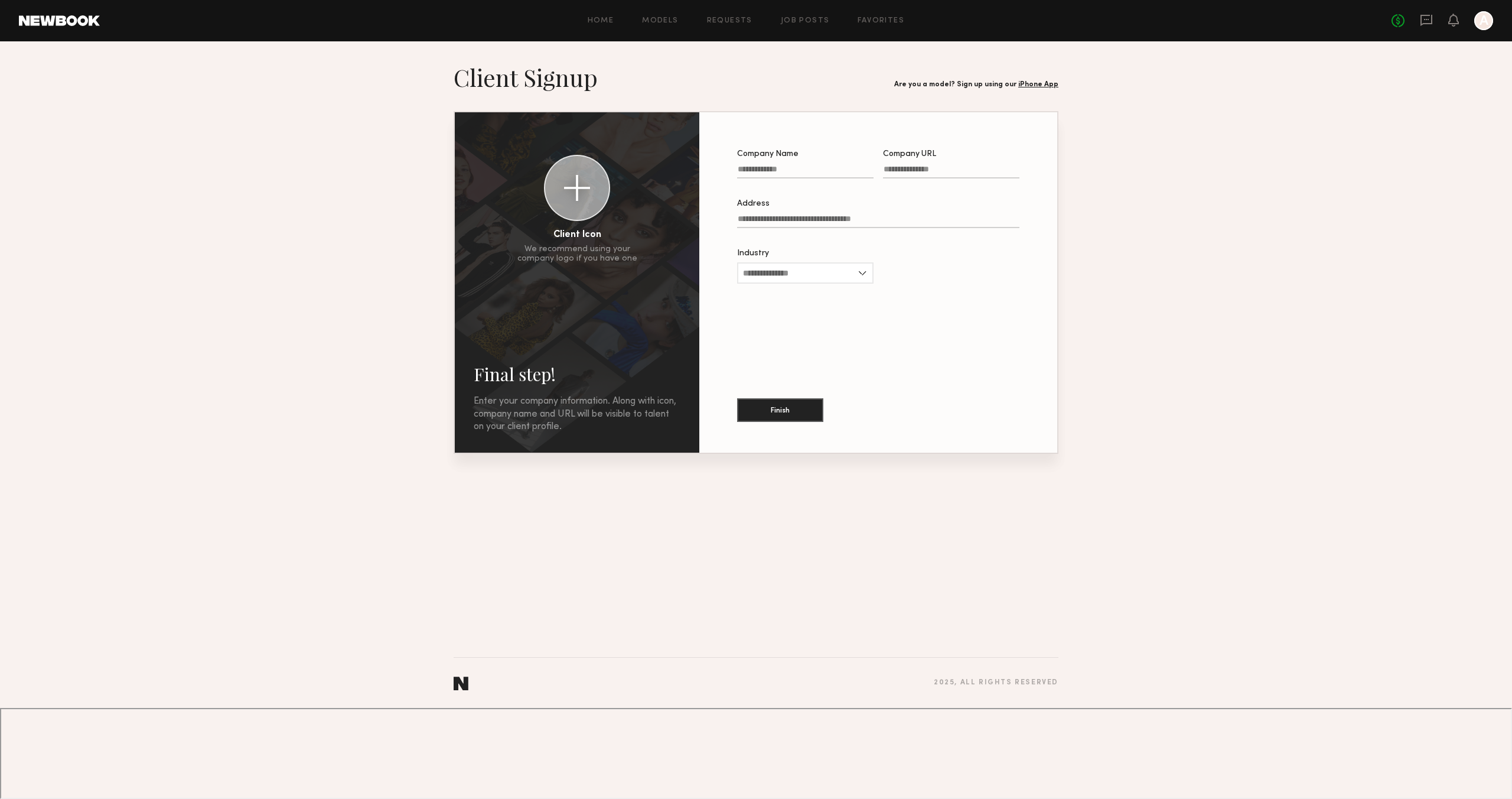
click at [763, 169] on input "Company Name" at bounding box center [805, 172] width 137 height 14
type input "*"
type input "**********"
click at [915, 169] on input "Company URL" at bounding box center [952, 172] width 137 height 14
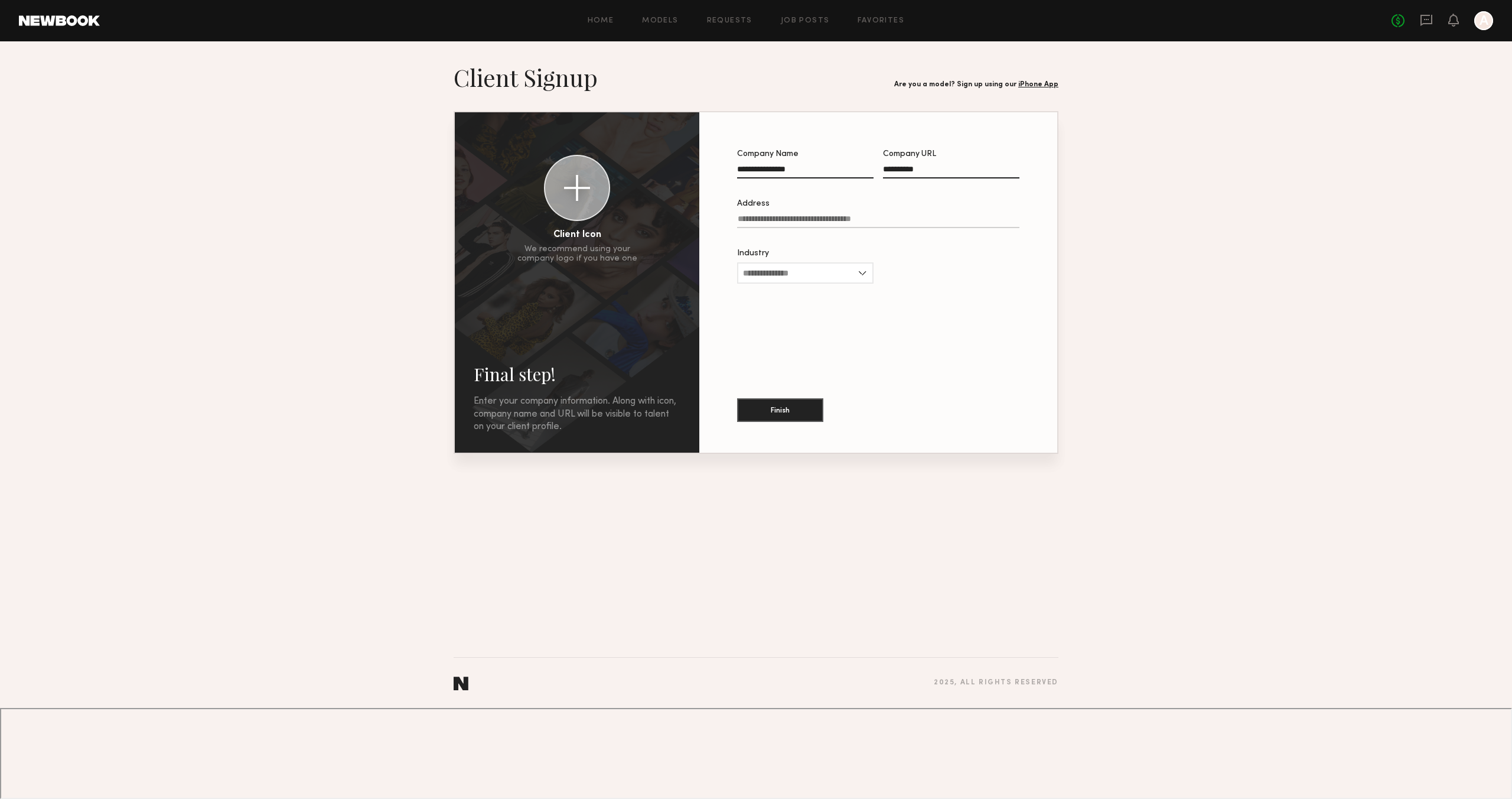
type input "**********"
click at [777, 222] on input "Address" at bounding box center [878, 221] width 282 height 14
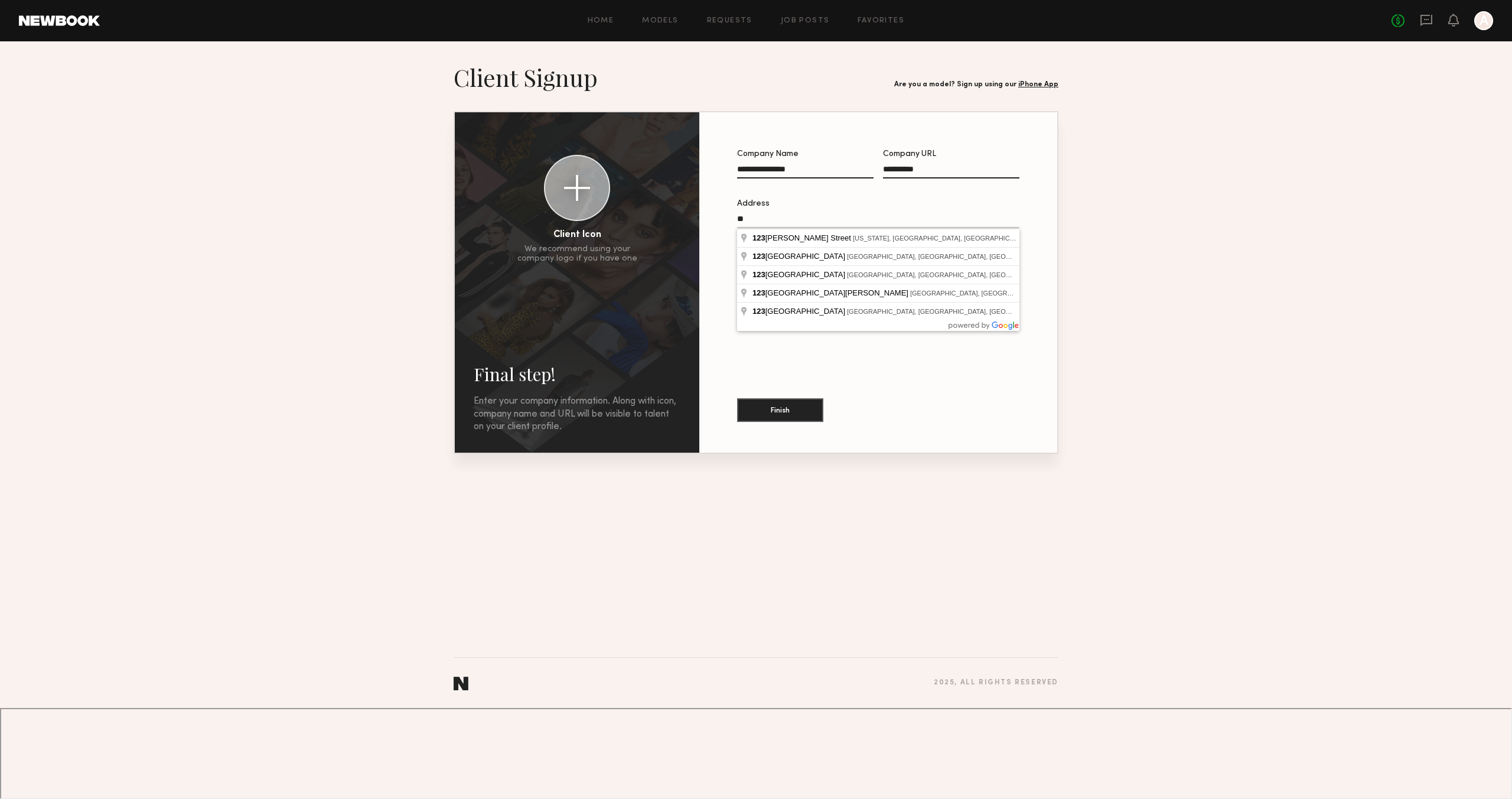
type input "*"
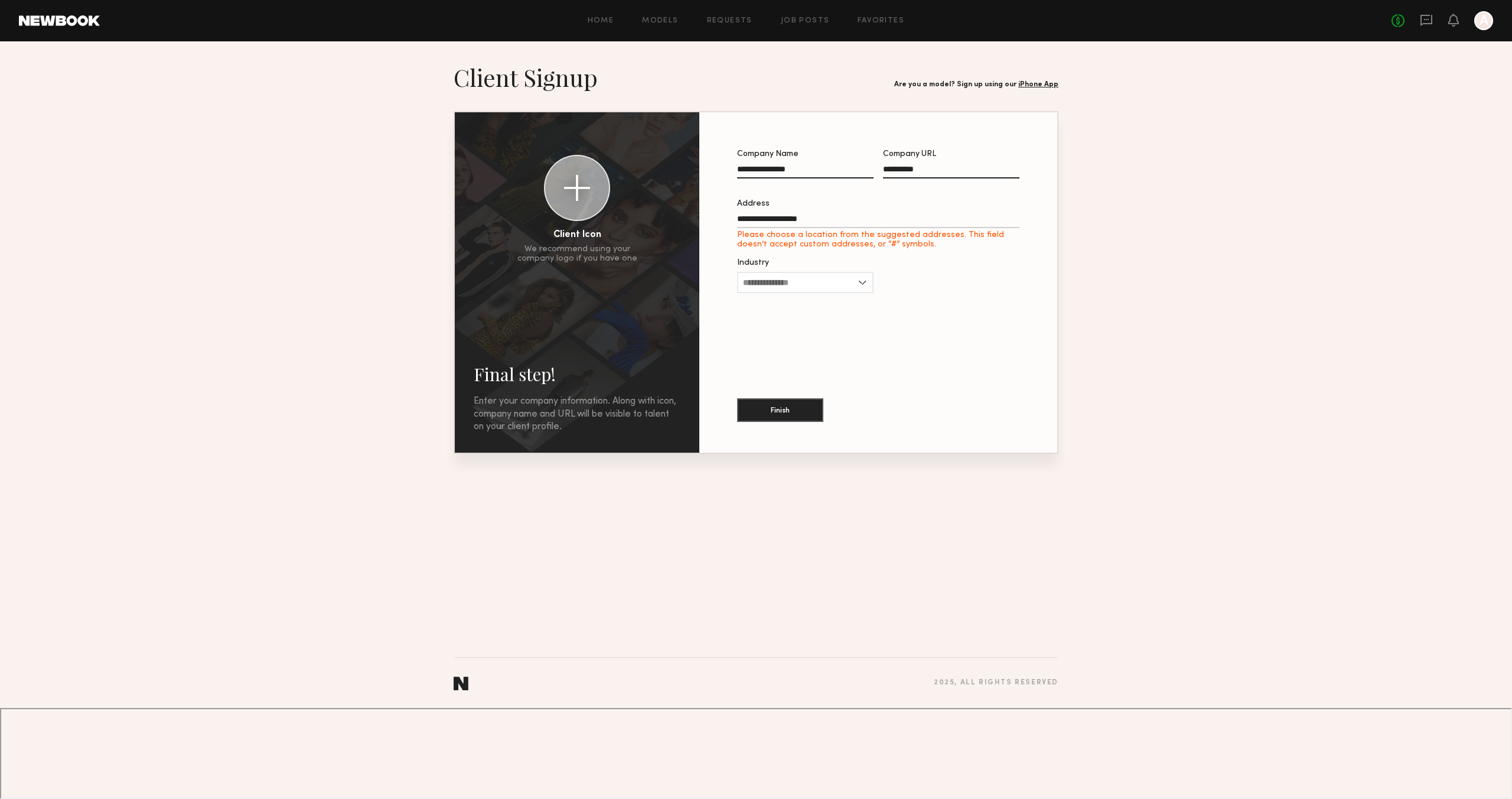
type input "**********"
click at [772, 272] on input "Industry" at bounding box center [805, 273] width 137 height 21
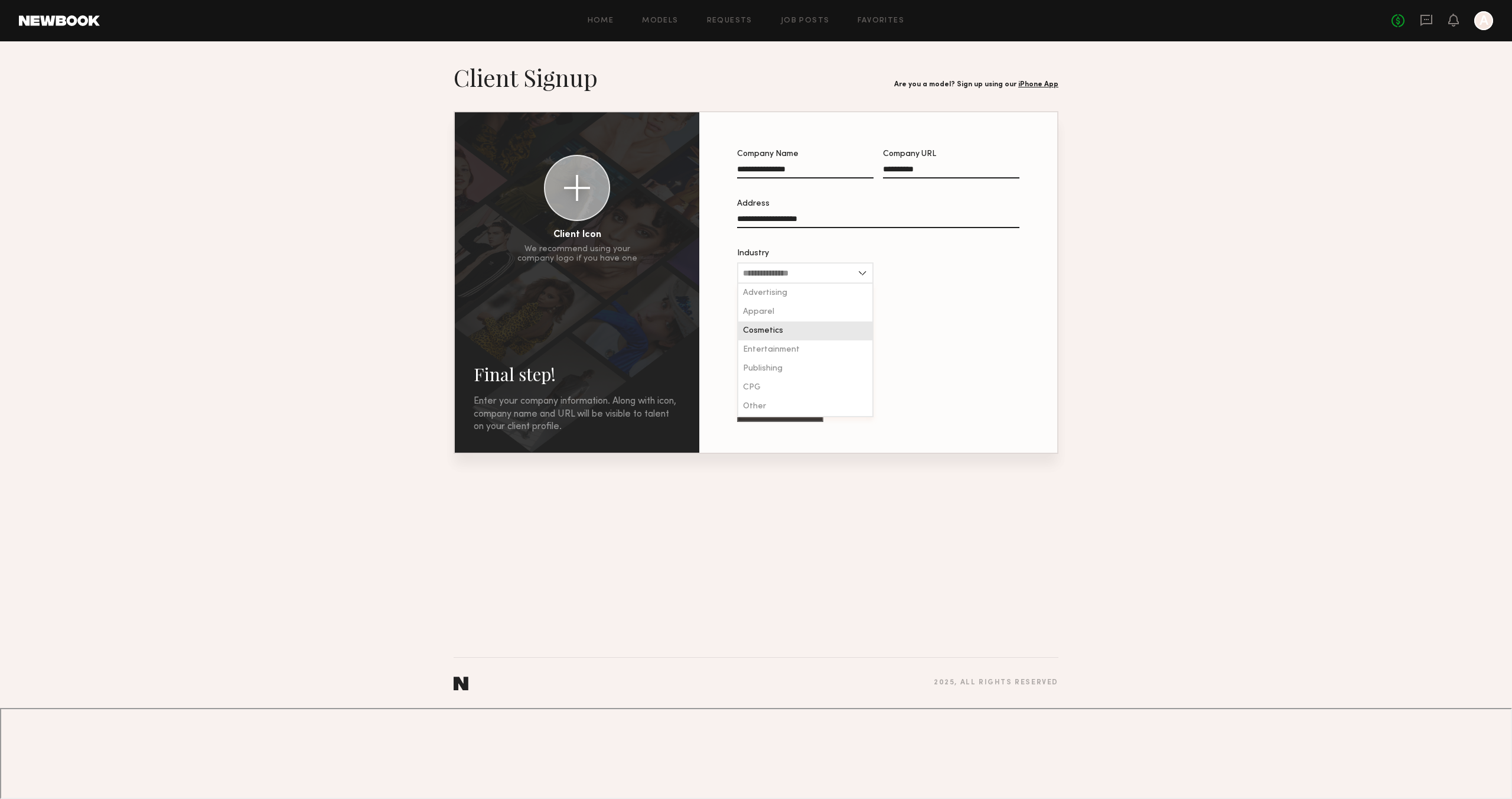
click at [796, 332] on div "Cosmetics" at bounding box center [805, 331] width 134 height 19
type input "*********"
click at [792, 410] on button "Finish" at bounding box center [780, 409] width 87 height 24
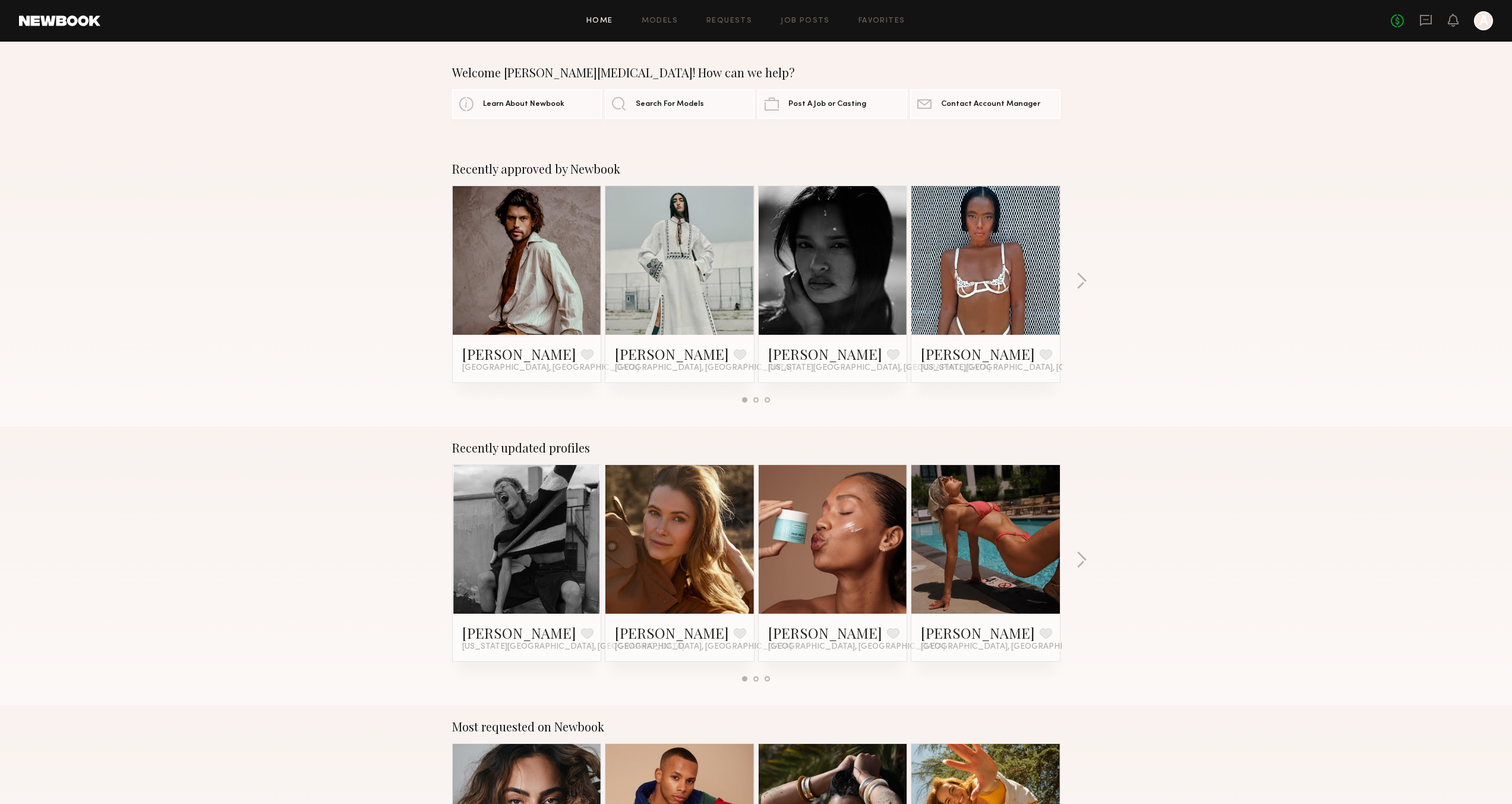
click at [1480, 25] on div at bounding box center [1483, 20] width 19 height 19
